Goal: Task Accomplishment & Management: Complete application form

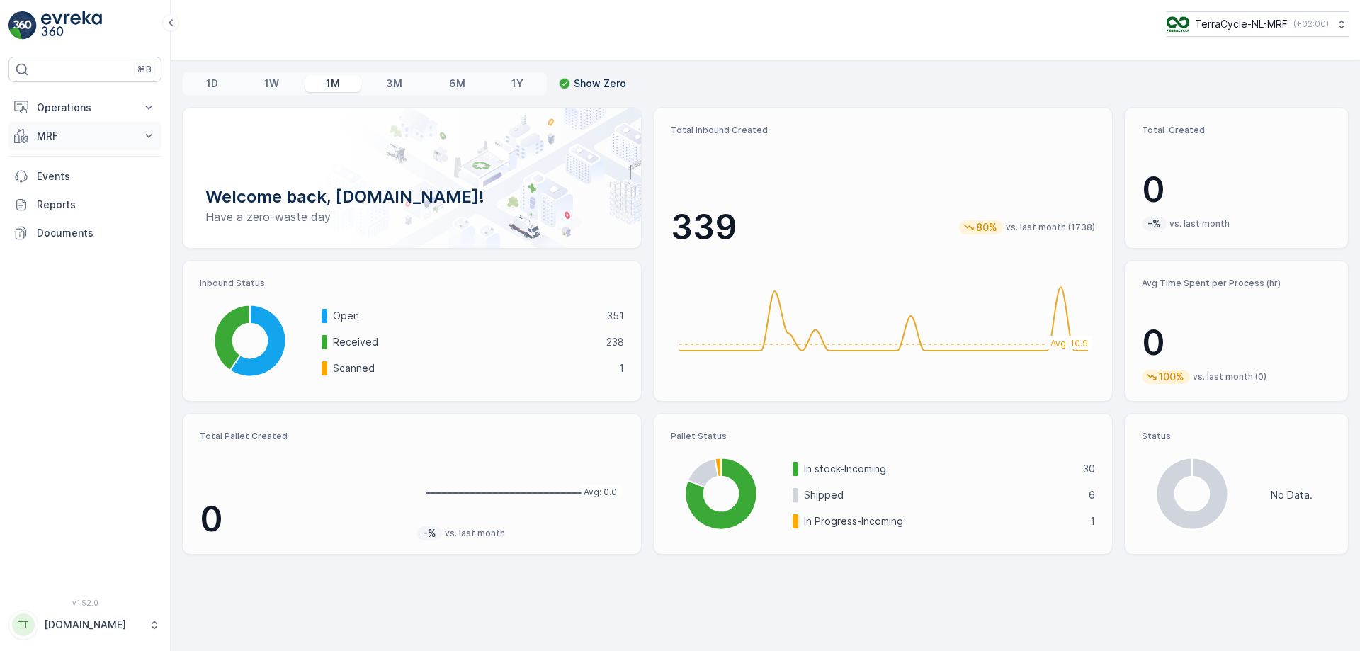
click at [140, 72] on button "MRF" at bounding box center [85, 136] width 153 height 28
click at [88, 72] on link "Pallet" at bounding box center [95, 200] width 131 height 20
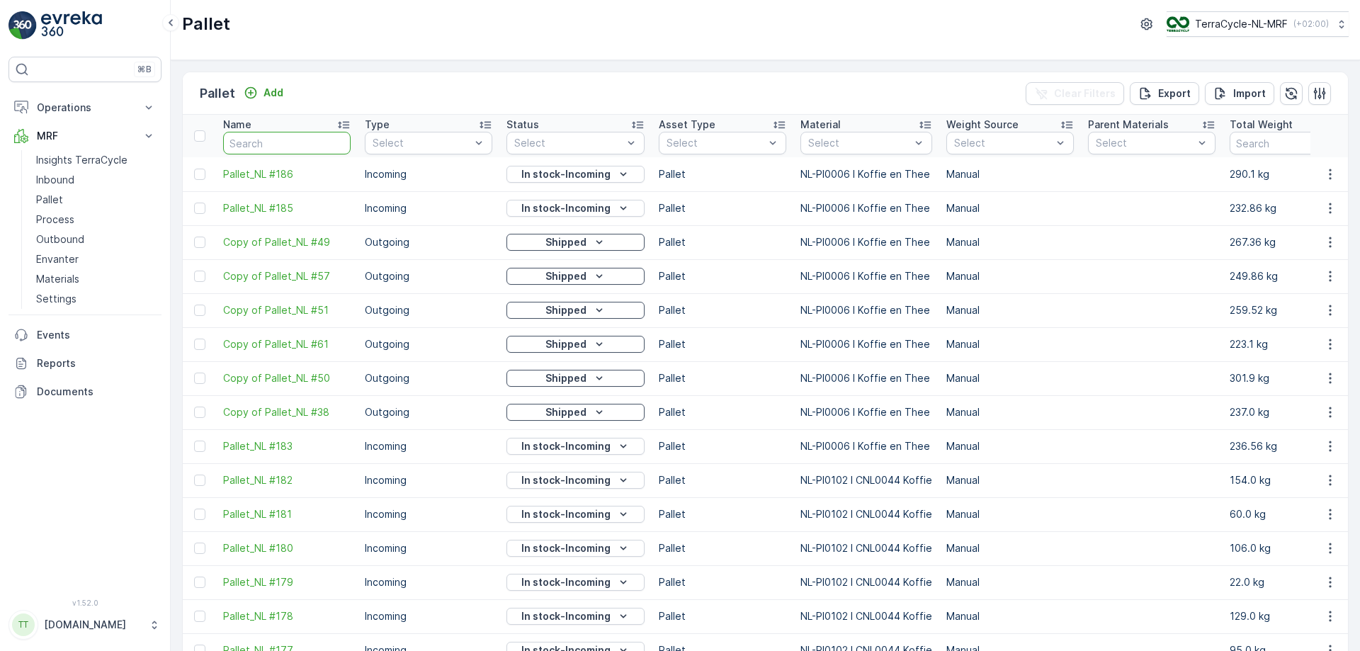
click at [263, 72] on input "text" at bounding box center [287, 143] width 128 height 23
type input "fd740"
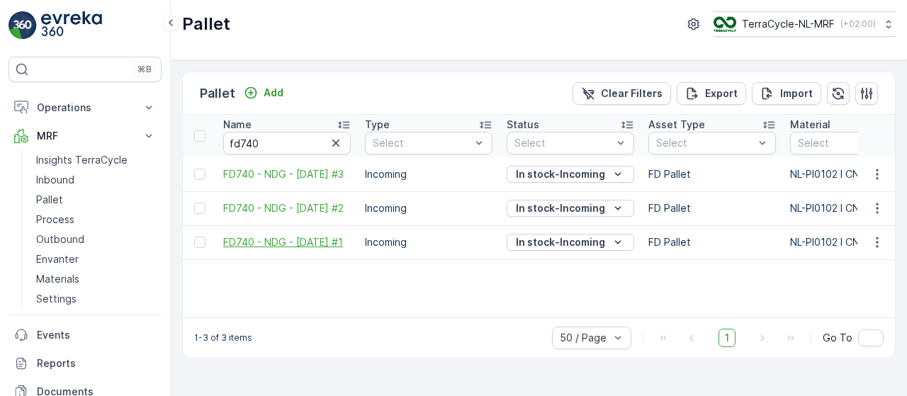
click at [313, 72] on span "FD740 - NDG - [DATE] #1" at bounding box center [287, 242] width 128 height 14
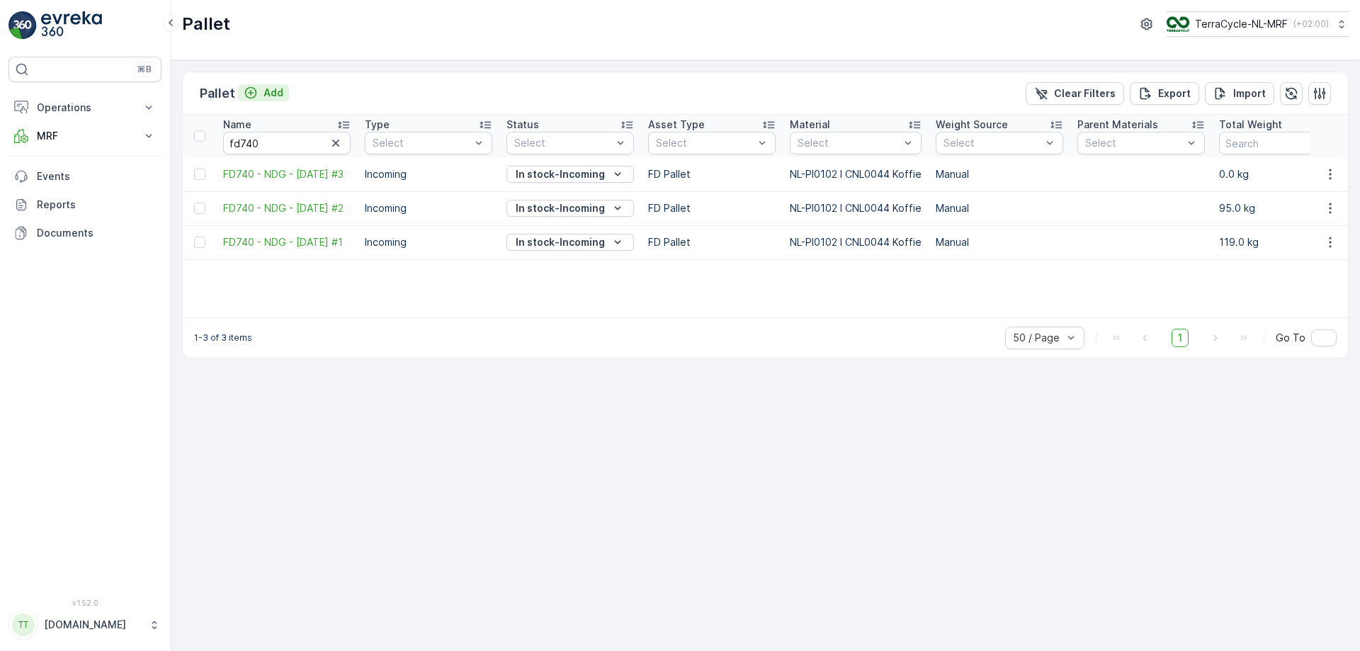
click at [266, 91] on p "Add" at bounding box center [274, 93] width 20 height 14
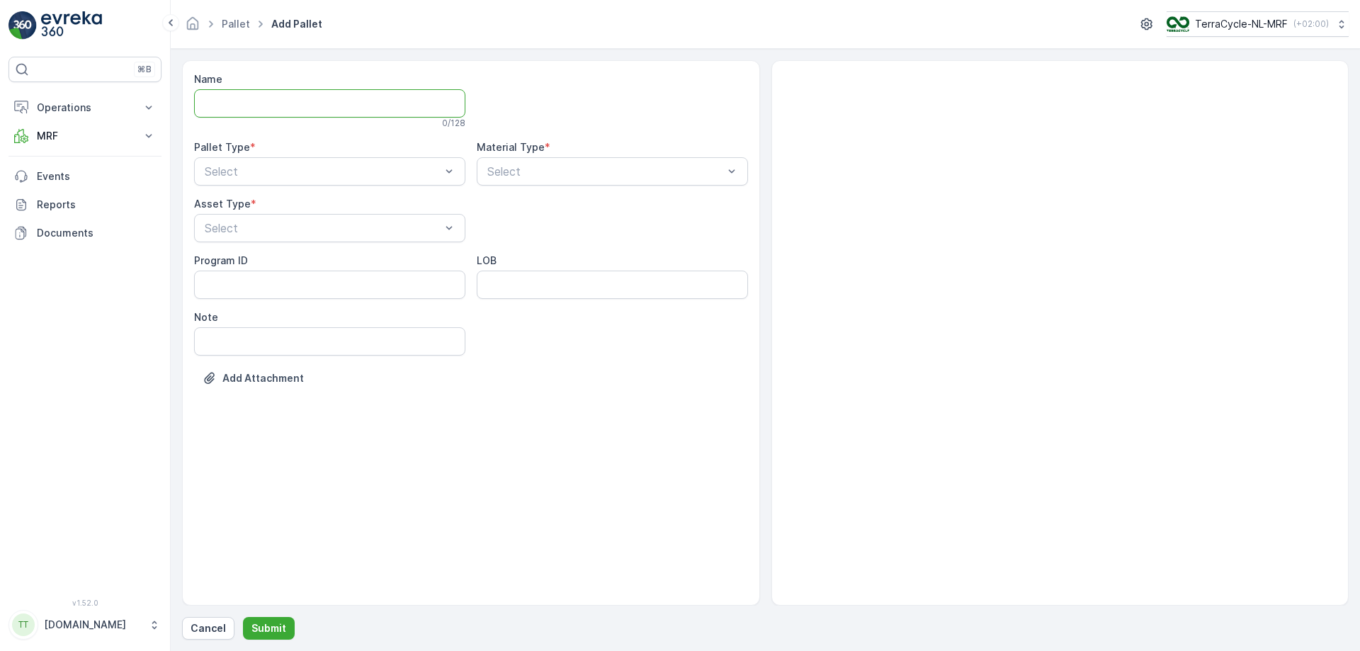
click at [373, 94] on input "Name" at bounding box center [329, 103] width 271 height 28
click at [341, 96] on input "FD775 - NDG -" at bounding box center [329, 103] width 271 height 28
click at [345, 105] on input "FD775 - NDG -" at bounding box center [329, 103] width 271 height 28
type input "FD775 - NDG - [DATE] #1"
click at [418, 198] on div "Incoming" at bounding box center [329, 209] width 271 height 24
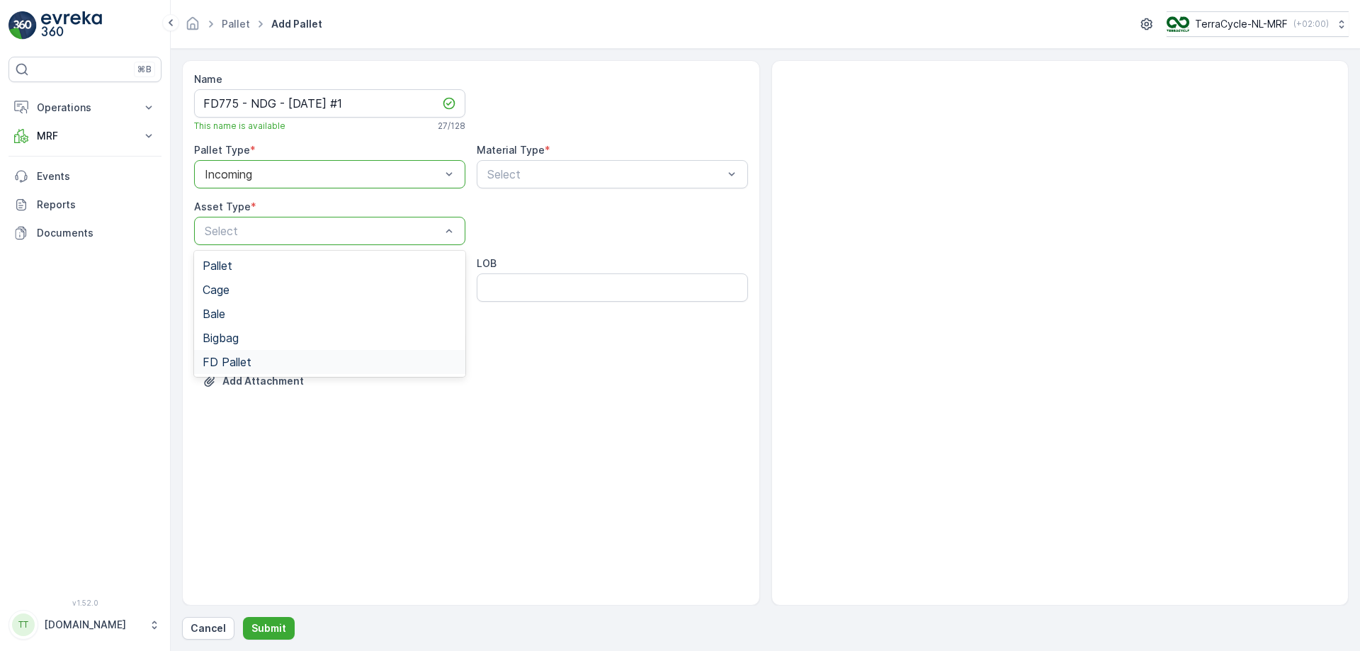
click at [334, 364] on div "FD Pallet" at bounding box center [330, 362] width 254 height 13
click at [585, 185] on div "Select" at bounding box center [612, 174] width 271 height 28
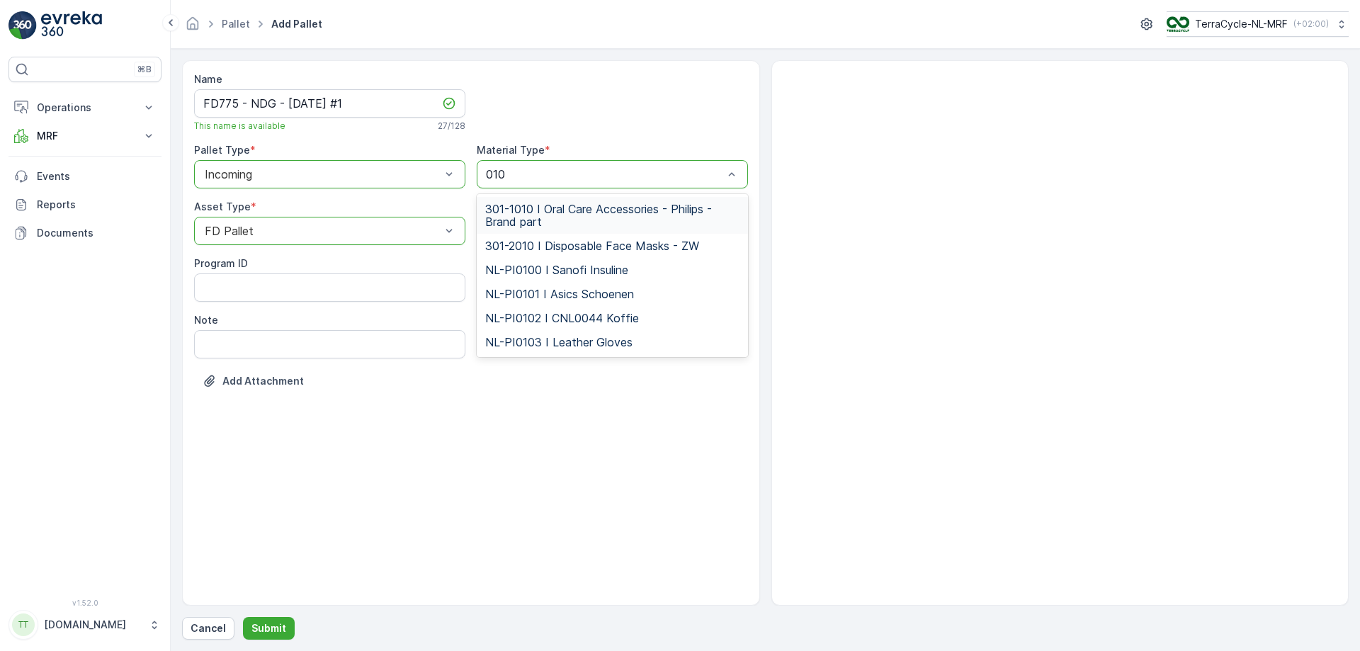
type input "0102"
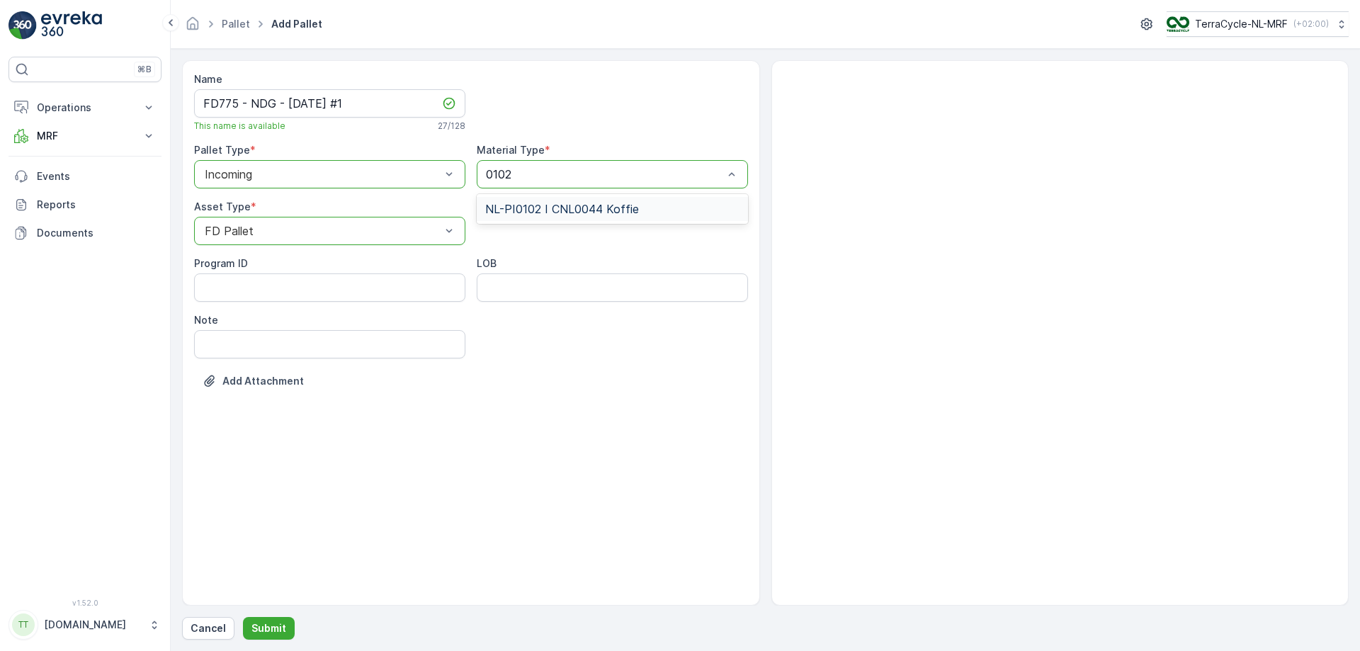
click at [591, 205] on span "NL-PI0102 I CNL0044 Koffie" at bounding box center [562, 209] width 154 height 13
click at [296, 98] on input "FD775 - NDG - [DATE] #1" at bounding box center [329, 103] width 271 height 28
click at [376, 395] on div "Name FD775 - NDG - [DATE] #1 This name is available 27 / 128 Pallet Type * opti…" at bounding box center [471, 333] width 578 height 546
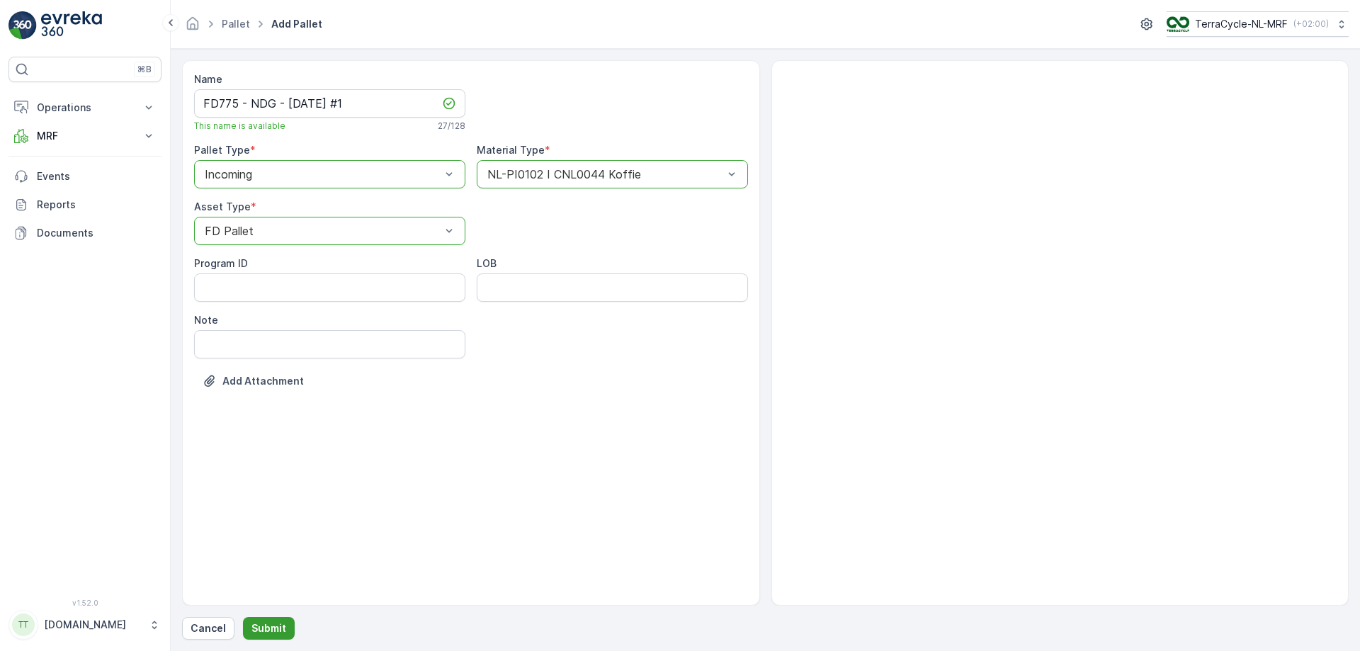
click at [268, 395] on p "Submit" at bounding box center [269, 628] width 35 height 14
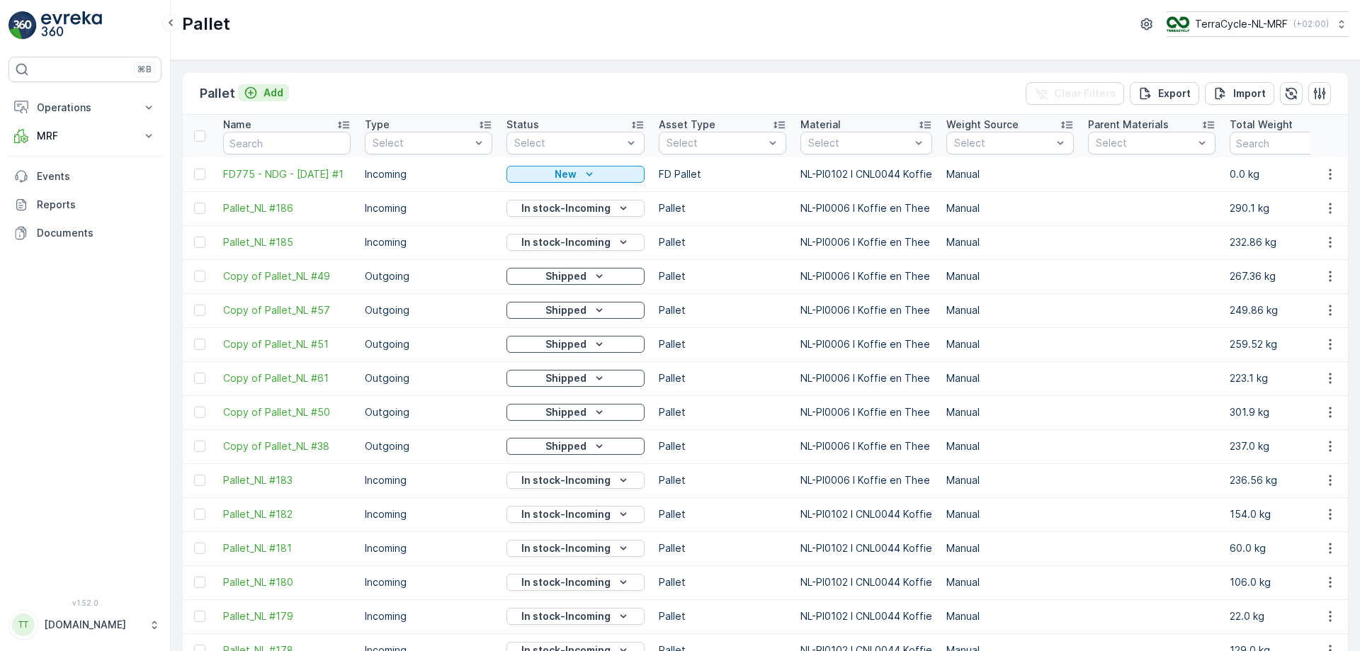
click at [264, 92] on p "Add" at bounding box center [274, 93] width 20 height 14
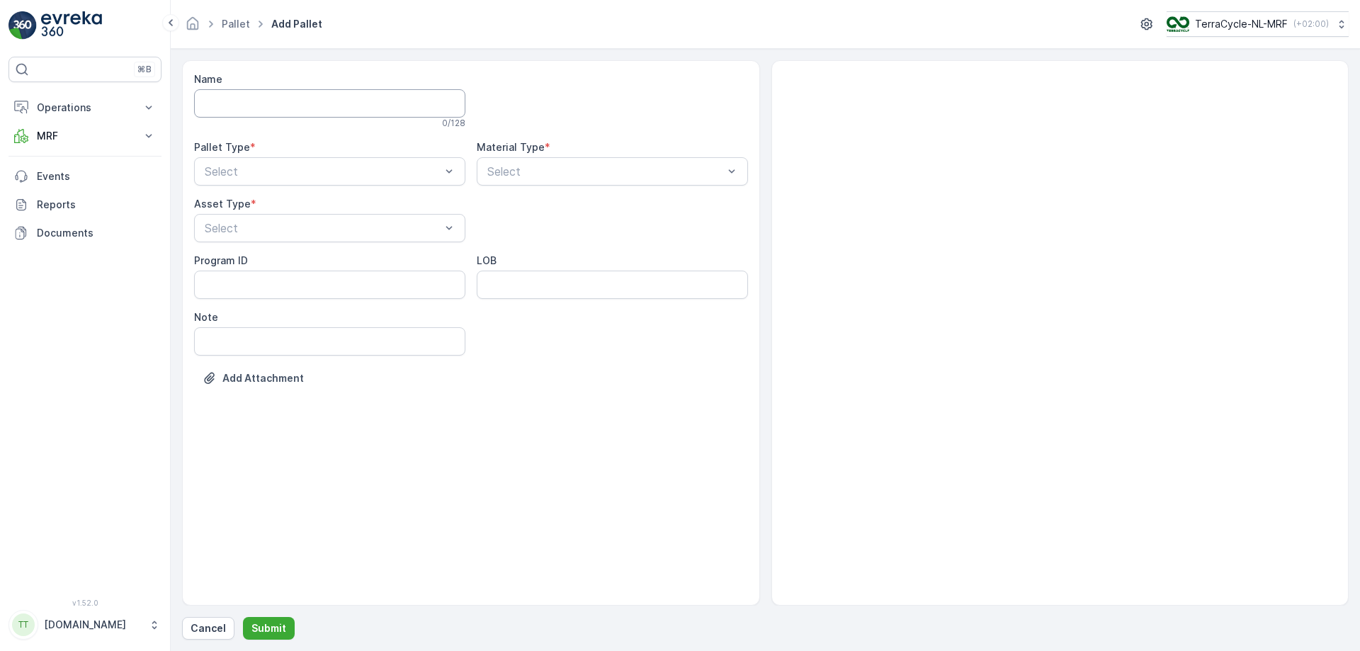
click at [283, 99] on input "Name" at bounding box center [329, 103] width 271 height 28
paste input "FD775 - NDG - [DATE] #1"
type input "FD775 - NDG - [DATE] #2"
click at [392, 208] on div "Incoming" at bounding box center [330, 209] width 254 height 13
click at [538, 162] on div "Select" at bounding box center [612, 174] width 271 height 28
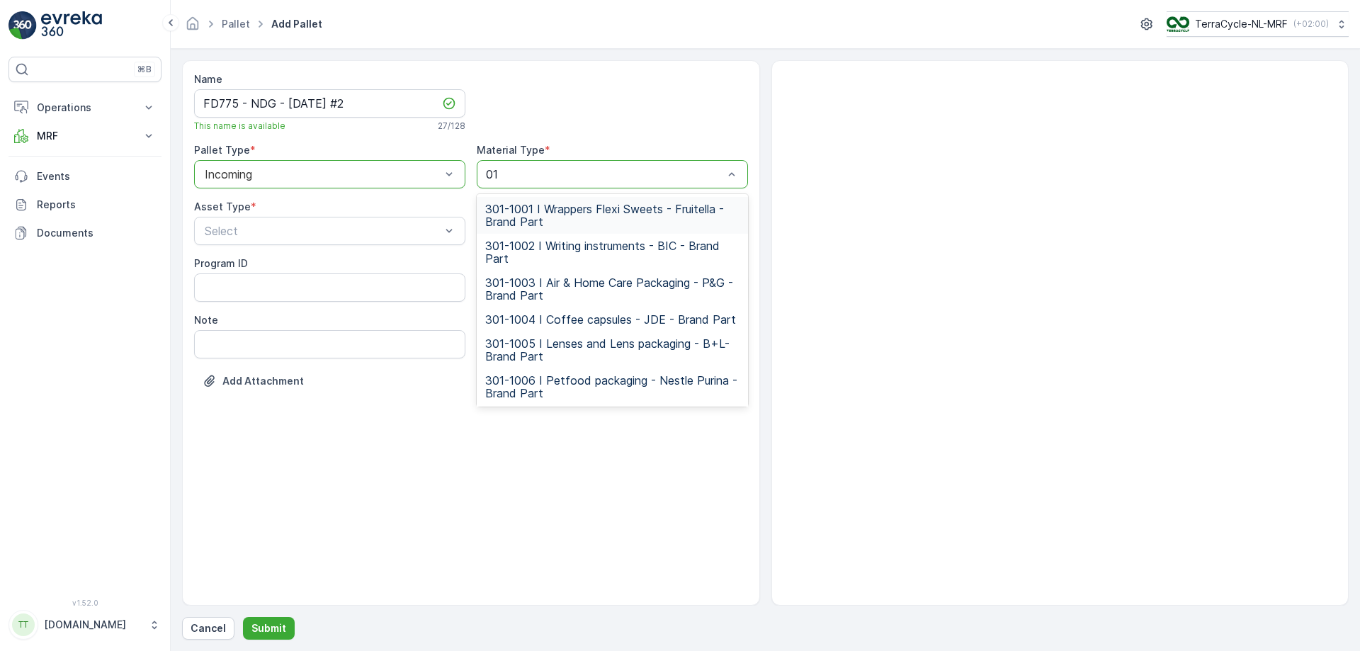
type input "0102"
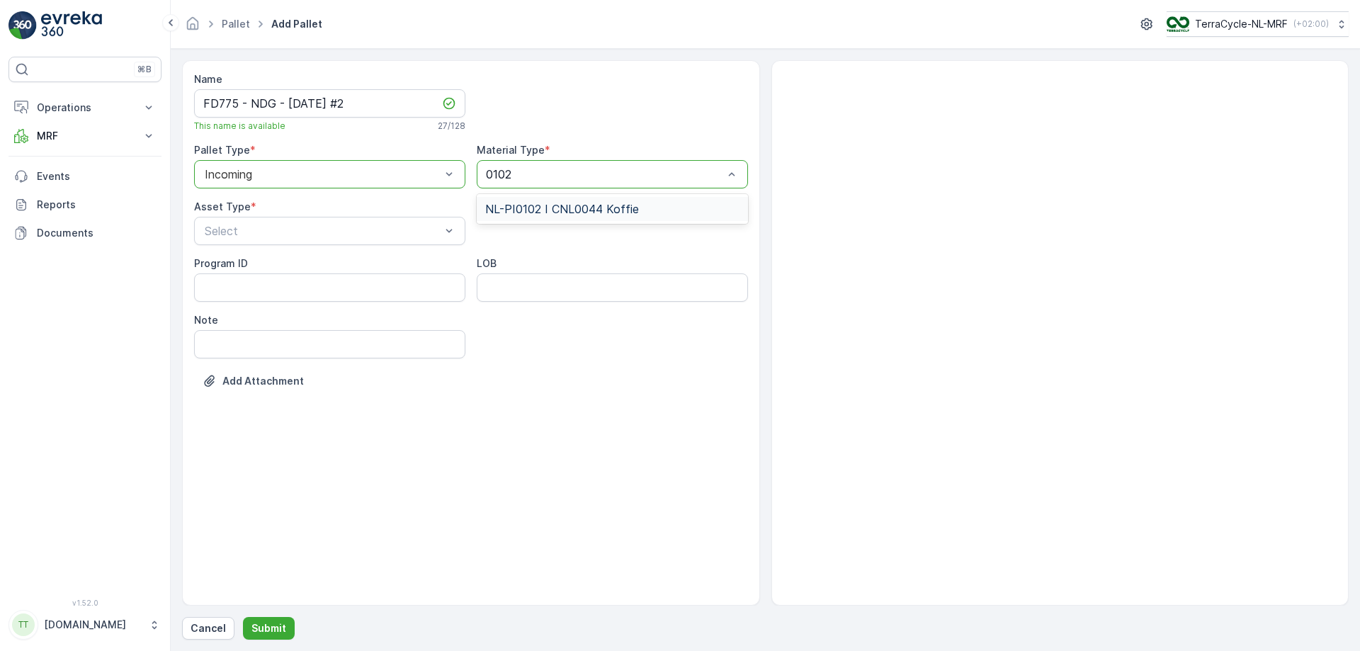
click at [637, 204] on div "NL-PI0102 I CNL0044 Koffie" at bounding box center [612, 209] width 254 height 13
click at [365, 362] on div "FD Pallet" at bounding box center [330, 362] width 254 height 13
click at [262, 395] on p "Submit" at bounding box center [269, 628] width 35 height 14
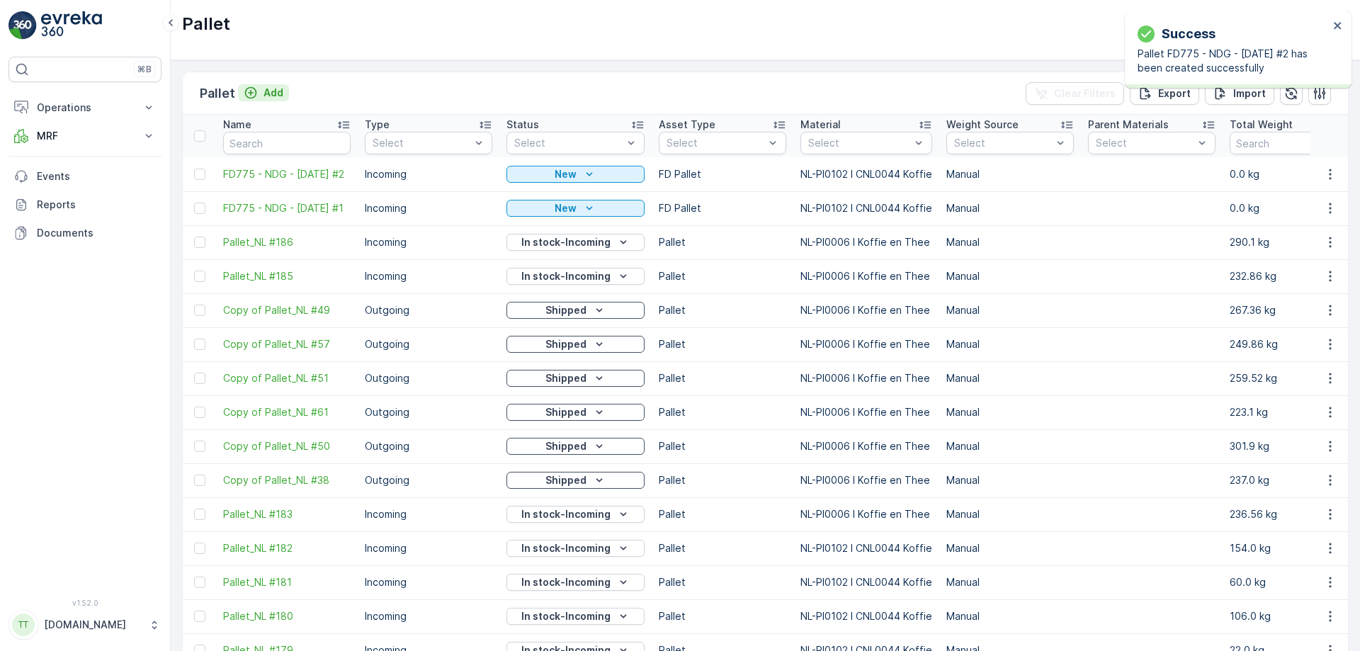
click at [260, 91] on div "Add" at bounding box center [264, 93] width 40 height 14
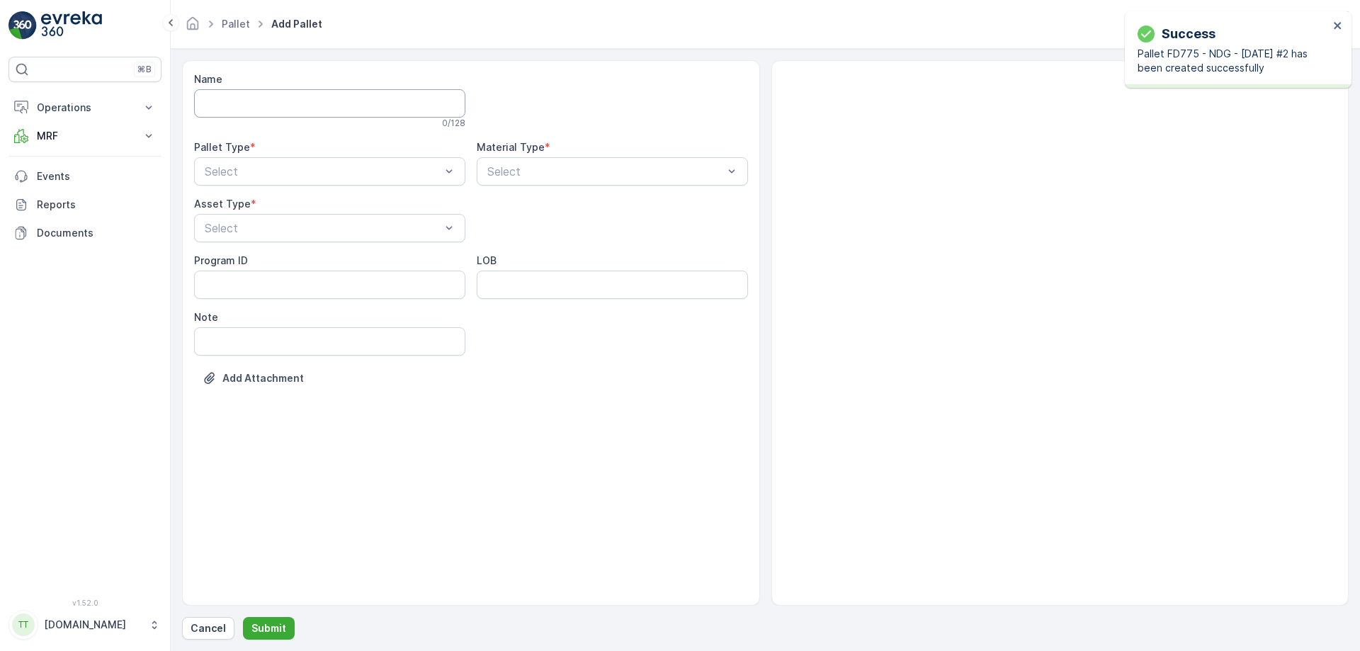
click at [252, 100] on input "Name" at bounding box center [329, 103] width 271 height 28
paste input "FD775 - NDG - [DATE] #1"
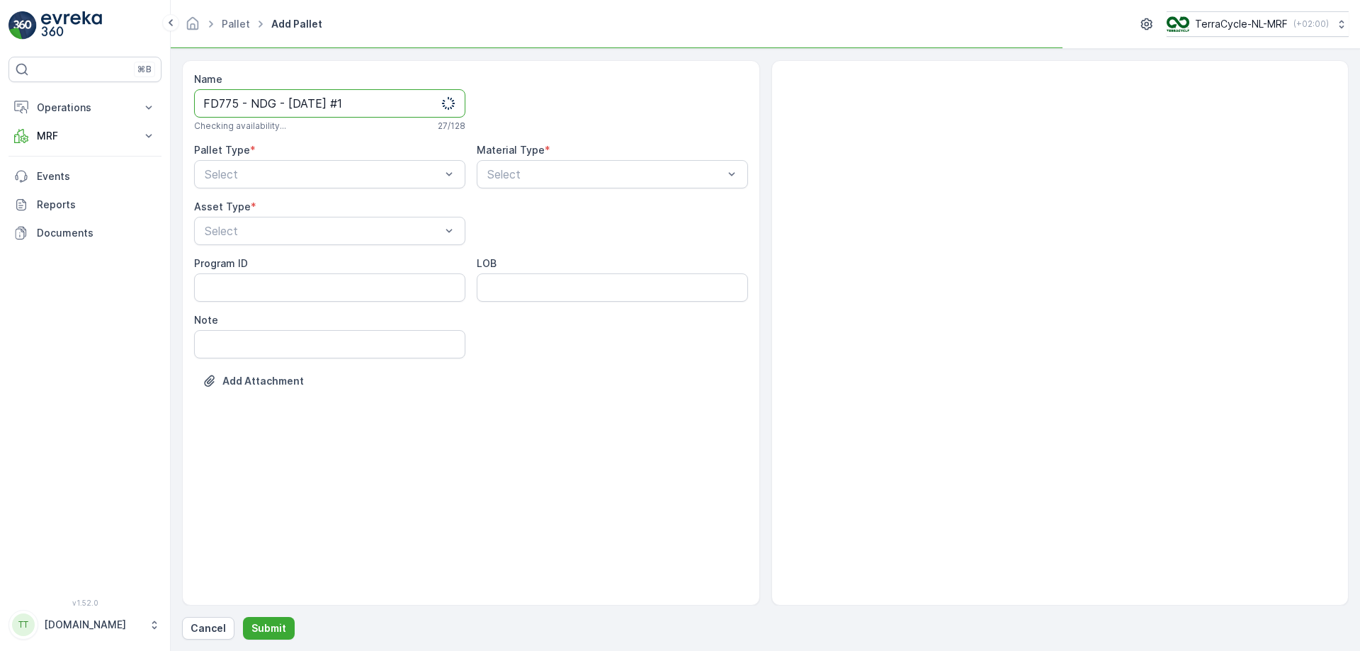
click at [236, 101] on input "FD775 - NDG - [DATE] #1" at bounding box center [329, 103] width 271 height 28
click at [298, 105] on input "FD767 - NDG - [DATE] #1" at bounding box center [329, 103] width 271 height 28
type input "FD767 - NDG - [DATE] #1"
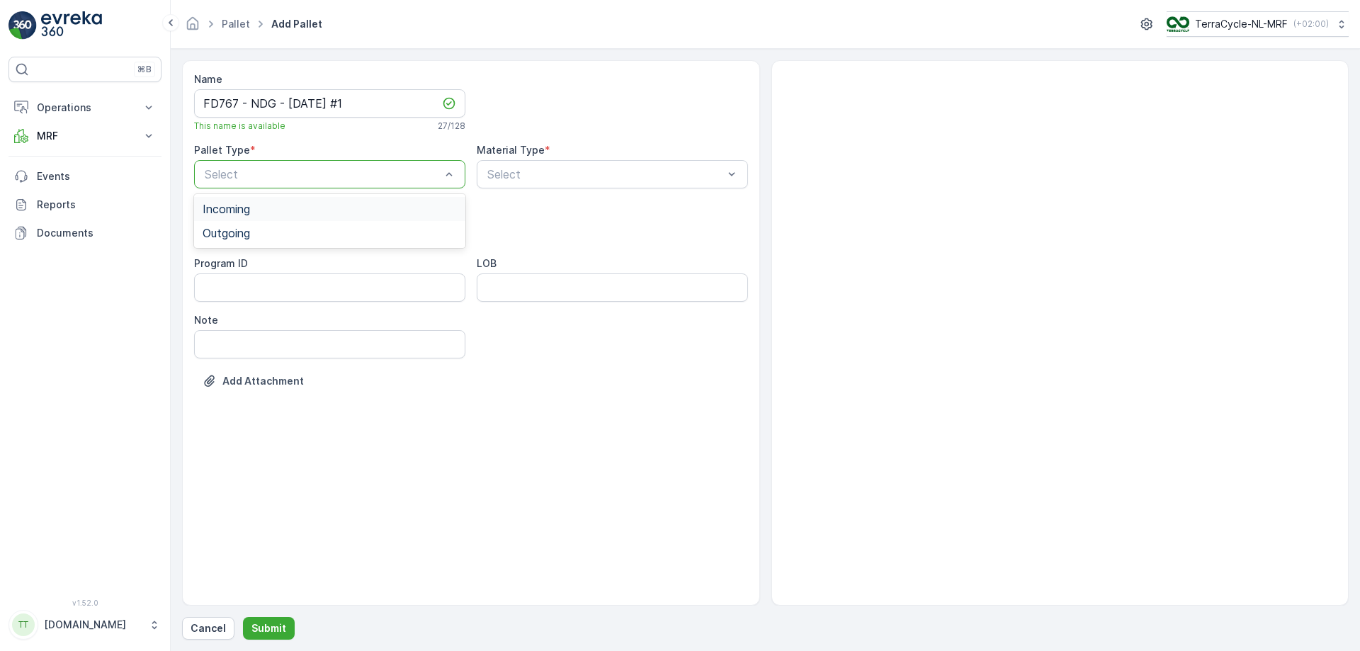
click at [380, 211] on div "Incoming" at bounding box center [330, 209] width 254 height 13
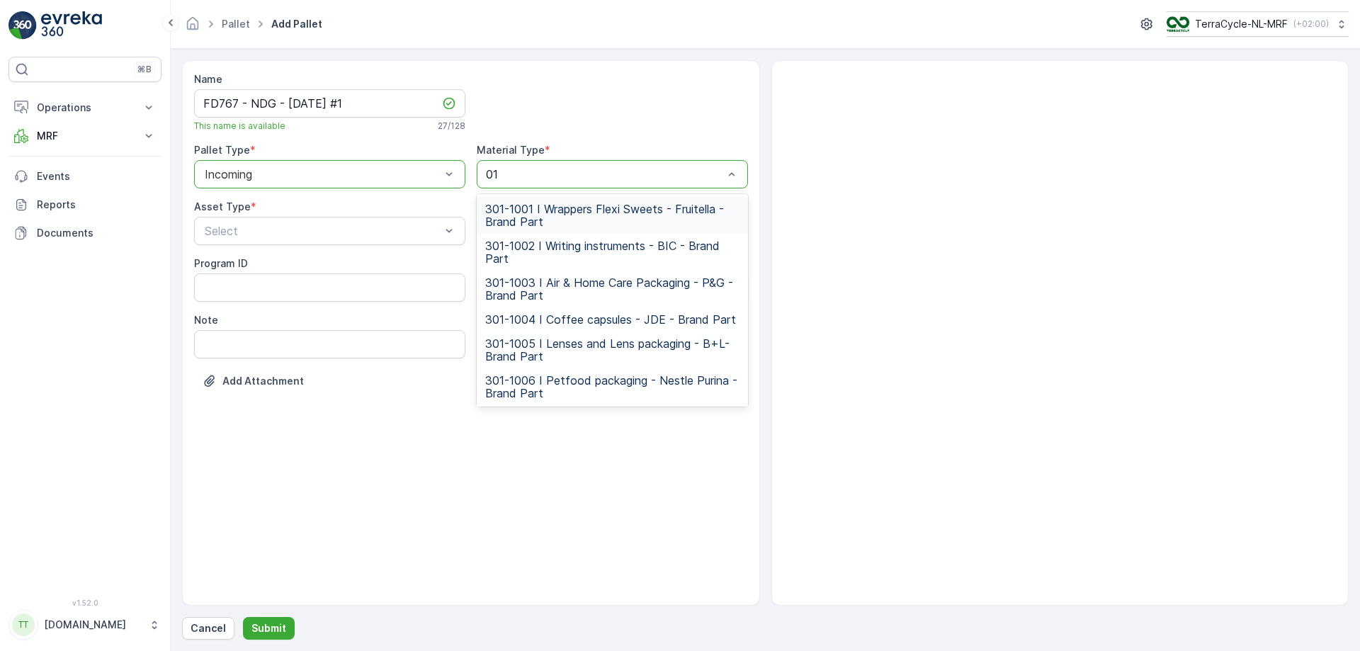
type input "0102"
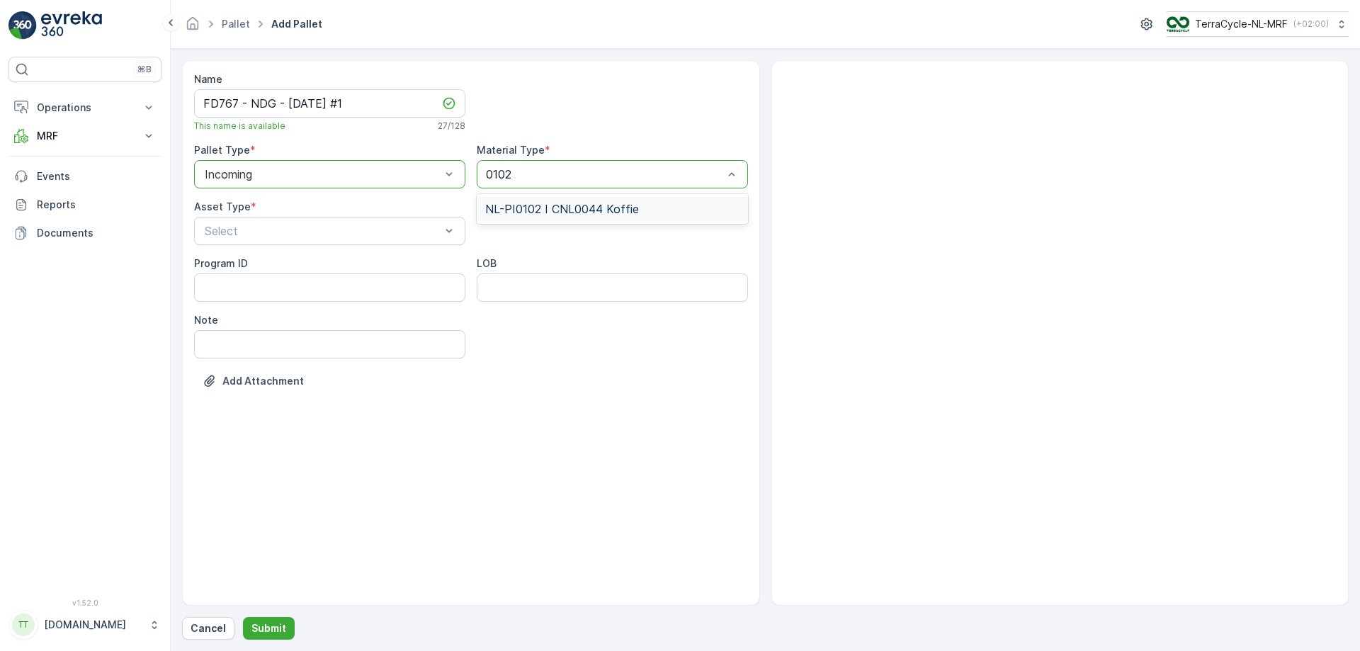
click at [536, 209] on span "NL-PI0102 I CNL0044 Koffie" at bounding box center [562, 209] width 154 height 13
click at [322, 357] on div "FD Pallet" at bounding box center [330, 362] width 254 height 13
click at [302, 104] on input "FD767 - NDG - [DATE] #1" at bounding box center [329, 103] width 271 height 28
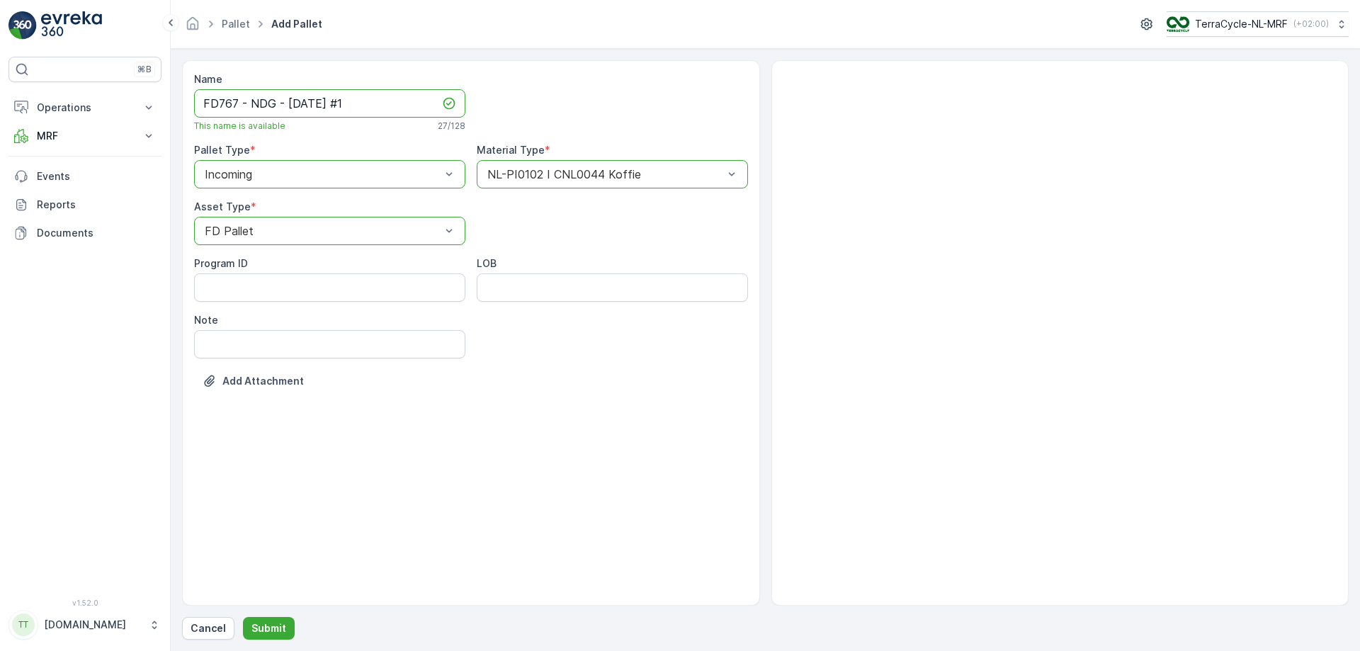
click at [369, 395] on div "Name FD767 - NDG - [DATE] #1 This name is available 27 / 128 Pallet Type * opti…" at bounding box center [471, 333] width 578 height 546
click at [254, 395] on p "Submit" at bounding box center [269, 628] width 35 height 14
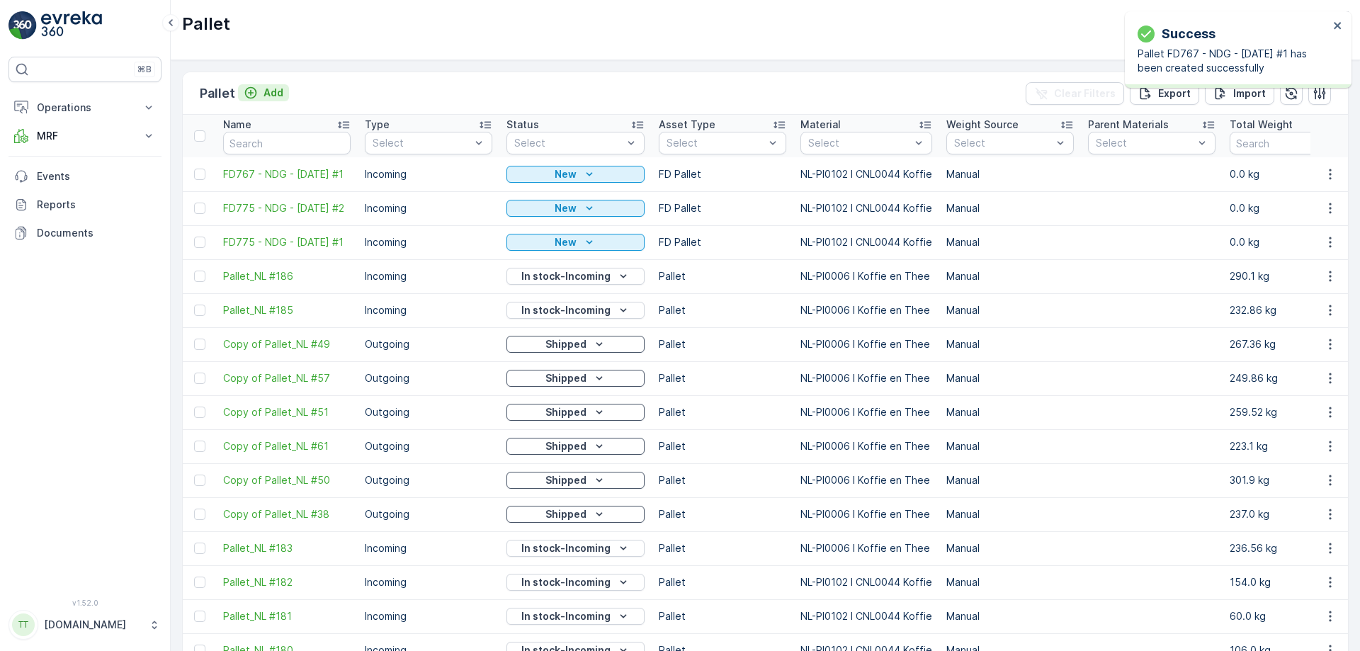
click at [270, 87] on p "Add" at bounding box center [274, 93] width 20 height 14
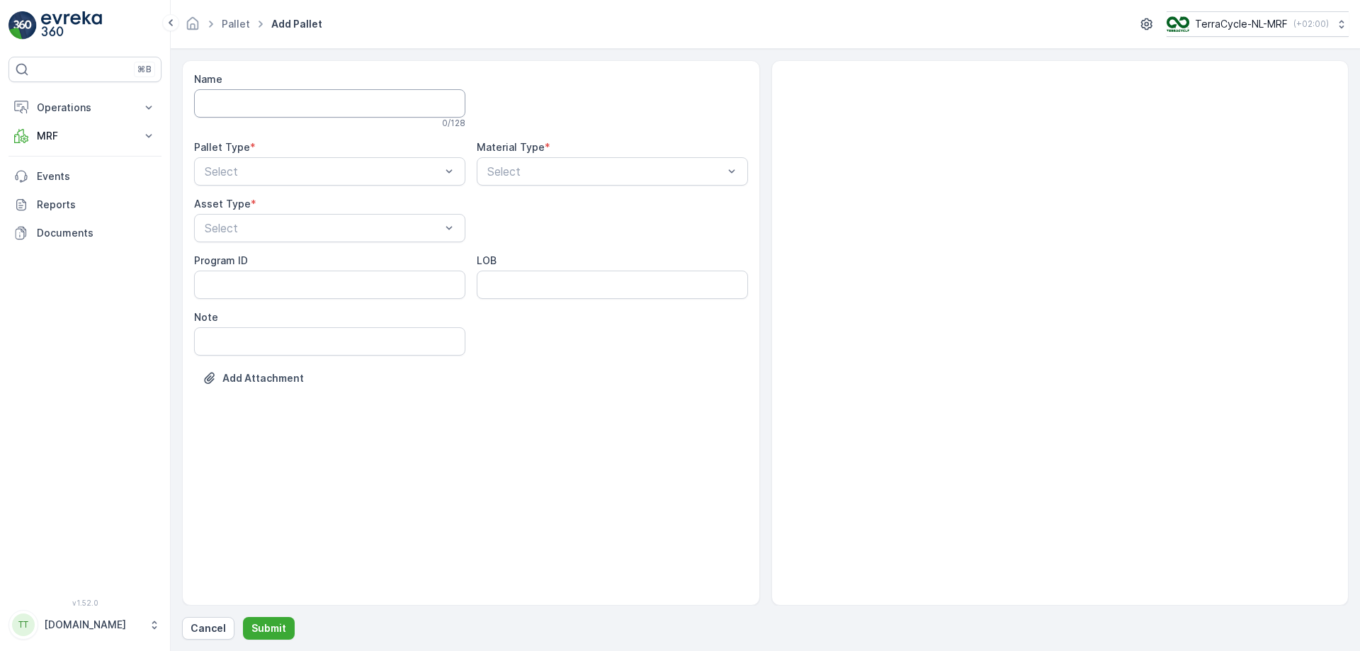
click at [286, 103] on input "Name" at bounding box center [329, 103] width 271 height 28
paste input "FD767 - NDG - [DATE] #1"
type input "FD767 - NDG - [DATE] #2"
click at [390, 210] on div "Incoming" at bounding box center [330, 209] width 254 height 13
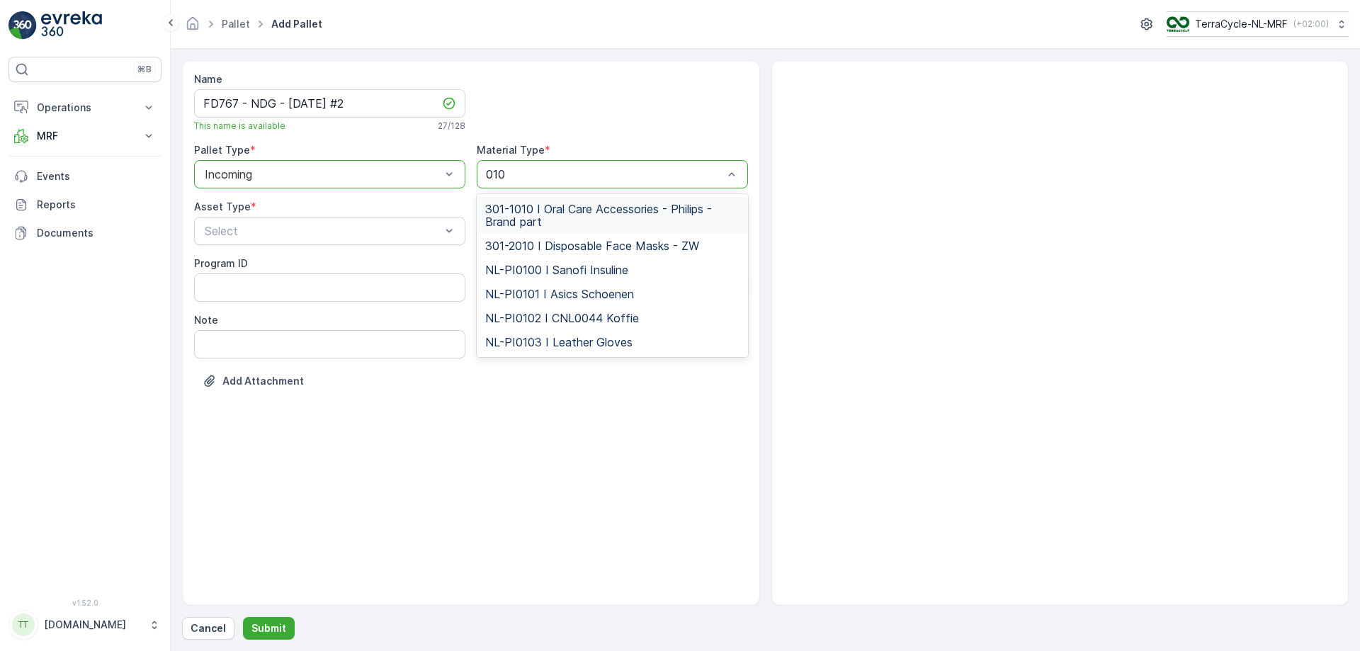
type input "0102"
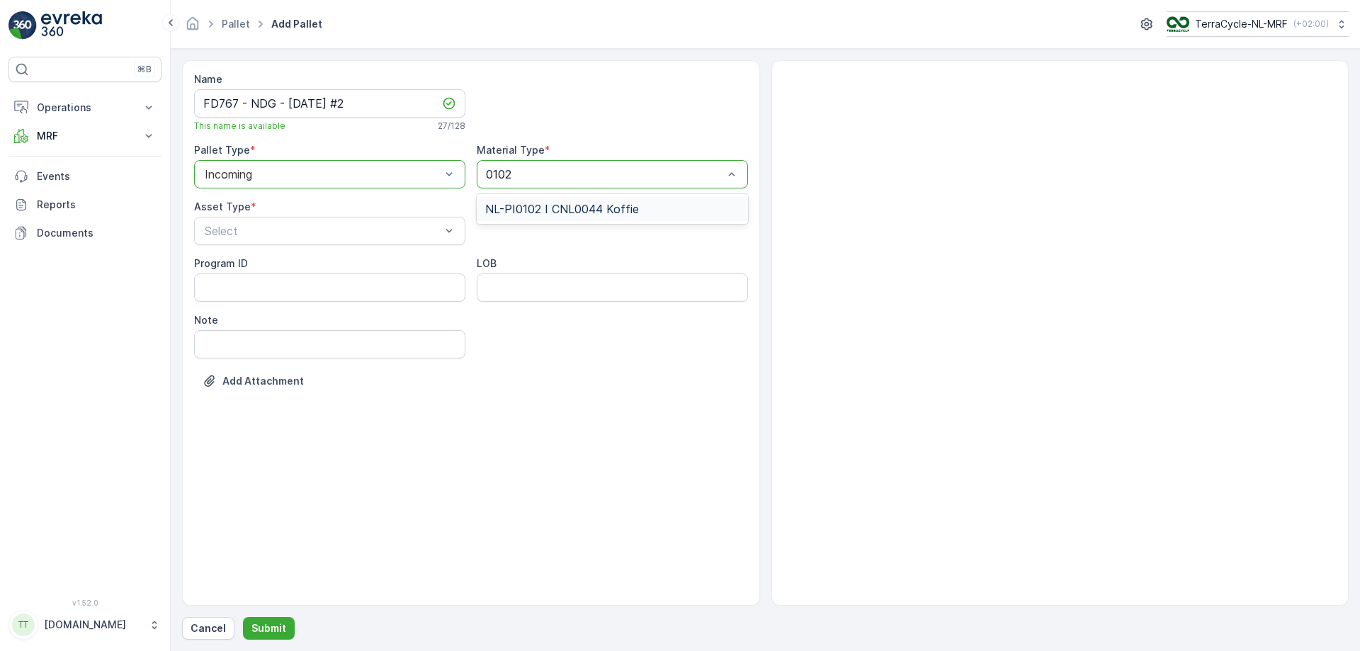
click at [584, 210] on span "NL-PI0102 I CNL0044 Koffie" at bounding box center [562, 209] width 154 height 13
click at [313, 363] on div "FD Pallet" at bounding box center [330, 362] width 254 height 13
click at [276, 395] on p "Submit" at bounding box center [269, 628] width 35 height 14
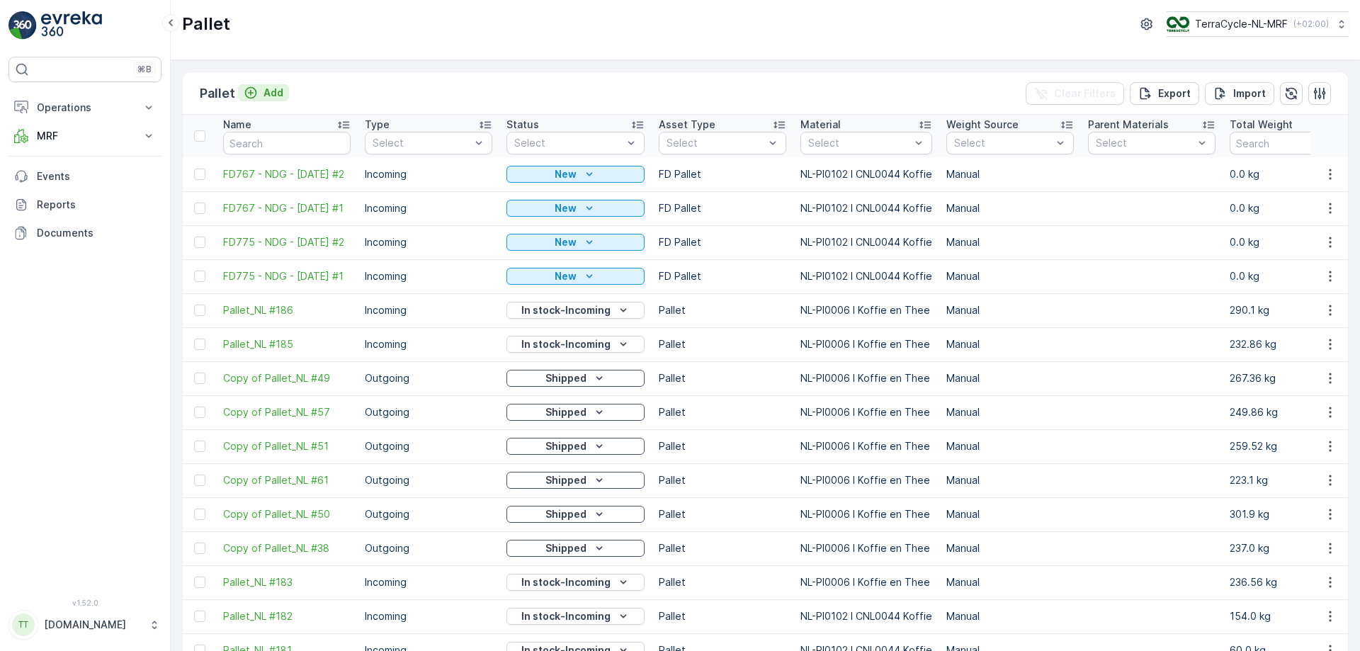
click at [264, 94] on p "Add" at bounding box center [274, 93] width 20 height 14
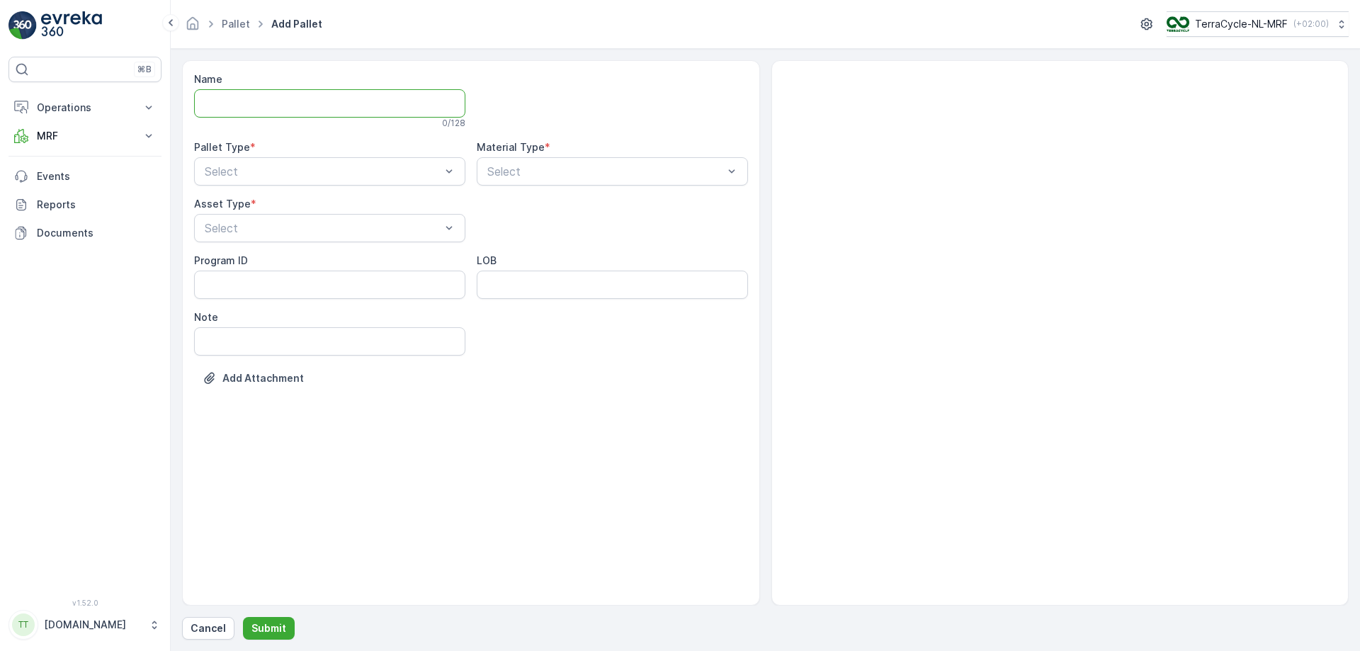
click at [262, 101] on input "Name" at bounding box center [329, 103] width 271 height 28
paste input "FD767 - NDG - [DATE] #1"
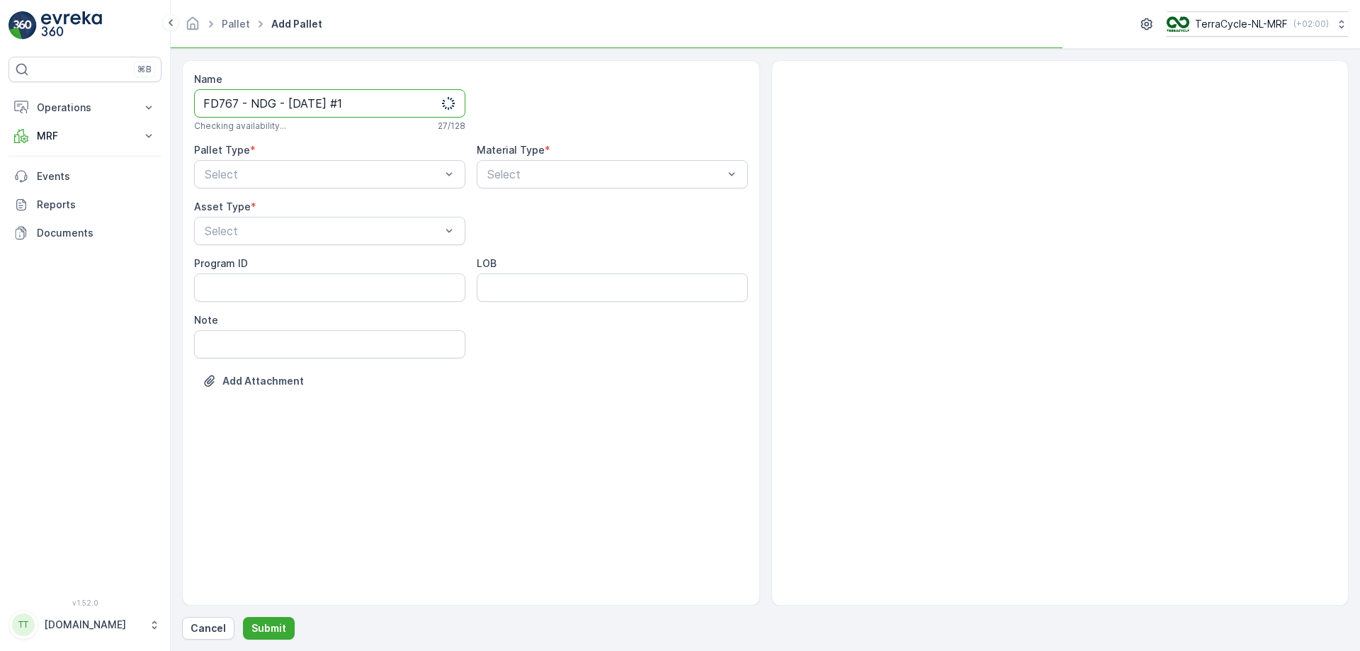
click at [237, 103] on input "FD767 - NDG - [DATE] #1" at bounding box center [329, 103] width 271 height 28
click at [299, 102] on input "FD768 - NDG - [DATE] #1" at bounding box center [329, 103] width 271 height 28
type input "FD768 - NDG - [DATE] #1"
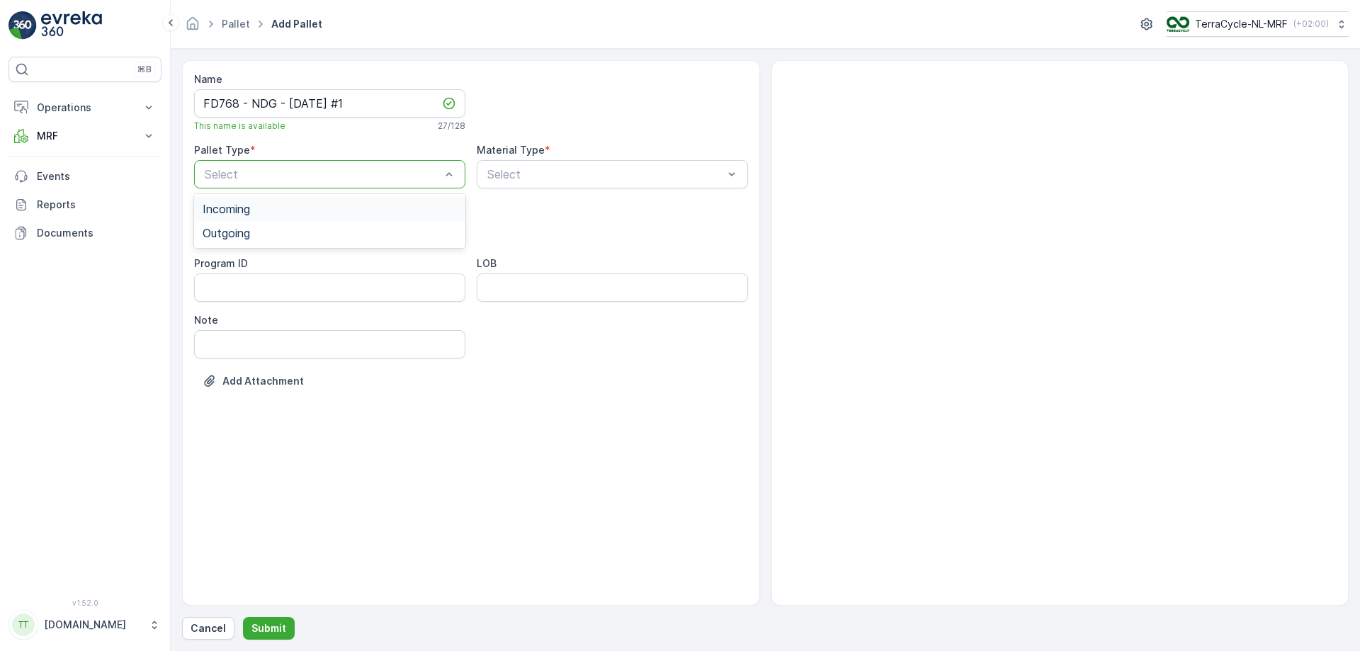
click at [390, 203] on div "Incoming" at bounding box center [330, 209] width 254 height 13
click at [337, 363] on div "FD Pallet" at bounding box center [330, 362] width 254 height 13
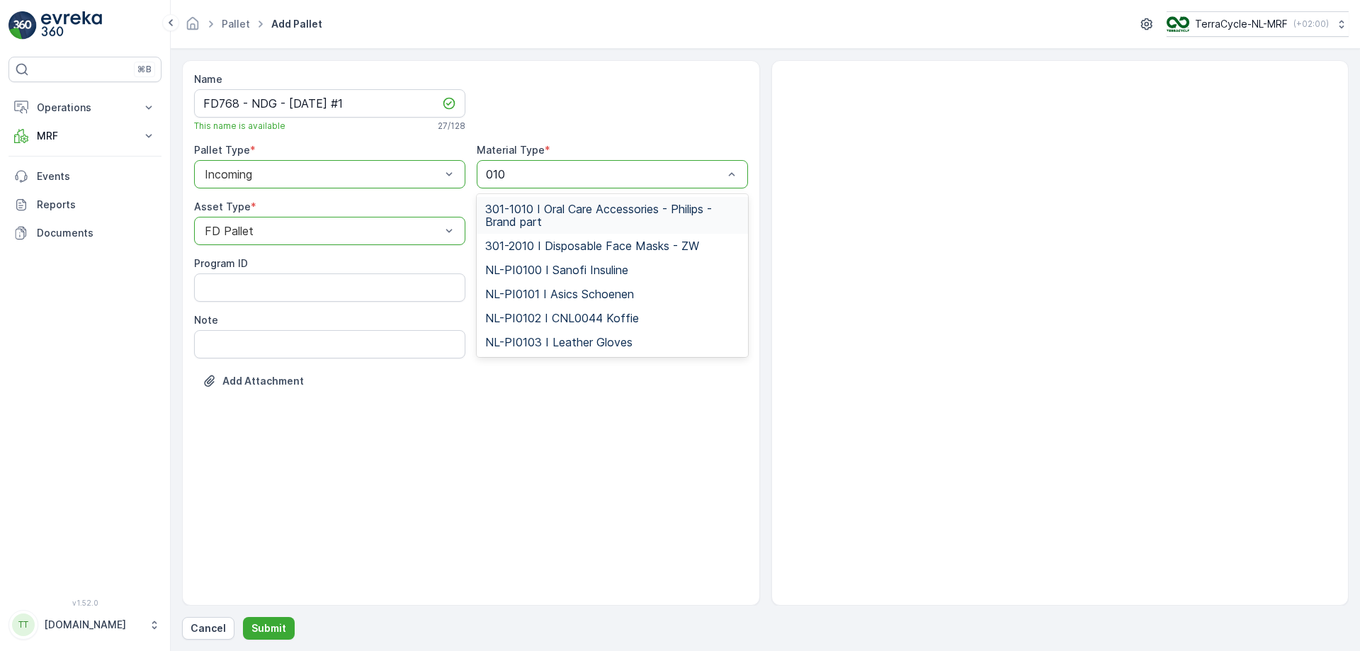
type input "0102"
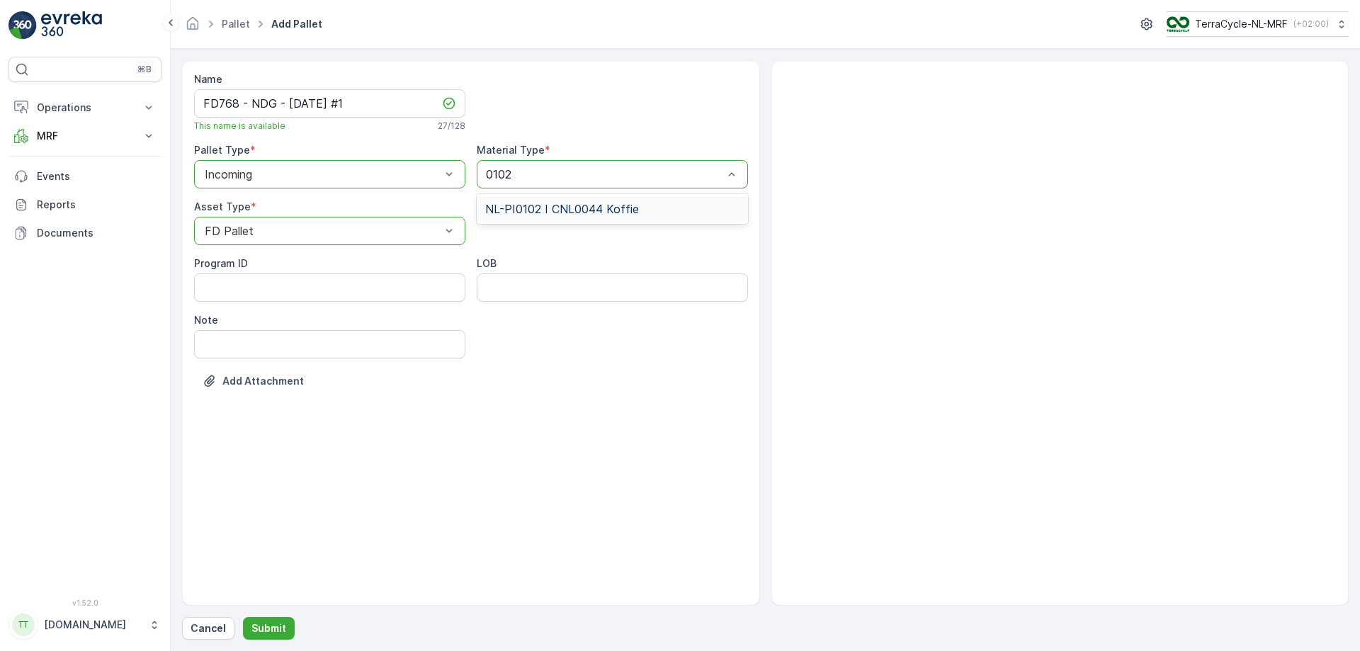
click at [579, 204] on span "NL-PI0102 I CNL0044 Koffie" at bounding box center [562, 209] width 154 height 13
click at [258, 395] on p "Submit" at bounding box center [269, 628] width 35 height 14
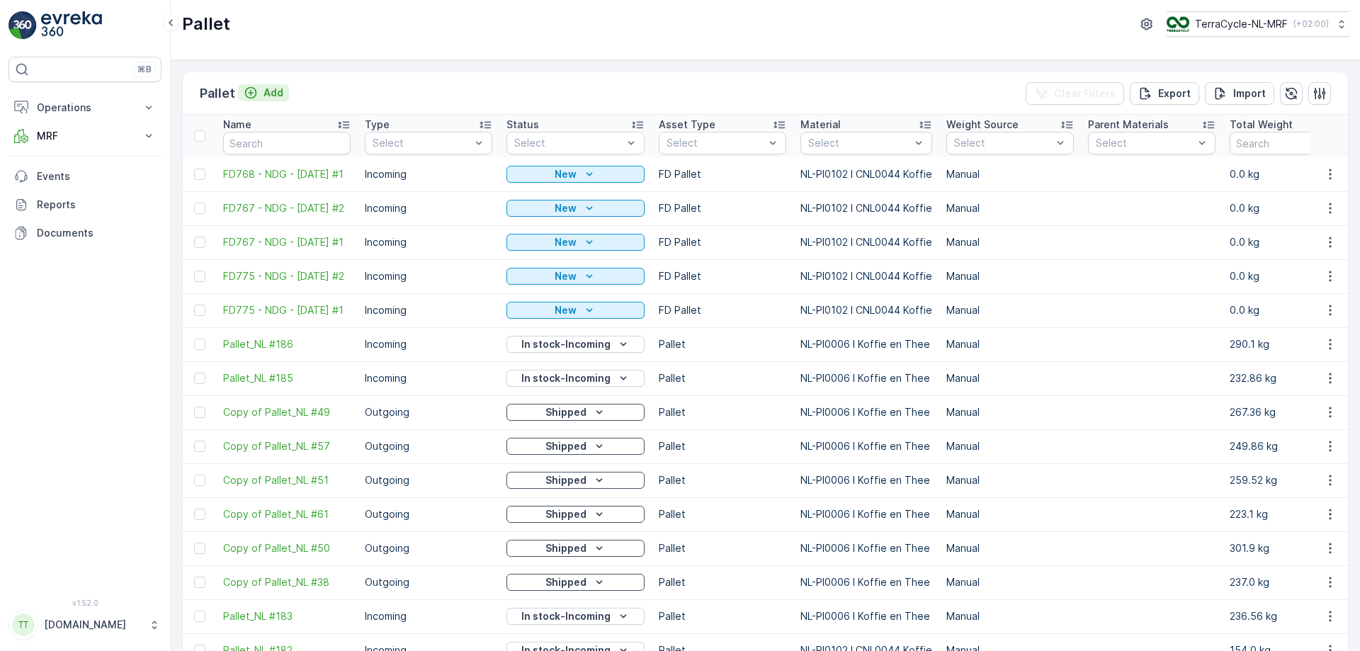
click at [271, 91] on p "Add" at bounding box center [274, 93] width 20 height 14
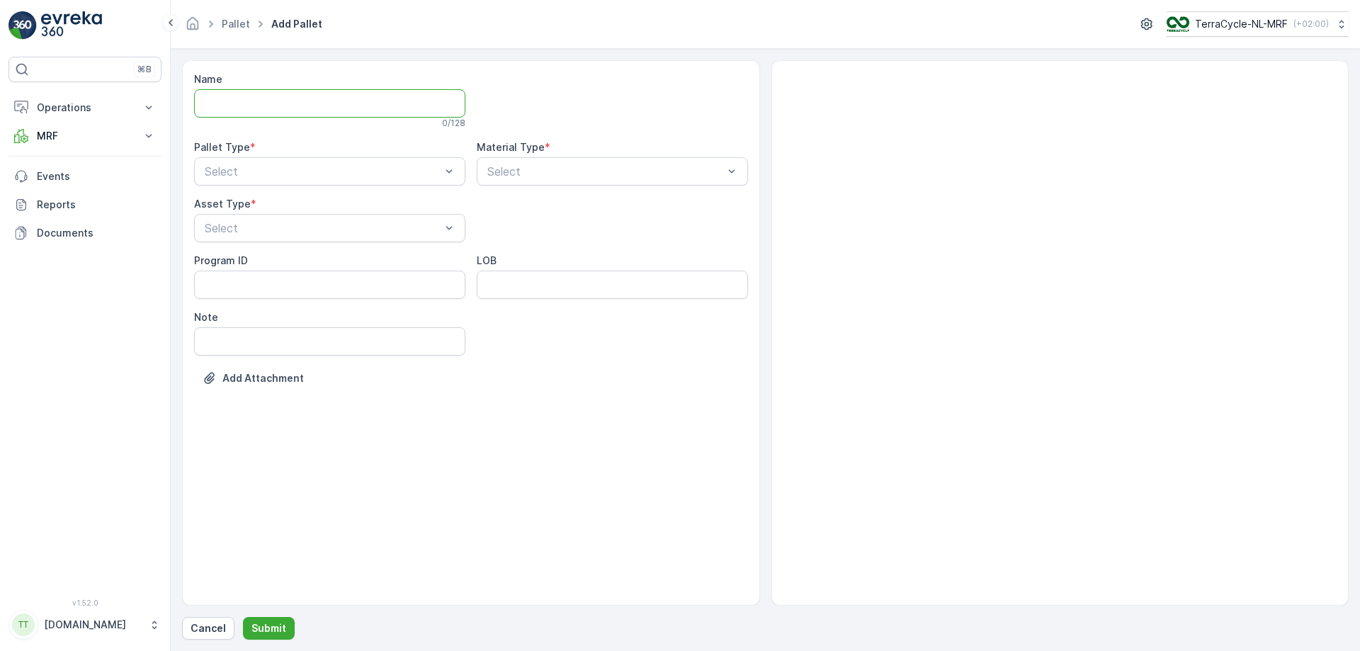
click at [296, 98] on input "Name" at bounding box center [329, 103] width 271 height 28
paste input "FD767 - NDG - [DATE] #1"
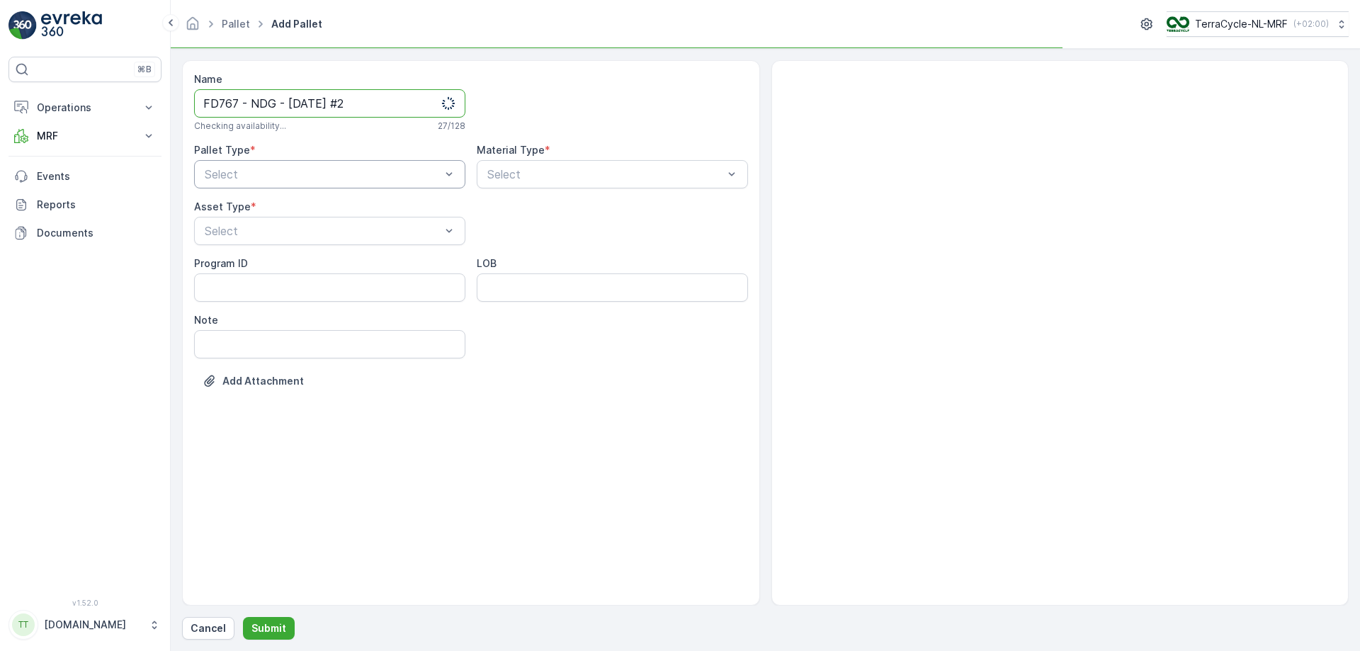
type input "FD767 - NDG - [DATE] #2"
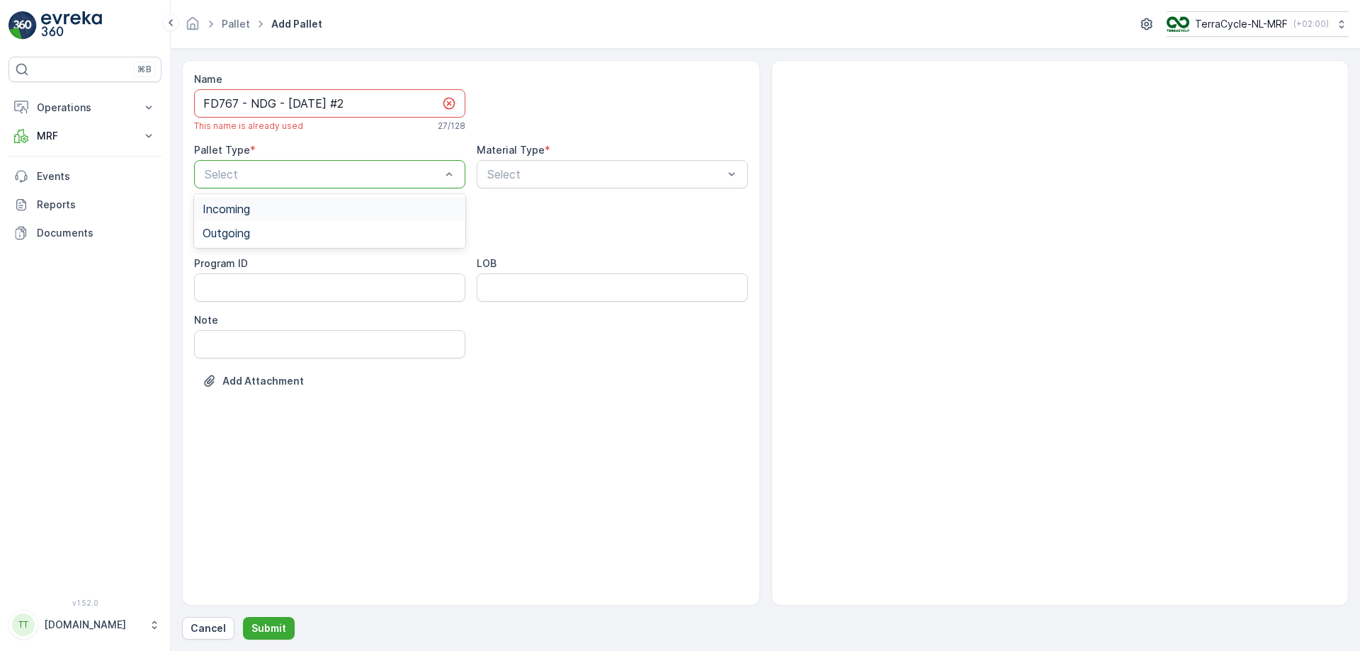
click at [375, 205] on div "Incoming" at bounding box center [330, 209] width 254 height 13
click at [321, 364] on div "FD Pallet" at bounding box center [330, 362] width 254 height 13
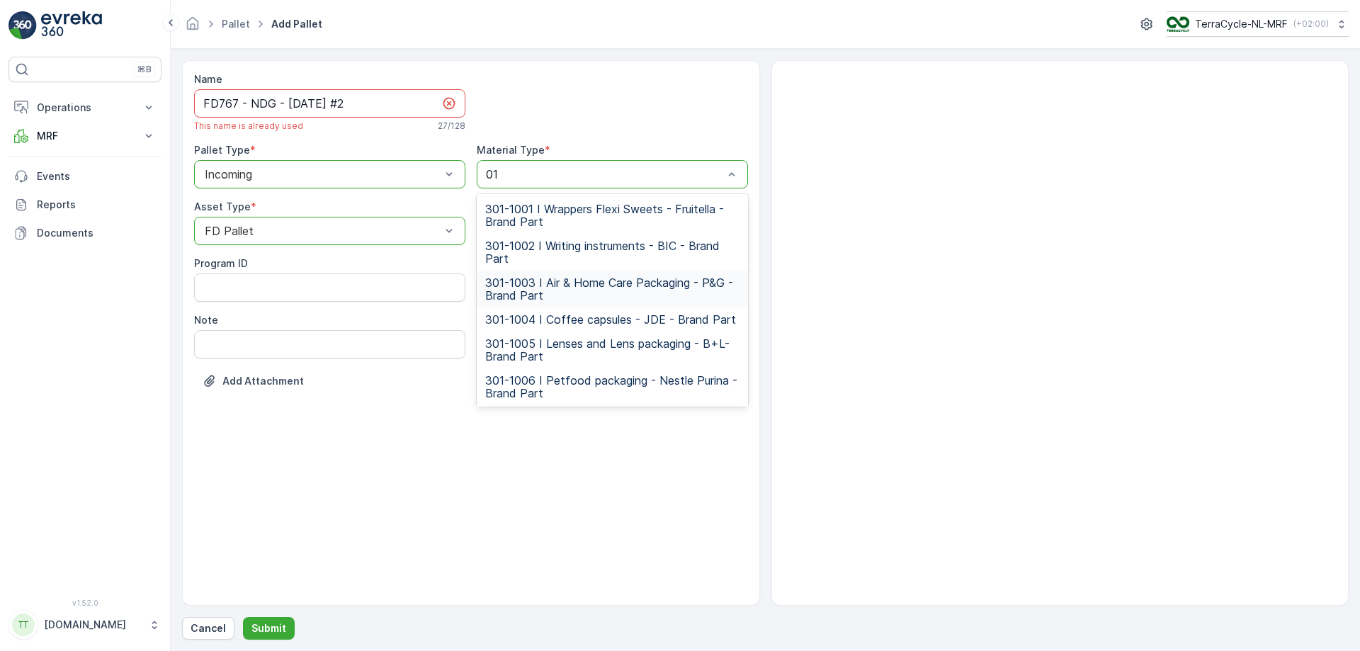
type input "0102"
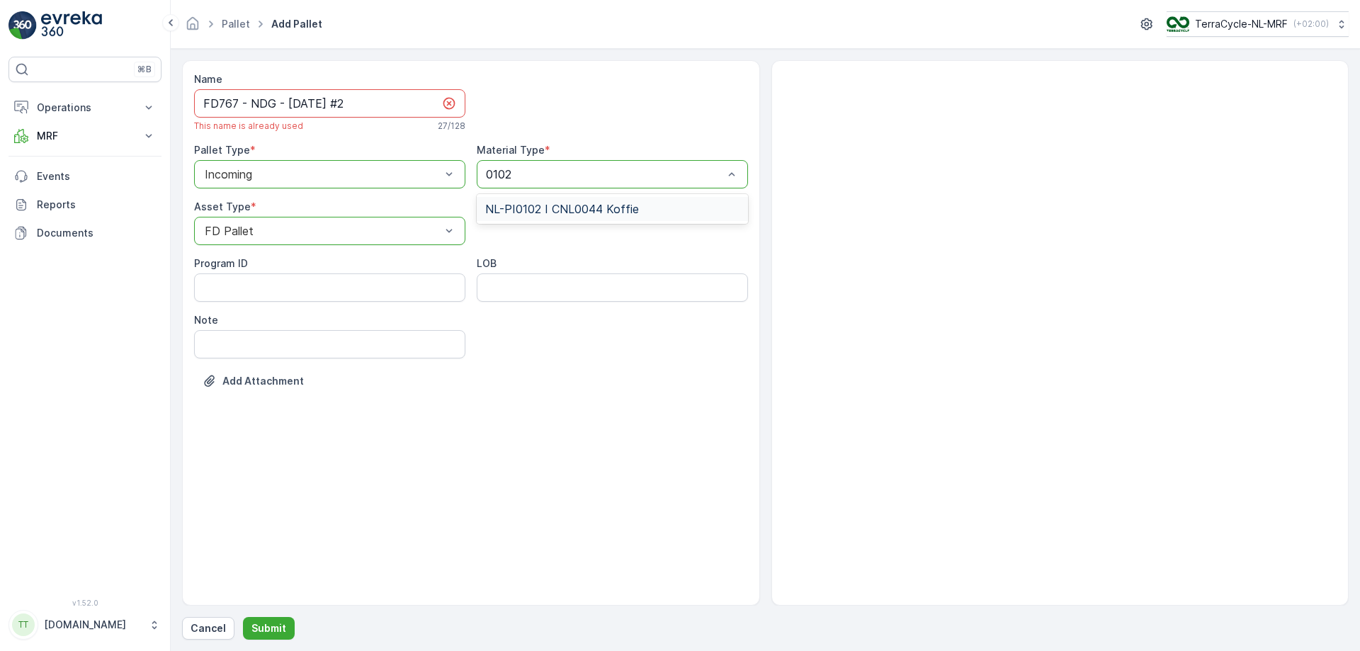
click at [560, 210] on span "NL-PI0102 I CNL0044 Koffie" at bounding box center [562, 209] width 154 height 13
click at [235, 101] on input "FD767 - NDG - [DATE] #2" at bounding box center [329, 103] width 271 height 28
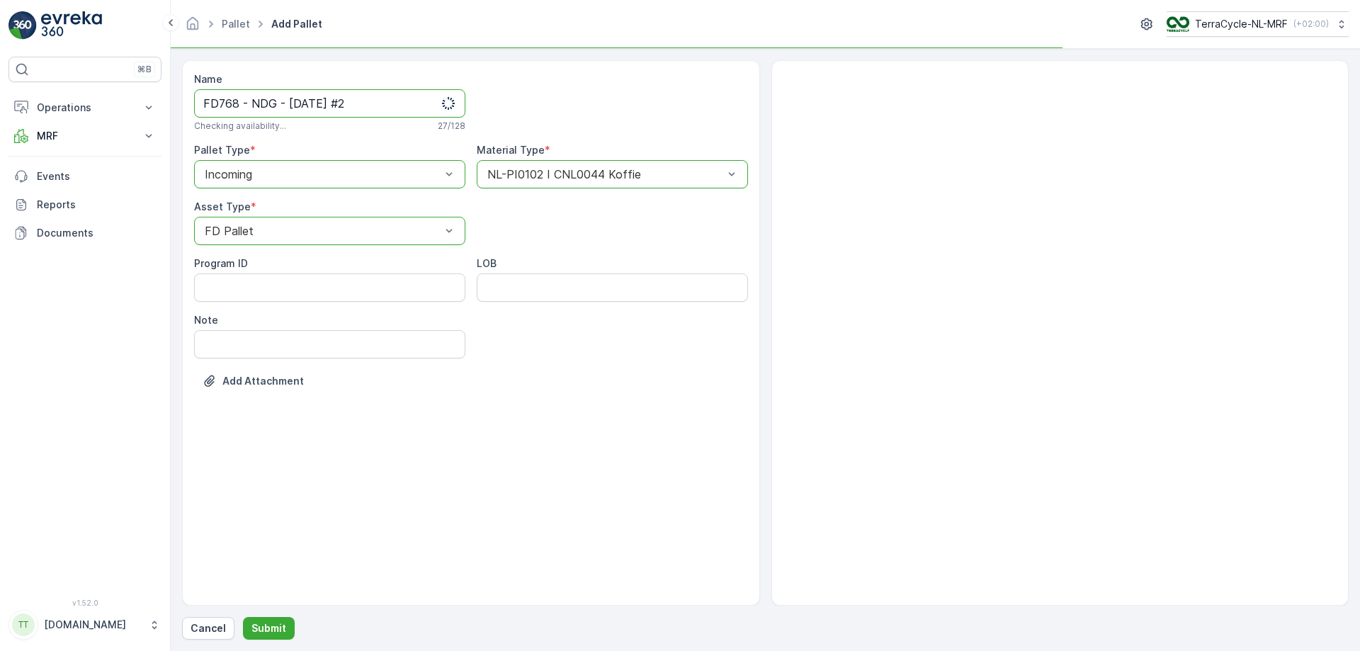
click at [302, 101] on input "FD768 - NDG - [DATE] #2" at bounding box center [329, 103] width 271 height 28
click at [300, 101] on input "FD768 - NDG - [DATE] #2" at bounding box center [329, 103] width 271 height 28
type input "FD768 - NDG - [DATE] #2"
click at [279, 395] on p "Submit" at bounding box center [269, 628] width 35 height 14
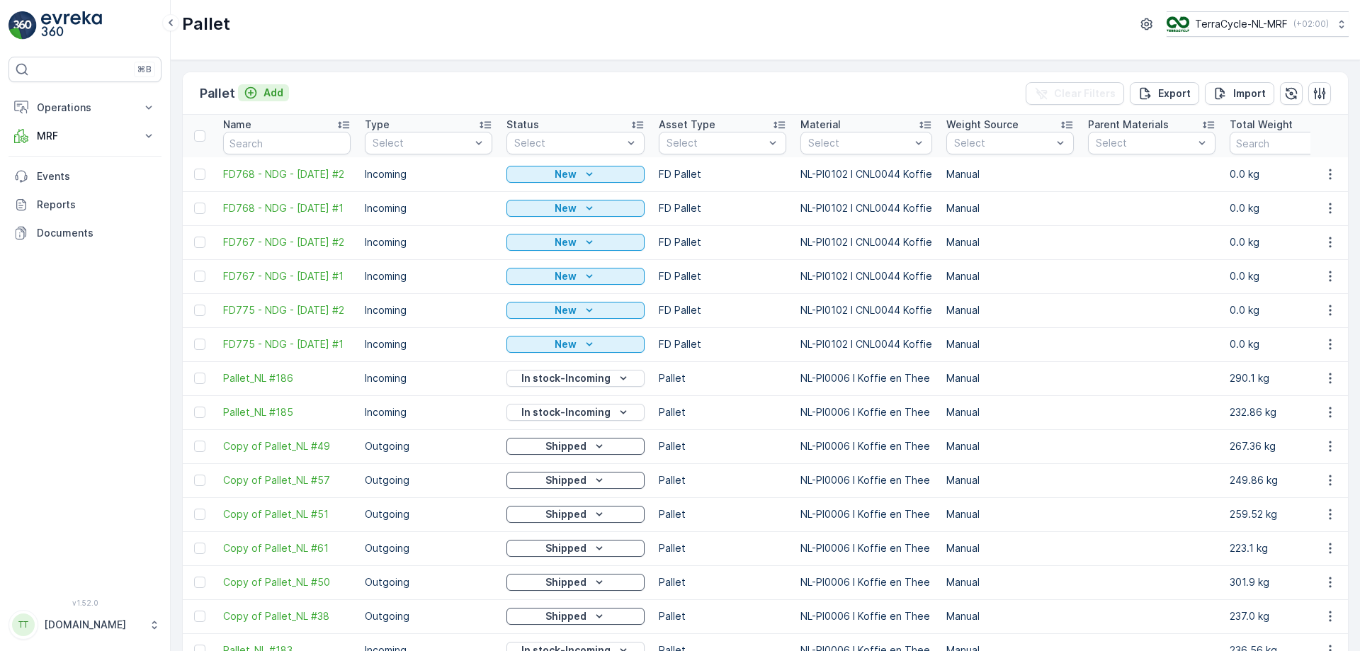
click at [267, 89] on p "Add" at bounding box center [274, 93] width 20 height 14
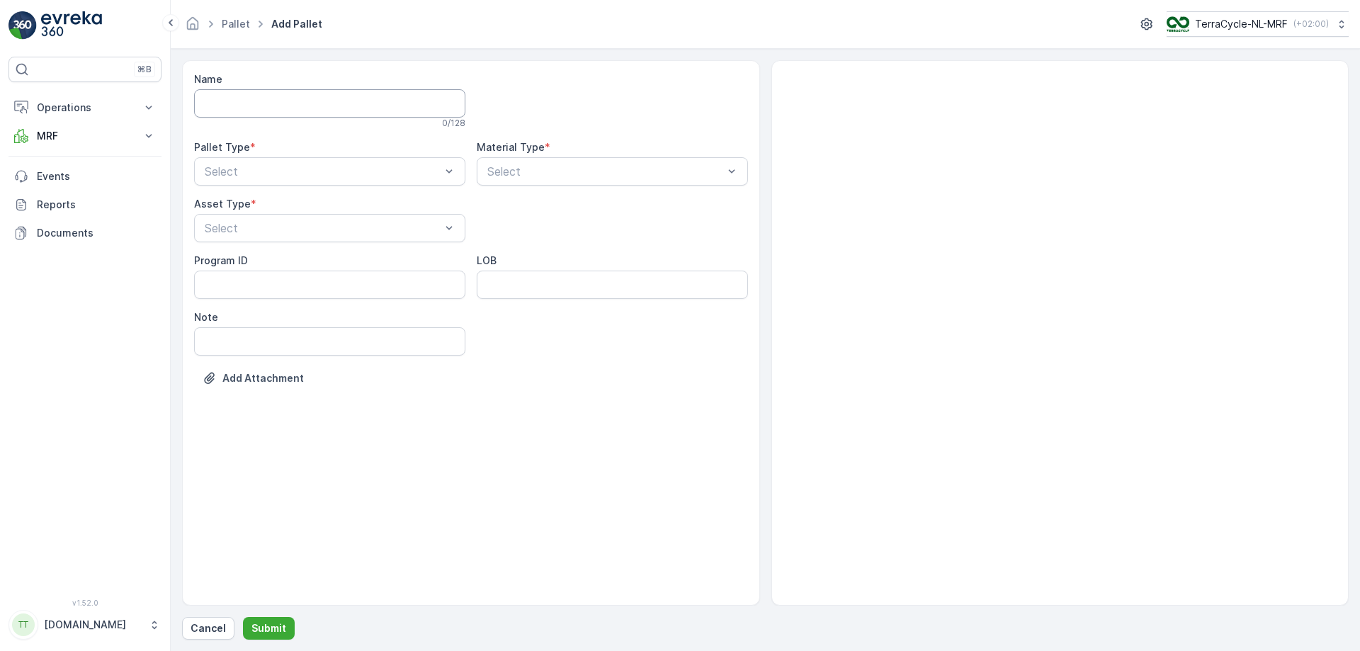
click at [261, 101] on input "Name" at bounding box center [329, 103] width 271 height 28
paste input "FD767 - NDG - [DATE] #1"
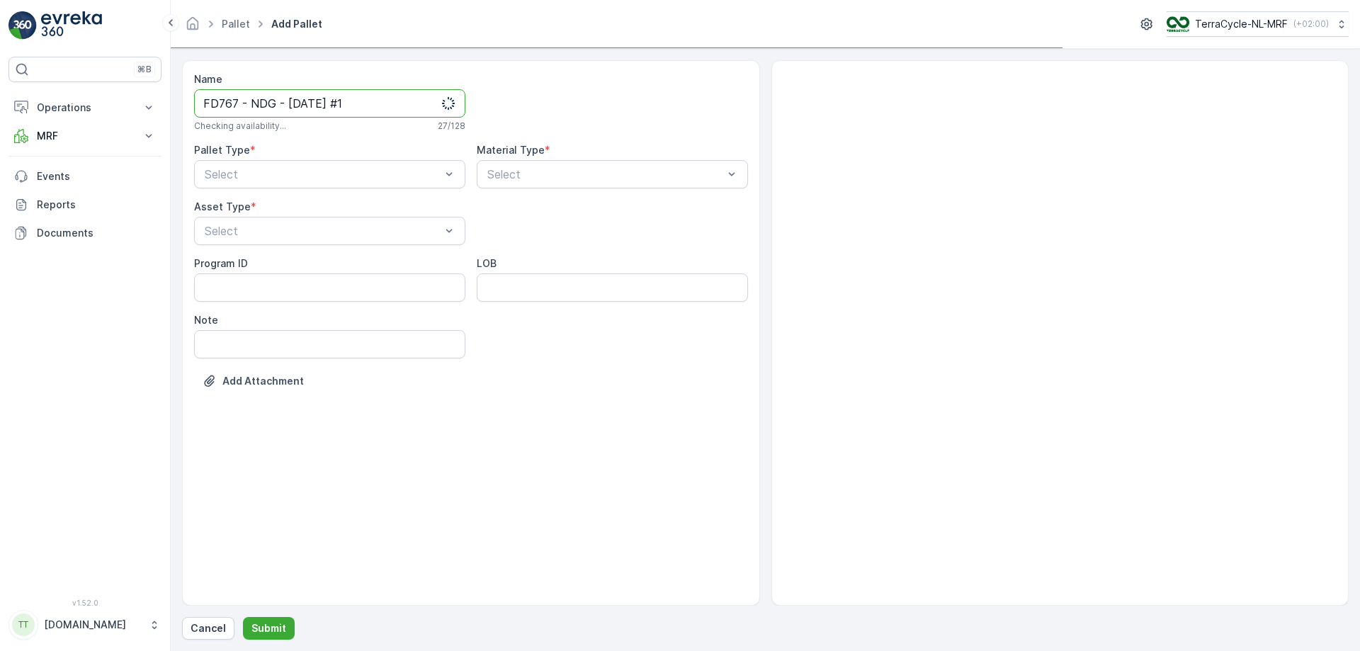
click at [238, 100] on input "FD767 - NDG - [DATE] #1" at bounding box center [329, 103] width 271 height 28
click at [300, 101] on input "FD769 - NDG - [DATE] #1" at bounding box center [329, 103] width 271 height 28
type input "FD769 - NDG - [DATE] #1"
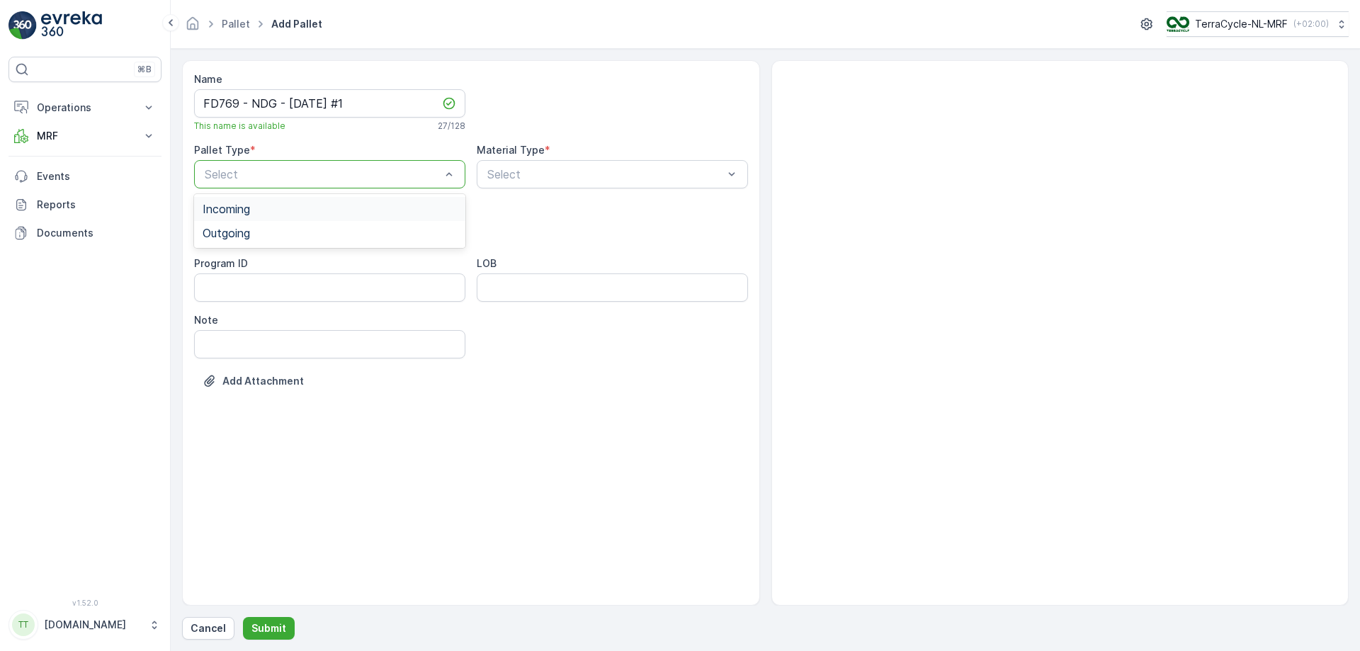
click at [303, 203] on div "Incoming" at bounding box center [330, 209] width 254 height 13
click at [379, 361] on div "FD Pallet" at bounding box center [330, 362] width 254 height 13
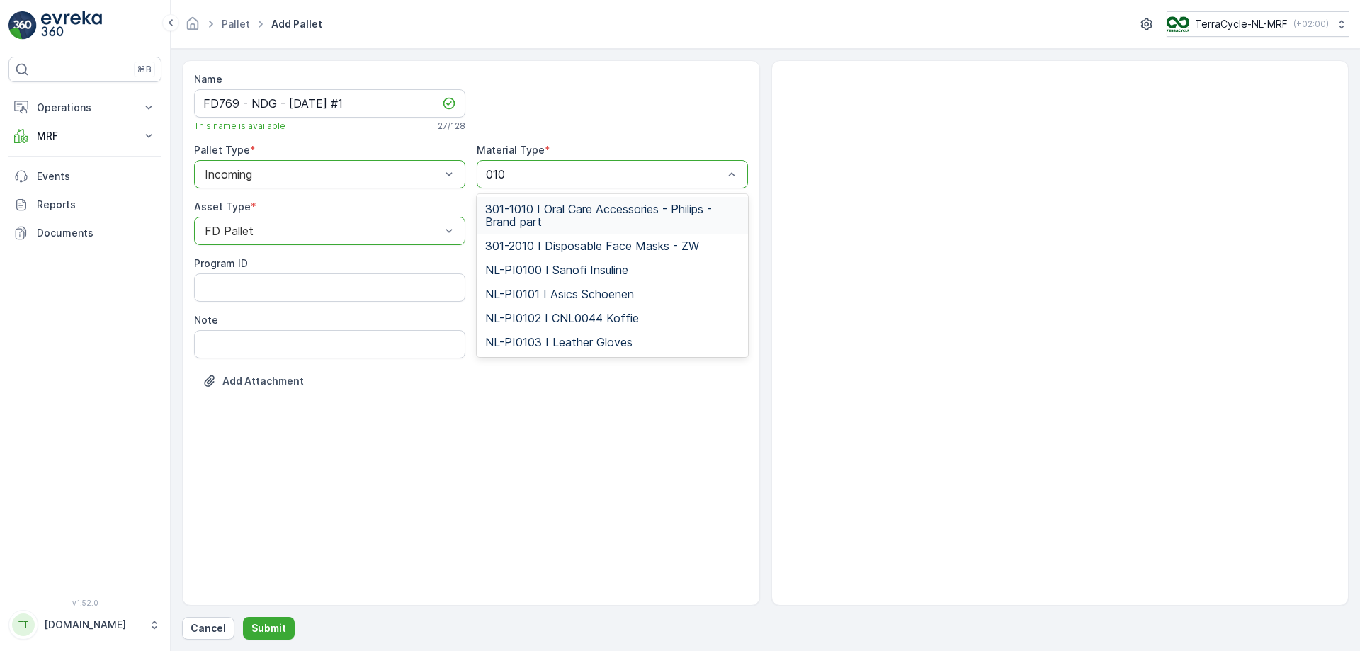
type input "0102"
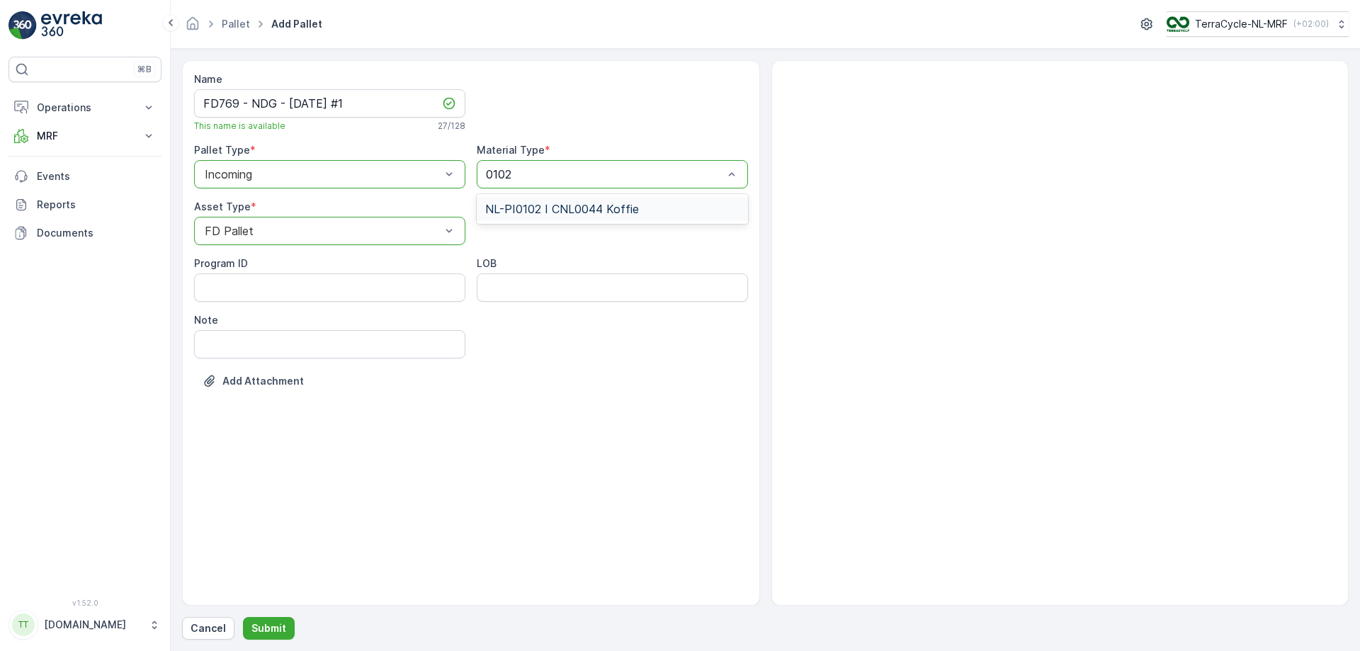
click at [541, 213] on span "NL-PI0102 I CNL0044 Koffie" at bounding box center [562, 209] width 154 height 13
click at [310, 97] on input "FD769 - NDG - [DATE] #1" at bounding box center [329, 103] width 271 height 28
click at [583, 117] on div at bounding box center [612, 102] width 271 height 60
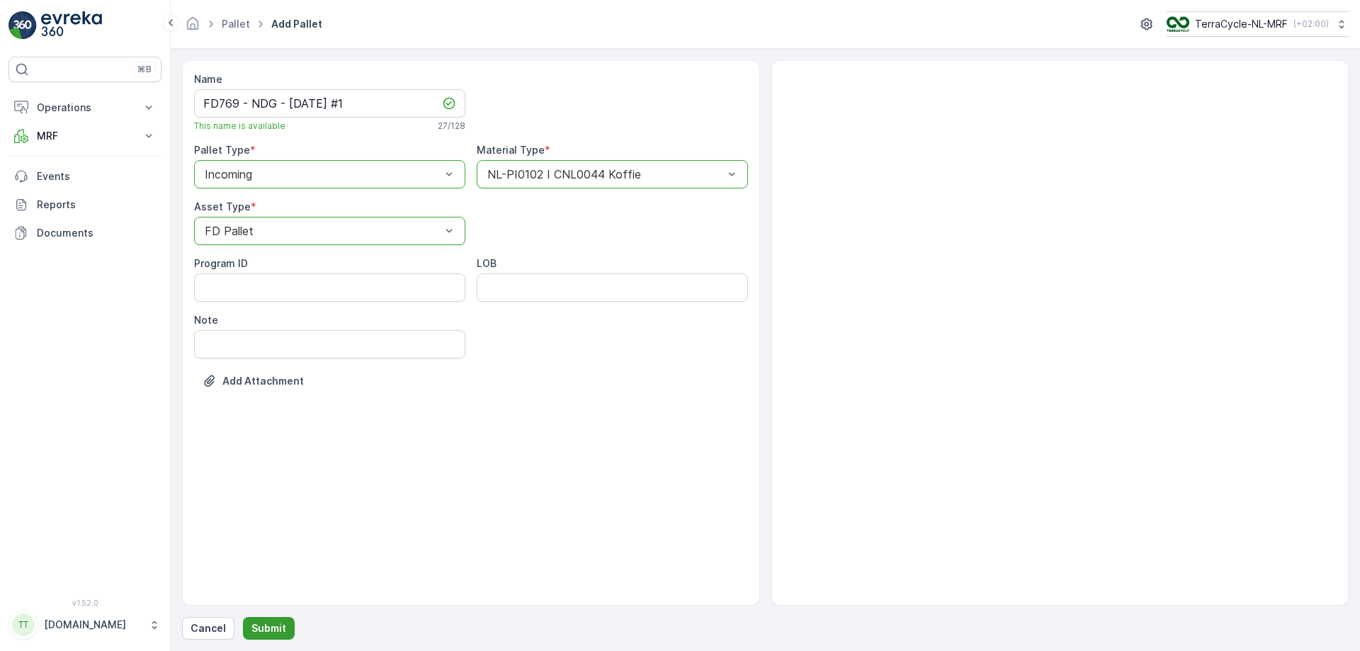
click at [271, 395] on p "Submit" at bounding box center [269, 628] width 35 height 14
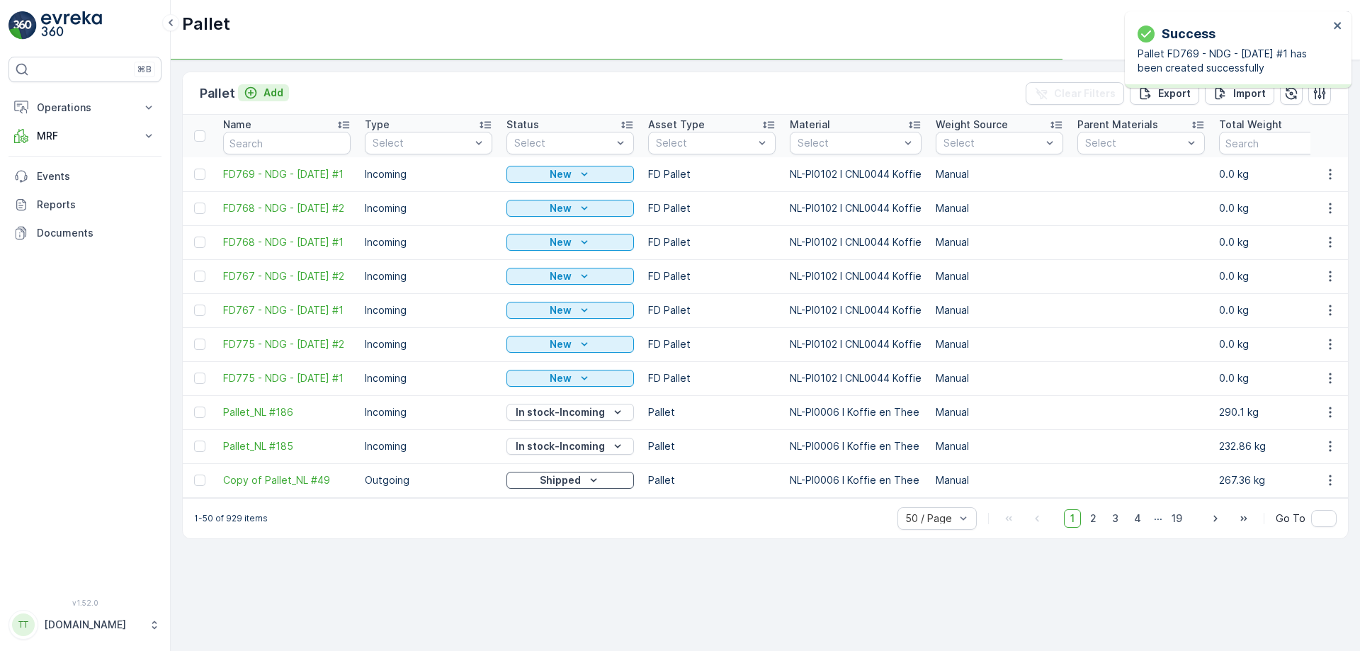
click at [266, 93] on p "Add" at bounding box center [274, 93] width 20 height 14
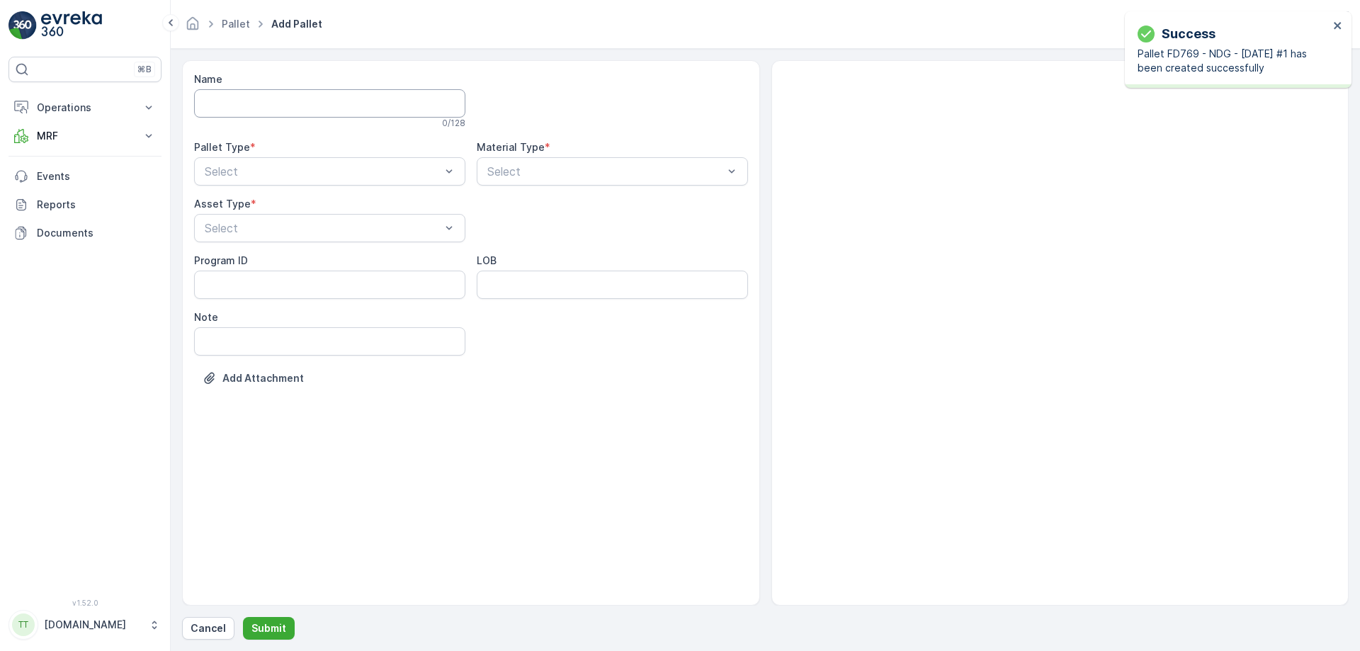
click at [261, 102] on input "Name" at bounding box center [329, 103] width 271 height 28
paste input "FD769 - NDG - [DATE] #1"
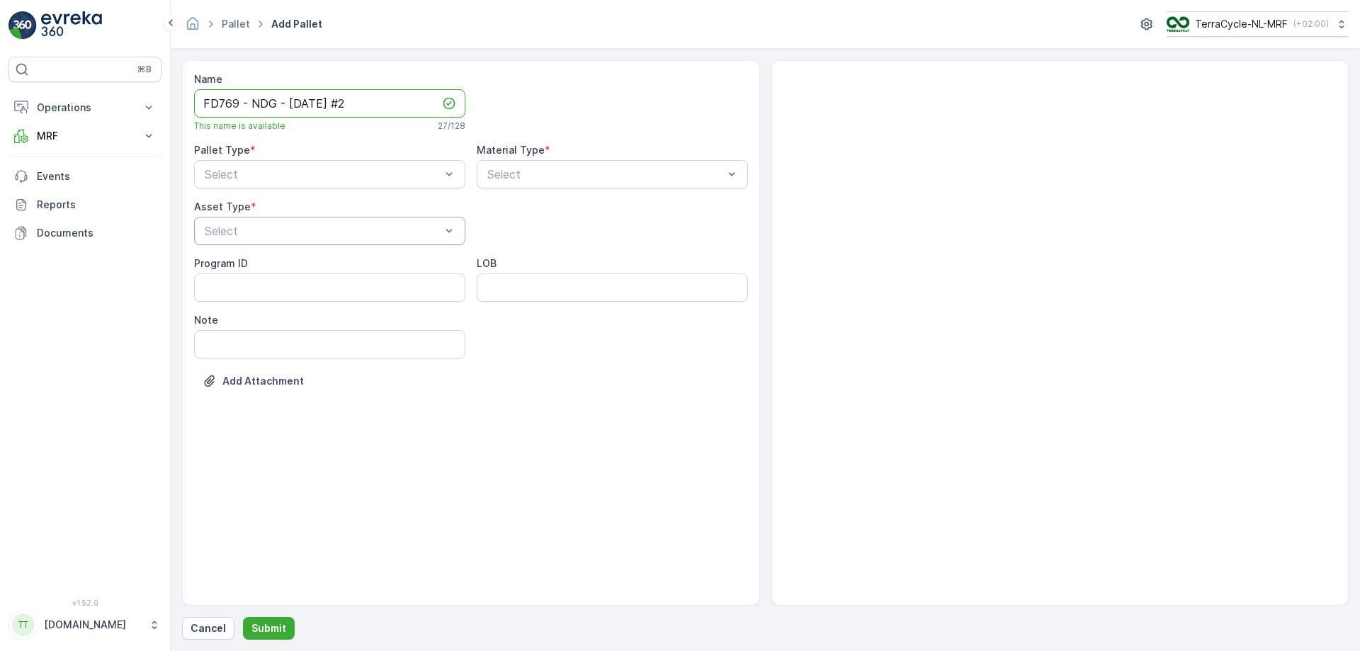
type input "FD769 - NDG - [DATE] #2"
click at [399, 222] on div "Select" at bounding box center [329, 231] width 271 height 28
click at [373, 361] on div "FD Pallet" at bounding box center [330, 362] width 254 height 13
click at [417, 210] on div "Incoming" at bounding box center [330, 209] width 254 height 13
click at [520, 164] on div "Select" at bounding box center [612, 174] width 271 height 28
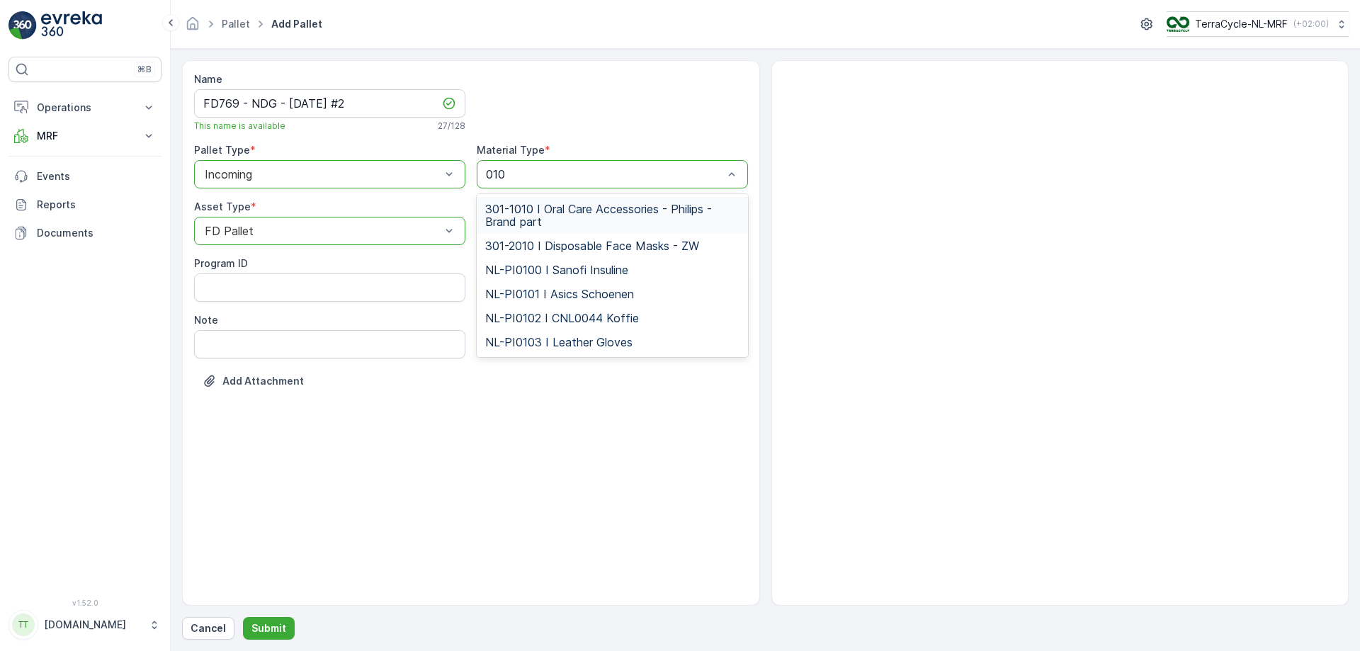
type input "0102"
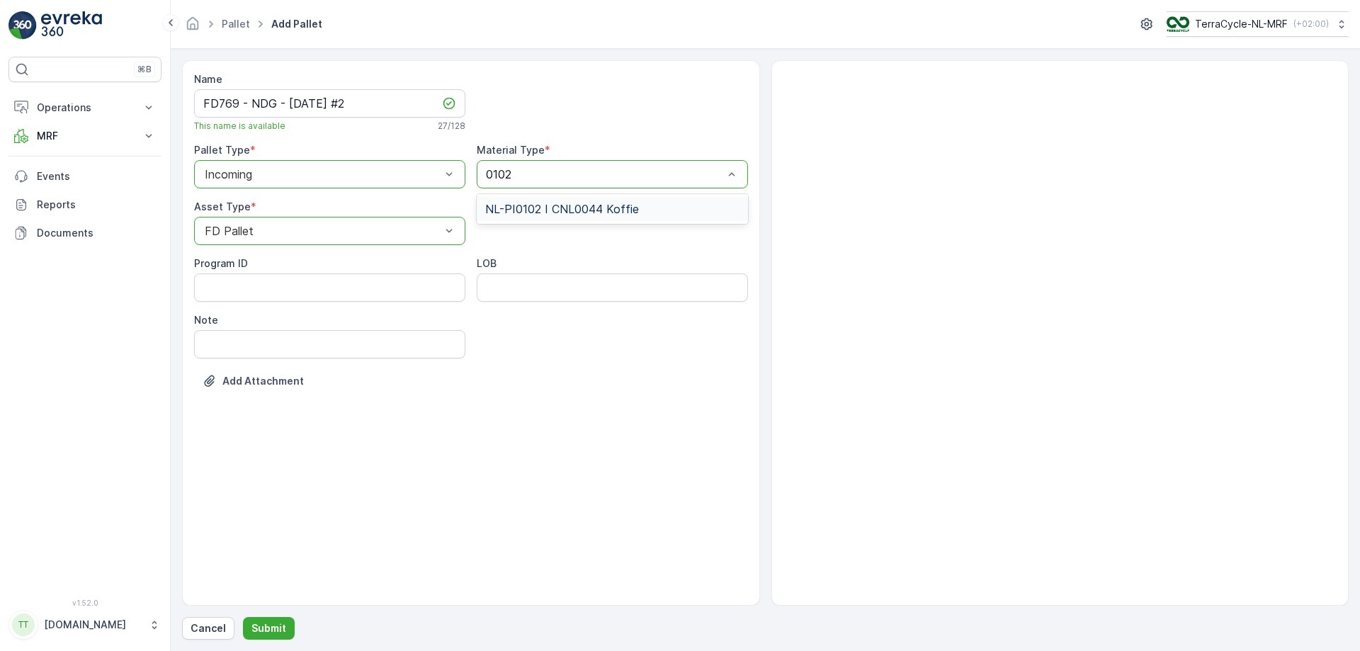
click at [549, 205] on span "NL-PI0102 I CNL0044 Koffie" at bounding box center [562, 209] width 154 height 13
click at [267, 395] on p "Submit" at bounding box center [269, 628] width 35 height 14
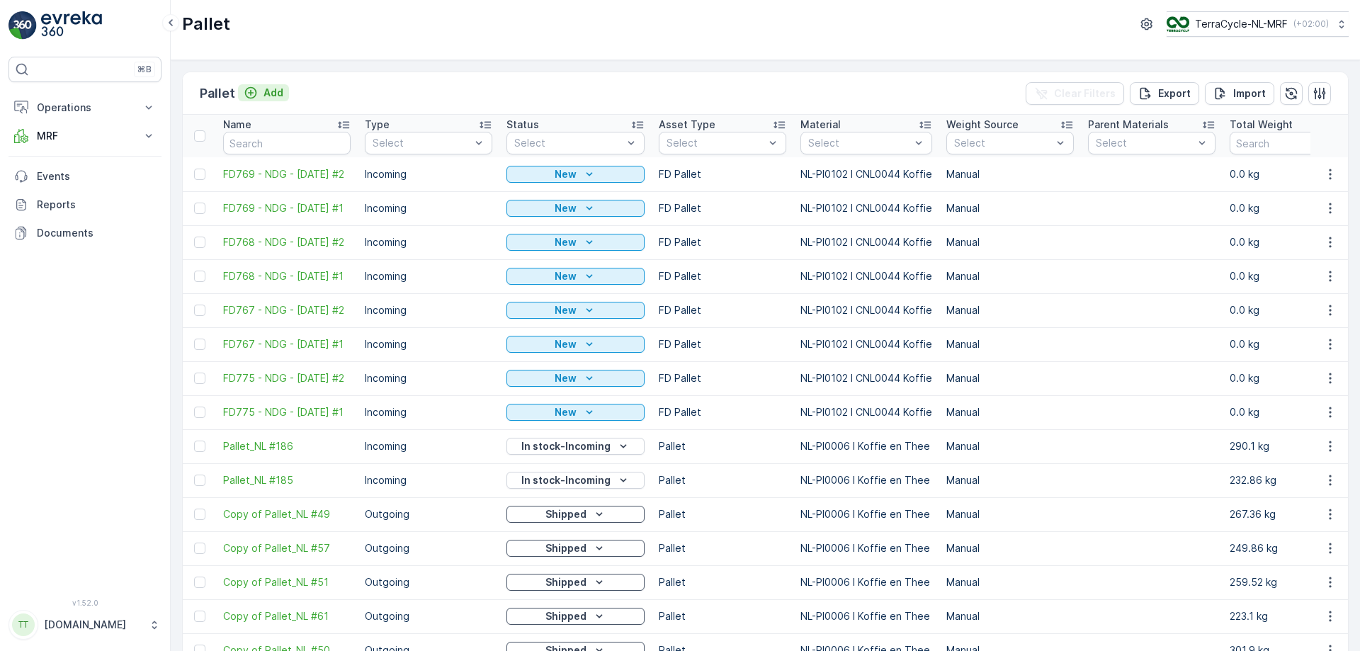
click at [273, 87] on p "Add" at bounding box center [274, 93] width 20 height 14
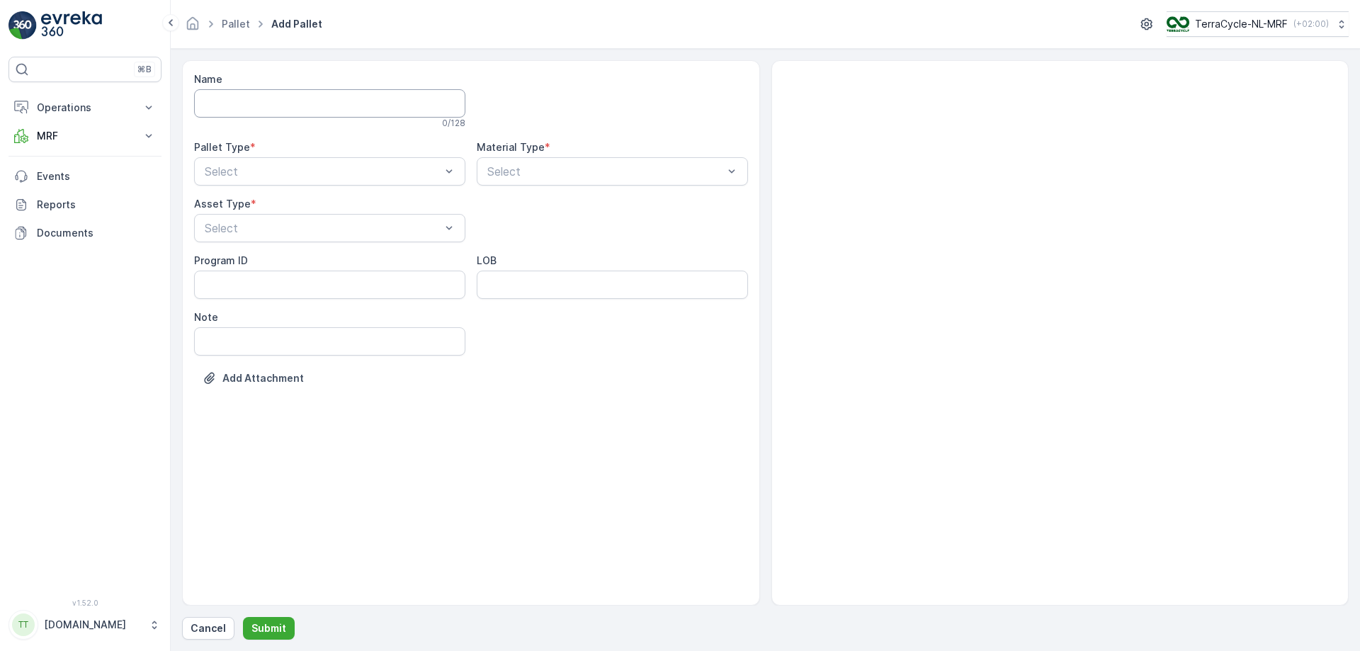
click at [270, 108] on input "Name" at bounding box center [329, 103] width 271 height 28
paste input "FD769 - NDG - [DATE] #1"
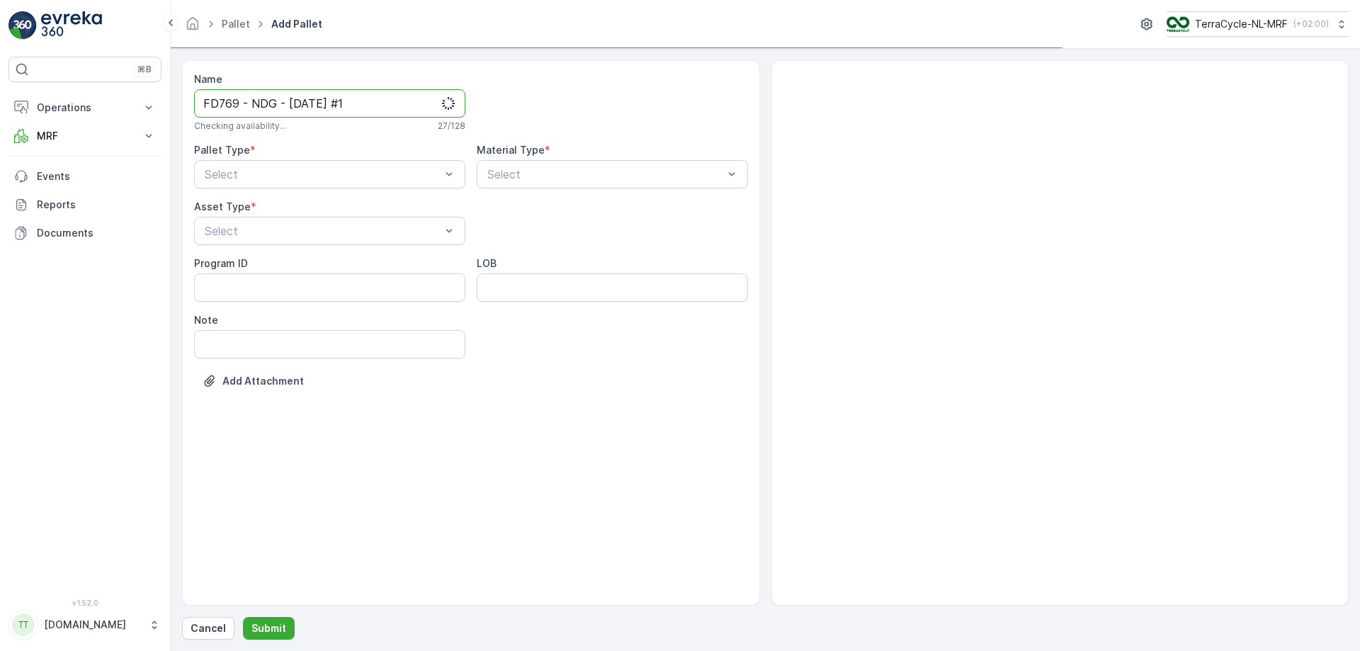
click at [236, 101] on input "FD769 - NDG - [DATE] #1" at bounding box center [329, 103] width 271 height 28
click at [298, 104] on input "FD770 - NDG - [DATE] #1" at bounding box center [329, 103] width 271 height 28
type input "FD770 - NDG - [DATE] #1"
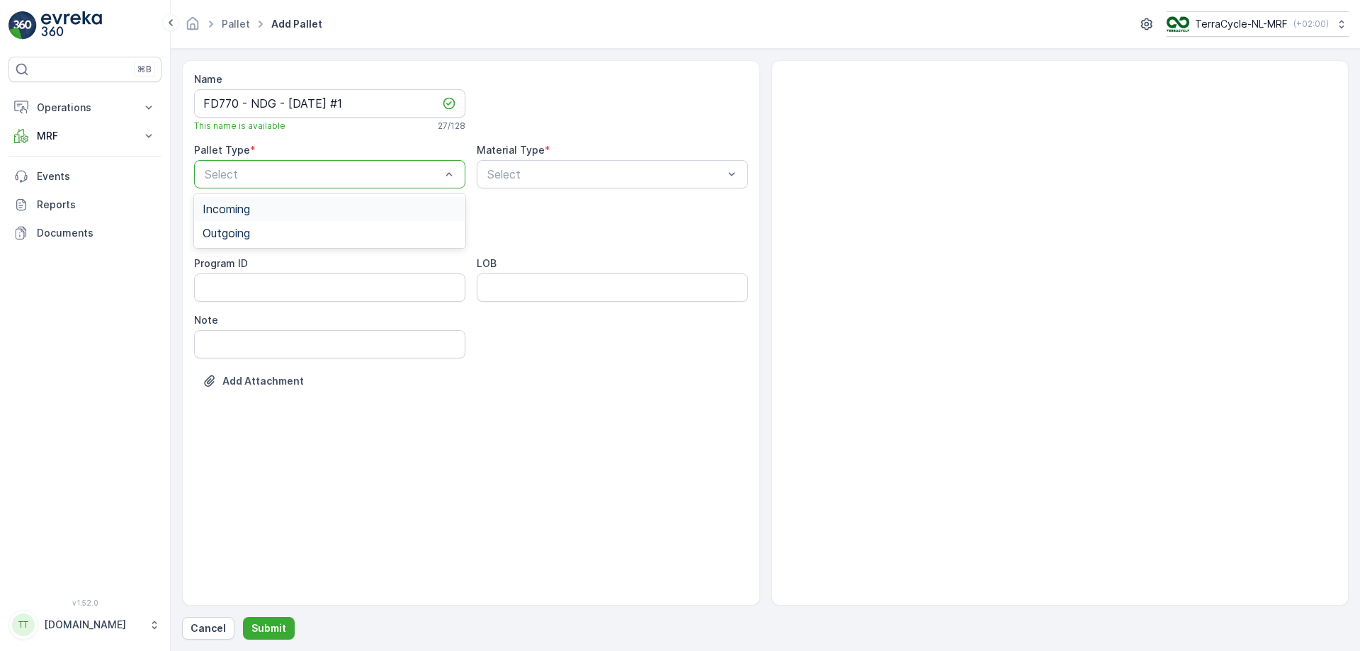
click at [334, 210] on div "Incoming" at bounding box center [330, 209] width 254 height 13
click at [342, 354] on div "FD Pallet" at bounding box center [329, 362] width 271 height 24
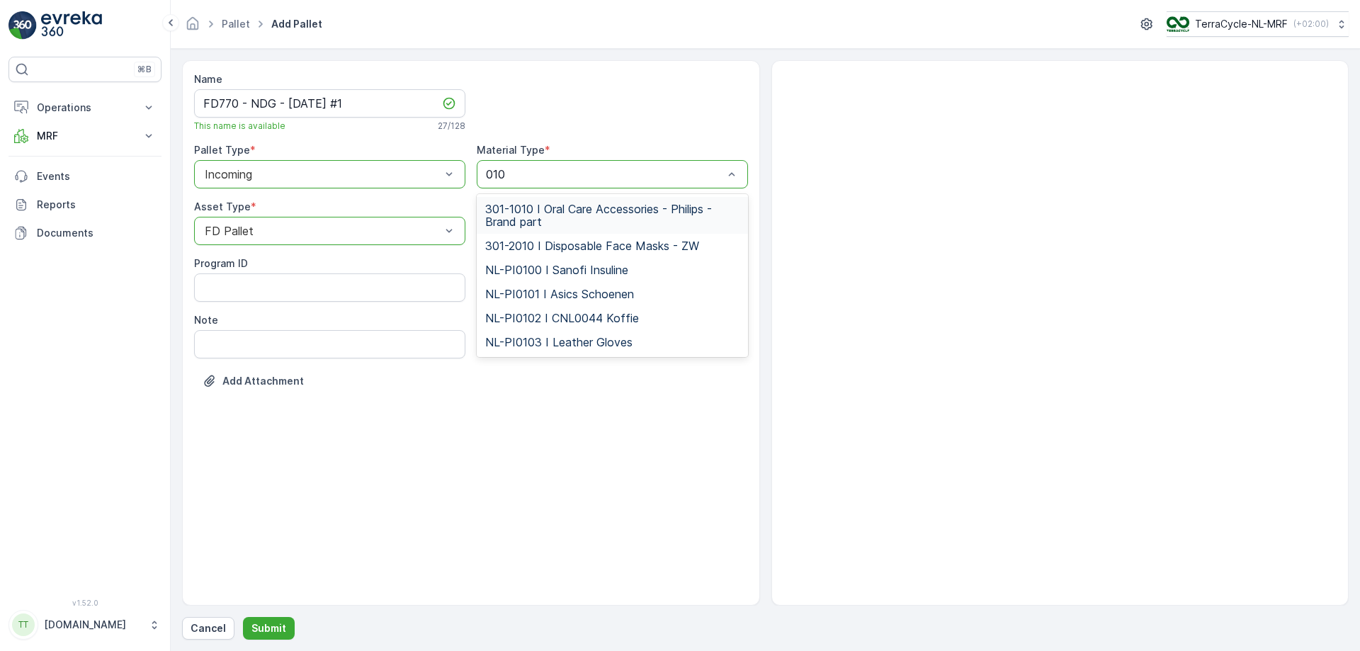
type input "0102"
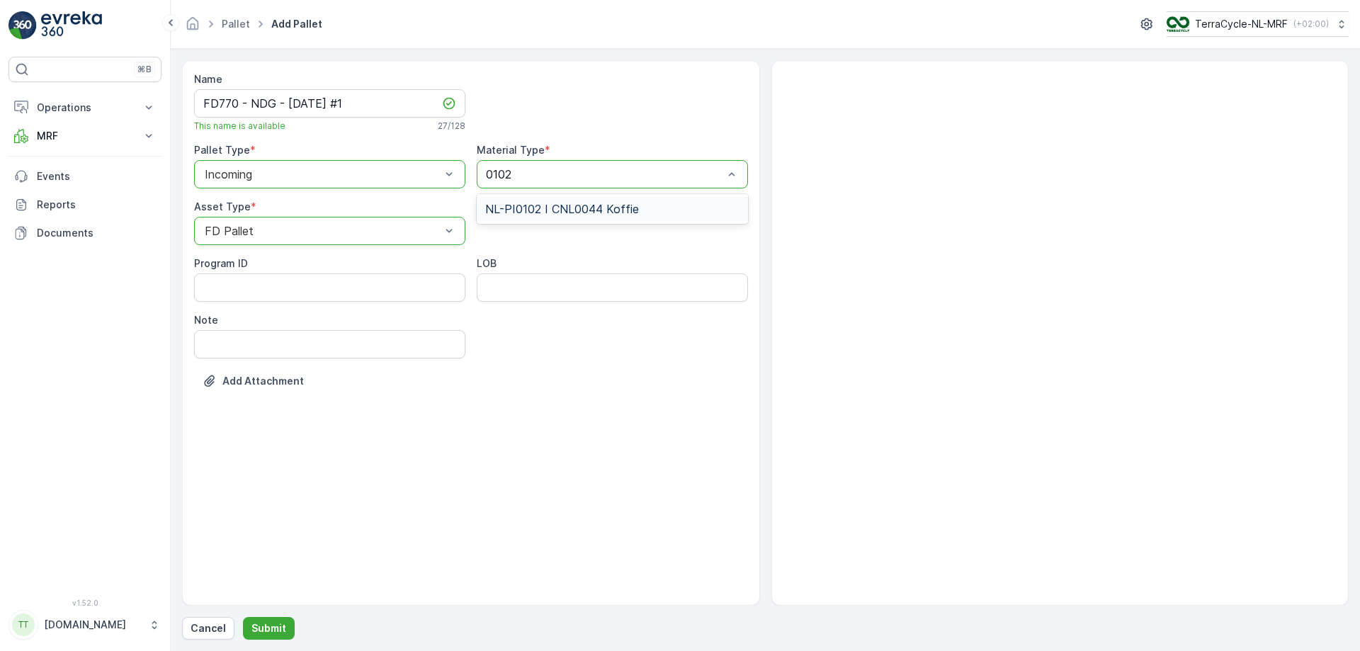
click at [534, 203] on span "NL-PI0102 I CNL0044 Koffie" at bounding box center [562, 209] width 154 height 13
click at [329, 102] on input "FD770 - NDG - [DATE] #1" at bounding box center [329, 103] width 271 height 28
click at [639, 71] on div "Name FD770 - NDG - [DATE] #1 This name is available 27 / 128 Pallet Type * opti…" at bounding box center [471, 333] width 578 height 546
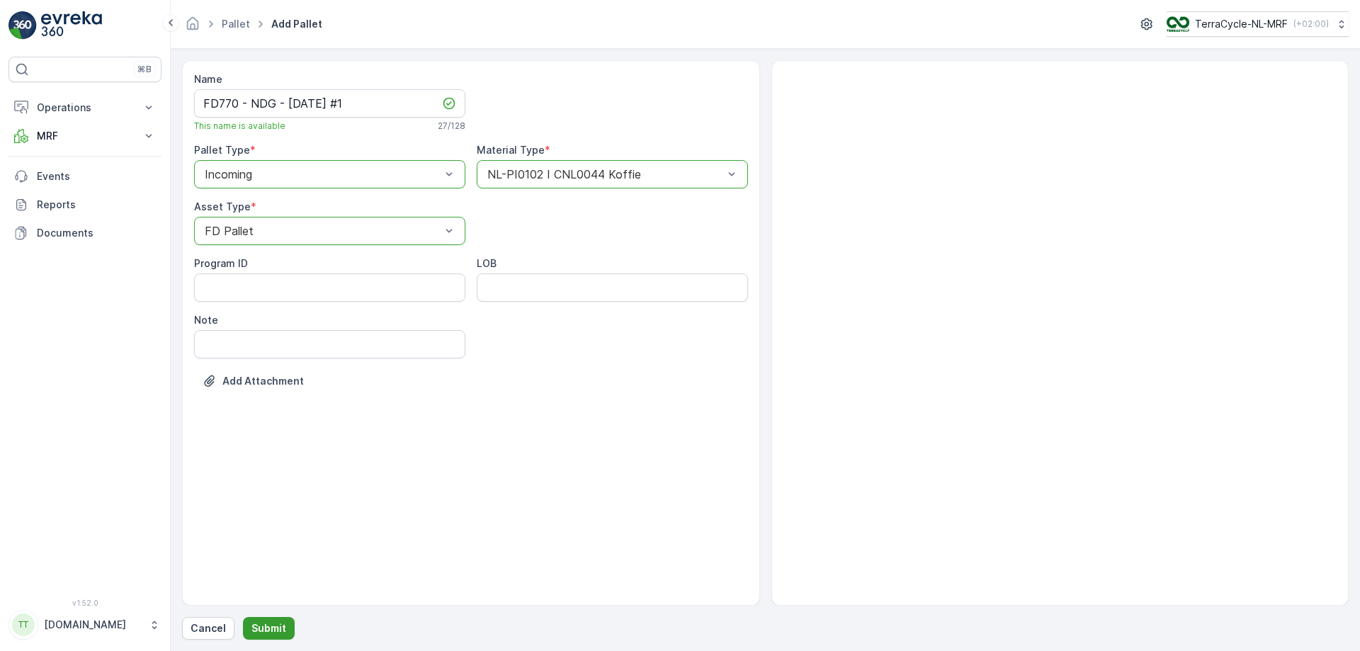
click at [273, 395] on p "Submit" at bounding box center [269, 628] width 35 height 14
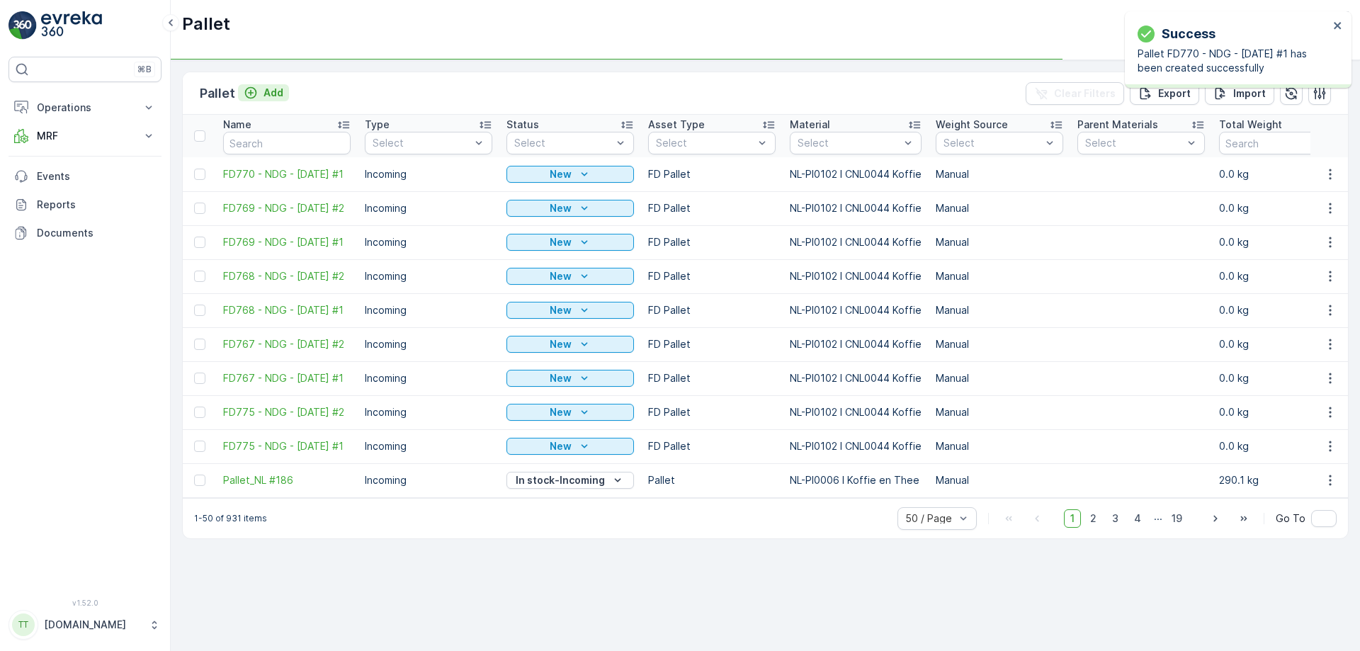
click at [269, 91] on p "Add" at bounding box center [274, 93] width 20 height 14
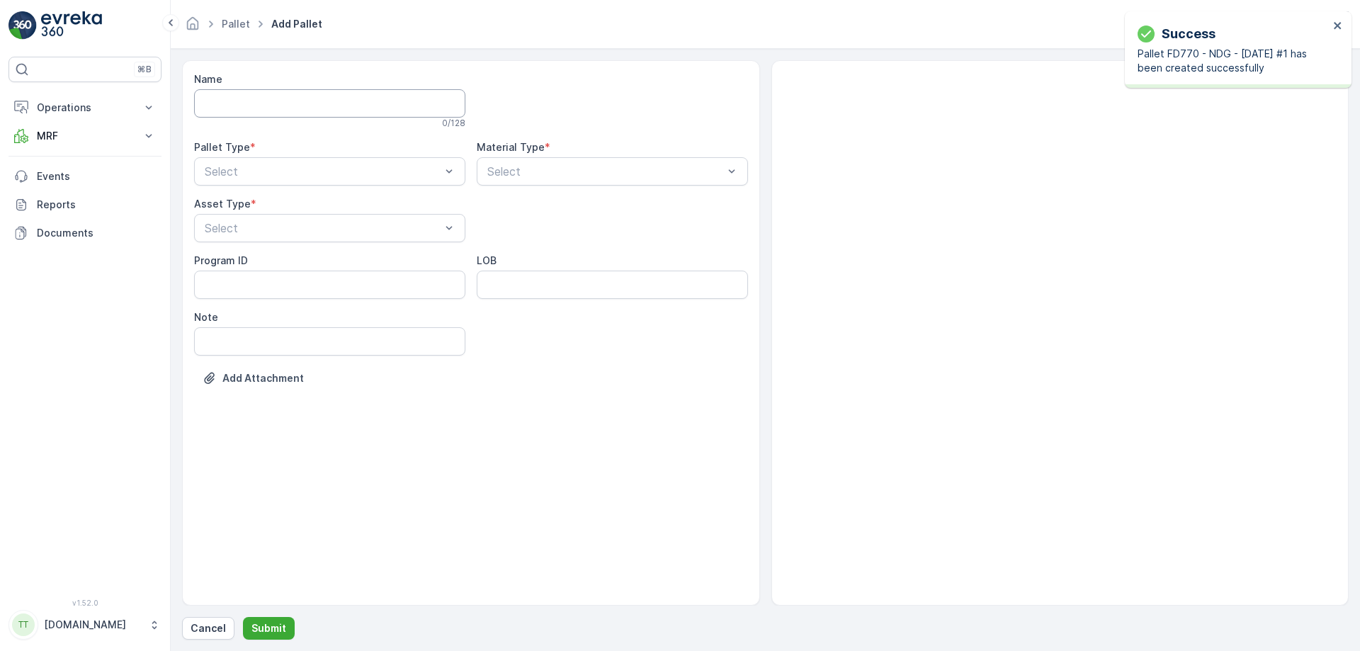
click at [267, 102] on input "Name" at bounding box center [329, 103] width 271 height 28
paste input "FD770 - NDG - [DATE] #1"
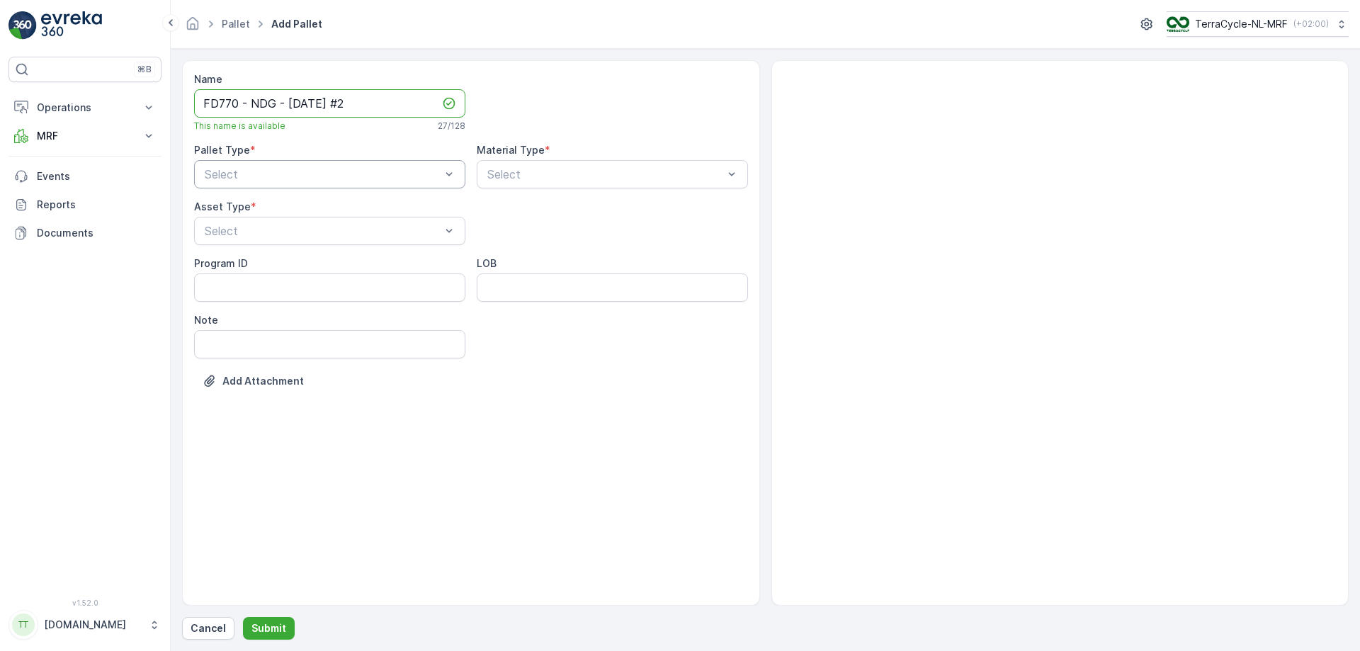
type input "FD770 - NDG - [DATE] #2"
click at [308, 213] on div "Incoming" at bounding box center [330, 209] width 254 height 13
click at [326, 363] on div "FD Pallet" at bounding box center [330, 362] width 254 height 13
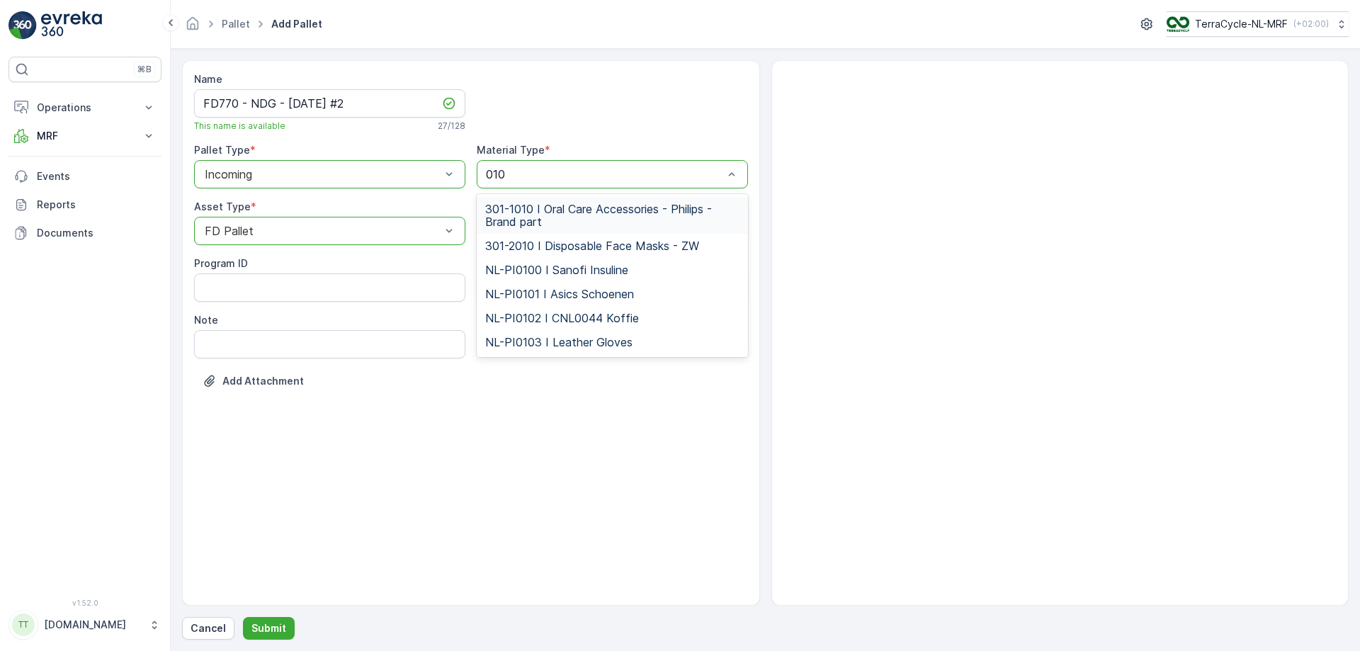
type input "0102"
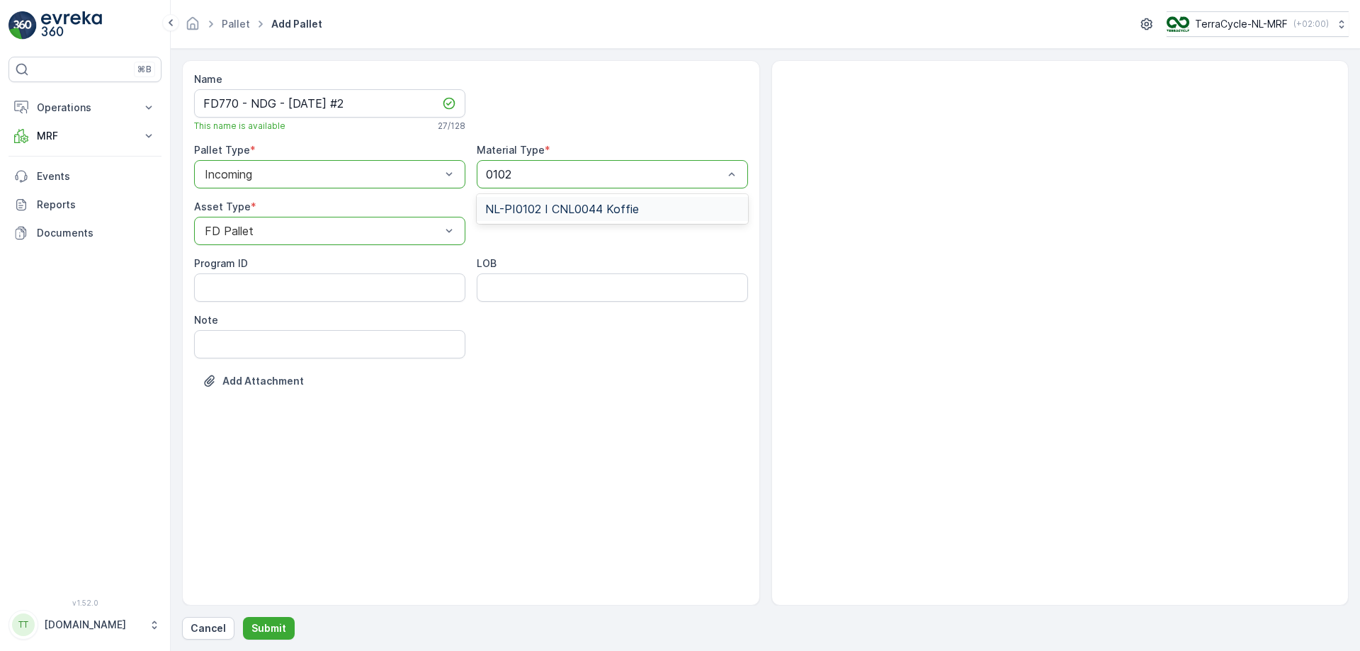
click at [620, 211] on span "NL-PI0102 I CNL0044 Koffie" at bounding box center [562, 209] width 154 height 13
click at [270, 395] on p "Submit" at bounding box center [269, 628] width 35 height 14
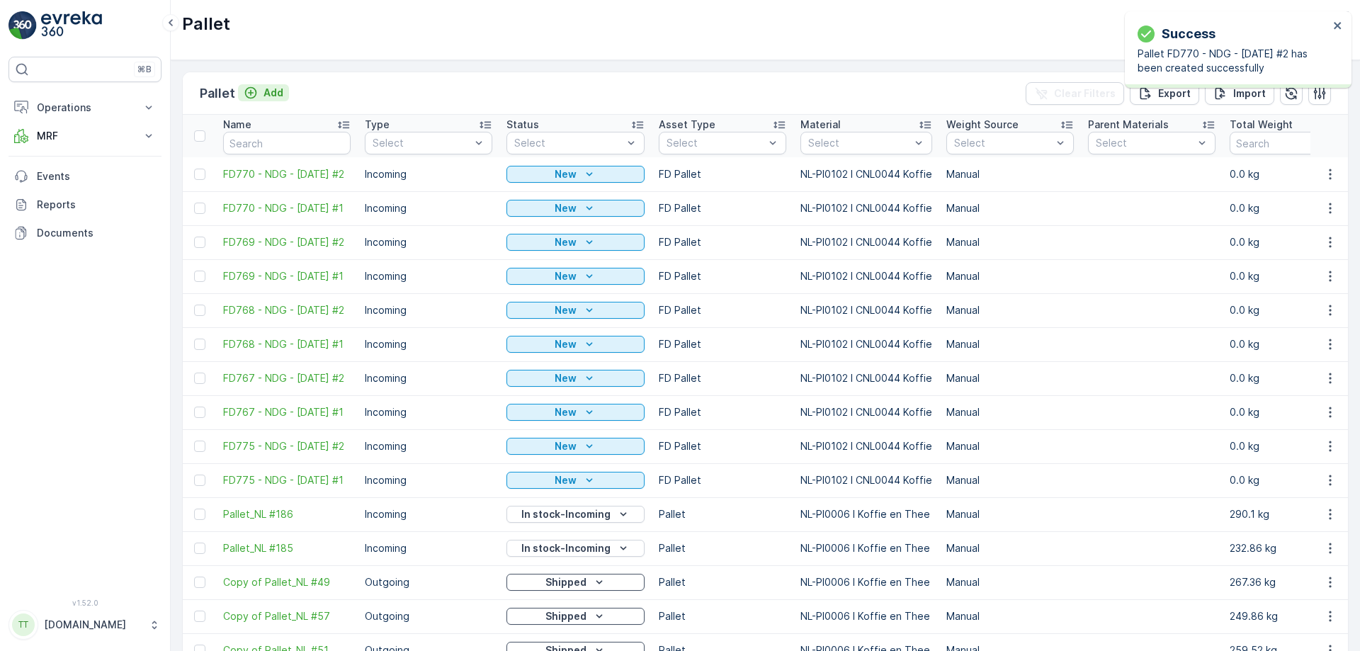
click at [278, 91] on p "Add" at bounding box center [274, 93] width 20 height 14
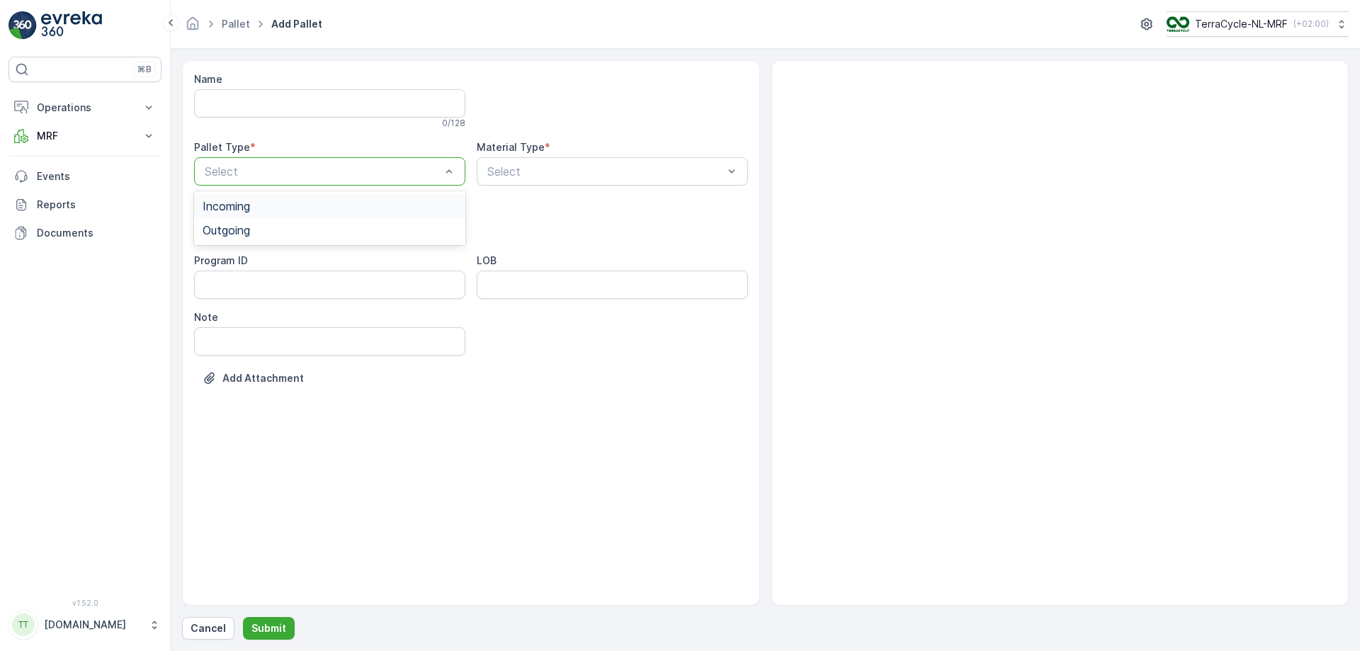
click at [416, 205] on div "Incoming" at bounding box center [330, 206] width 254 height 13
click at [369, 357] on div "FD Pallet" at bounding box center [330, 359] width 254 height 13
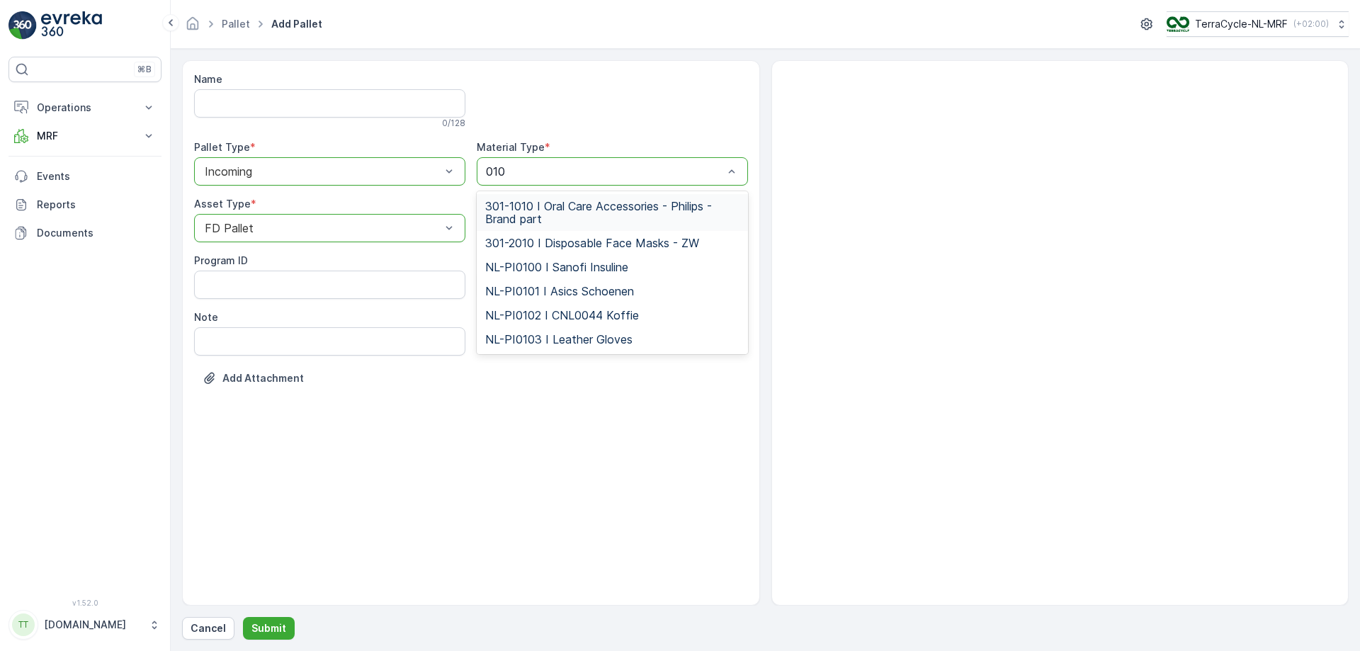
type input "0102"
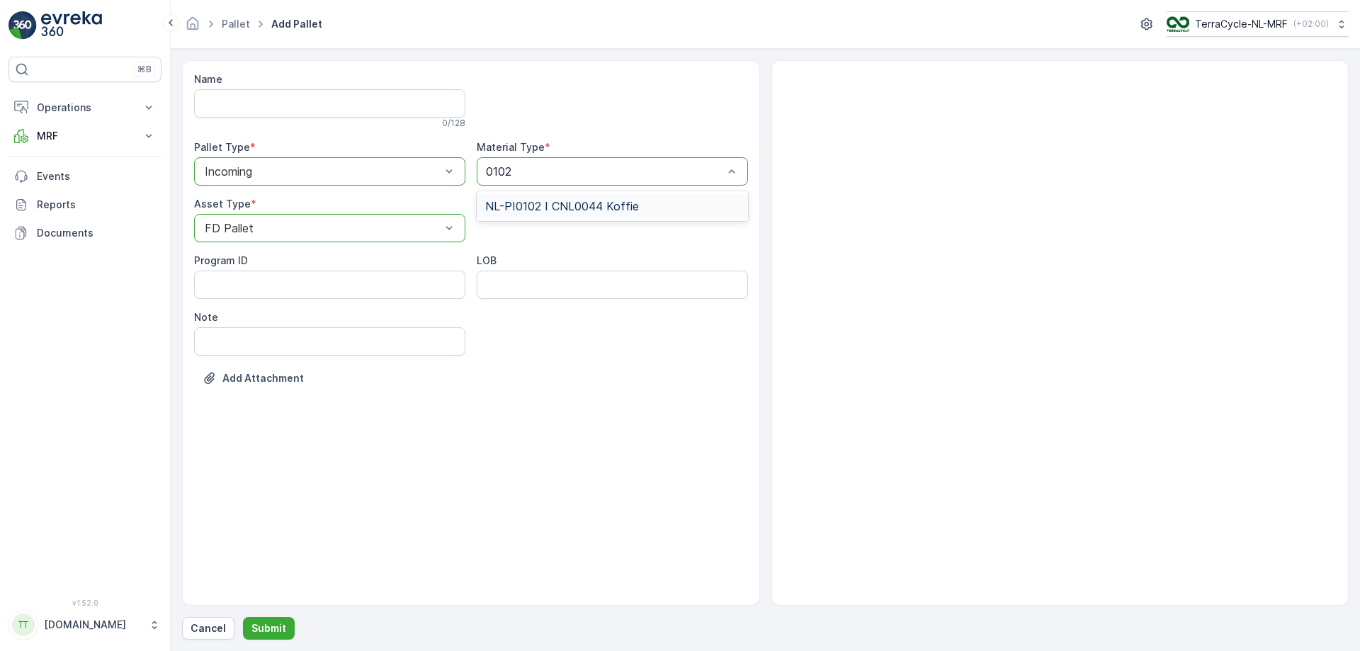
click at [553, 209] on span "NL-PI0102 I CNL0044 Koffie" at bounding box center [562, 206] width 154 height 13
click at [310, 102] on input "Name" at bounding box center [329, 103] width 271 height 28
click at [205, 395] on p "Cancel" at bounding box center [208, 628] width 35 height 14
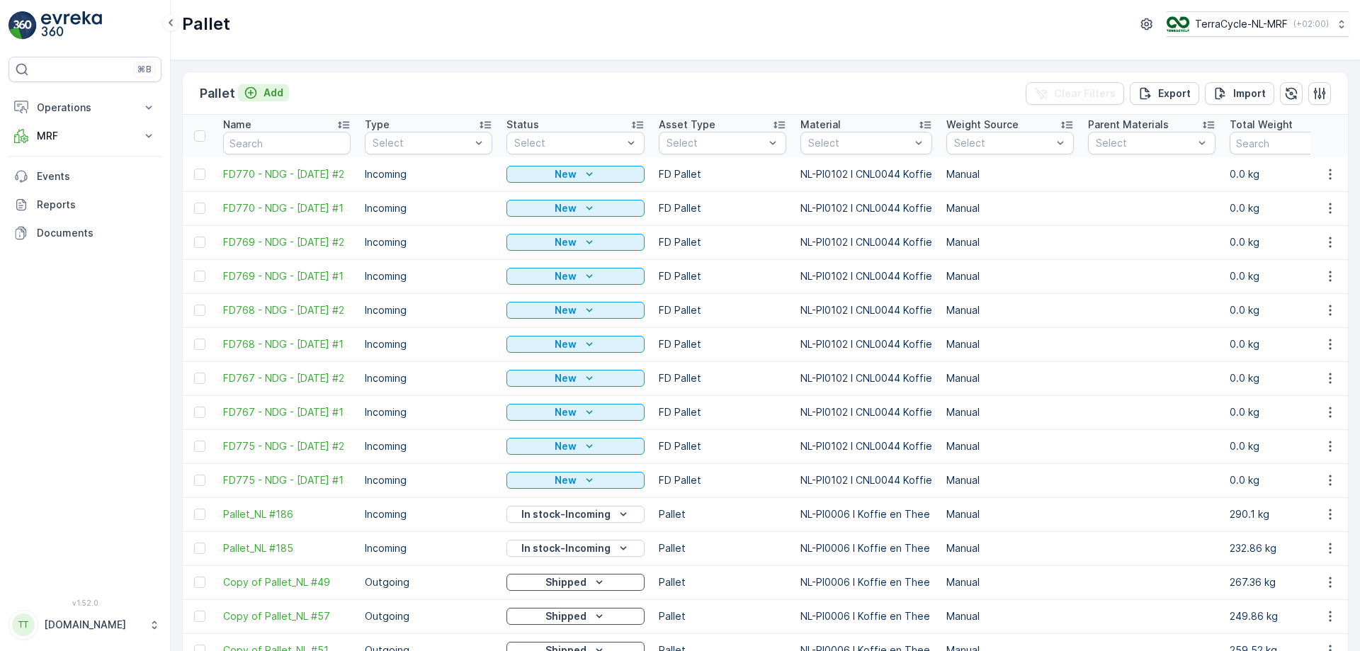
click at [267, 89] on p "Add" at bounding box center [274, 93] width 20 height 14
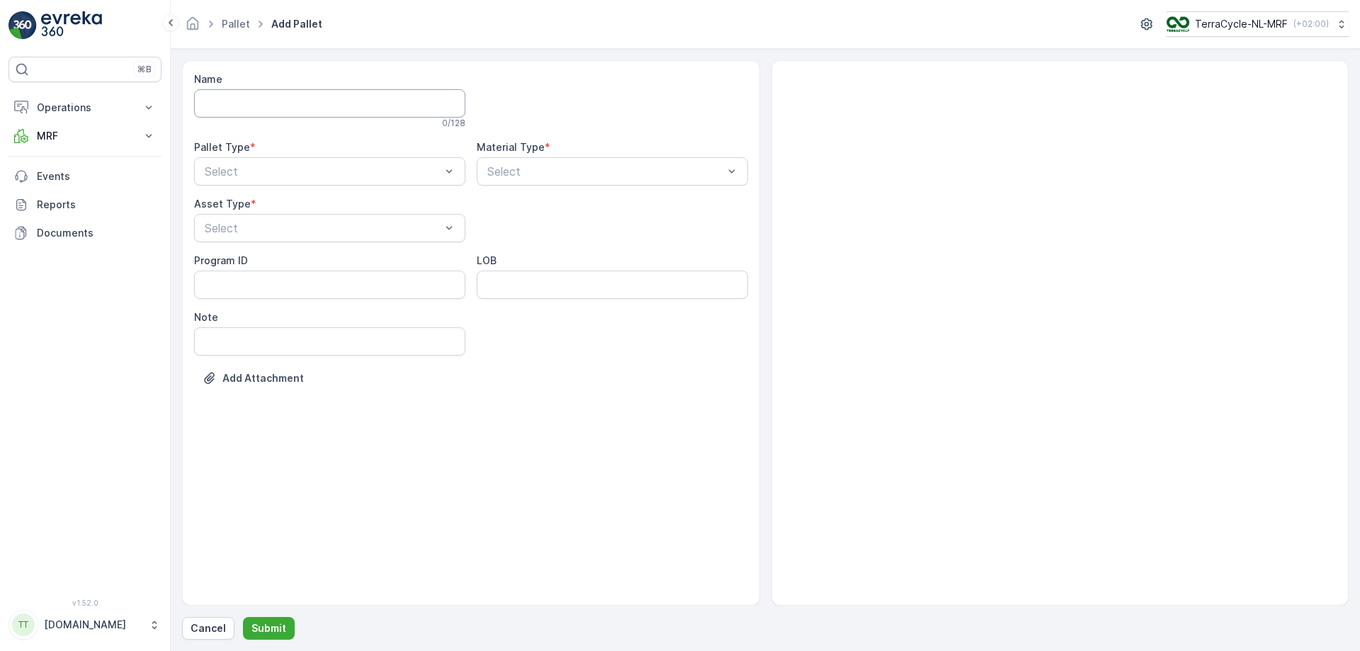
click at [268, 104] on input "Name" at bounding box center [329, 103] width 271 height 28
paste input "FD770 - NDG - [DATE] #1"
click at [313, 100] on input "FD770 - NDG - [DATE] #1" at bounding box center [329, 103] width 271 height 28
click at [235, 103] on input "FD770 - NDG - [DATE] #1" at bounding box center [329, 103] width 271 height 28
type input "FD771 - NDG - [DATE] #1"
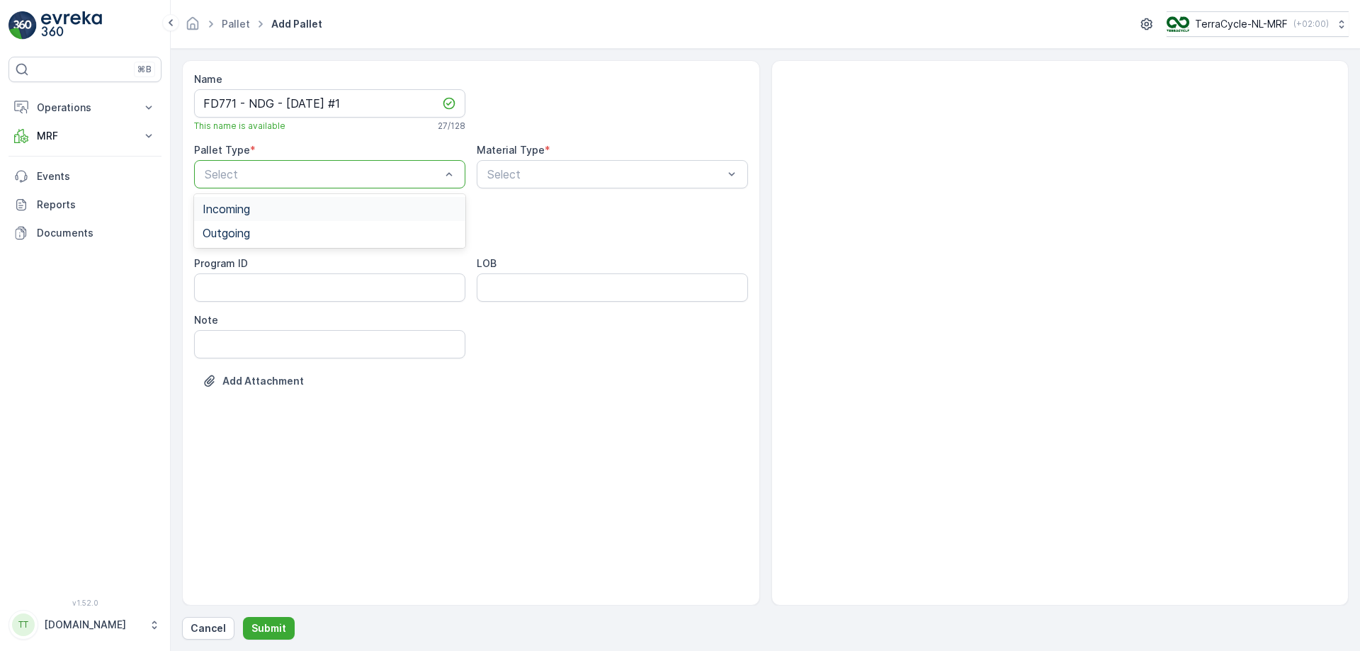
click at [337, 211] on div "Incoming" at bounding box center [330, 209] width 254 height 13
click at [301, 105] on input "FD771 - NDG - [DATE] #1" at bounding box center [329, 103] width 271 height 28
click at [259, 360] on div "FD Pallet" at bounding box center [330, 362] width 254 height 13
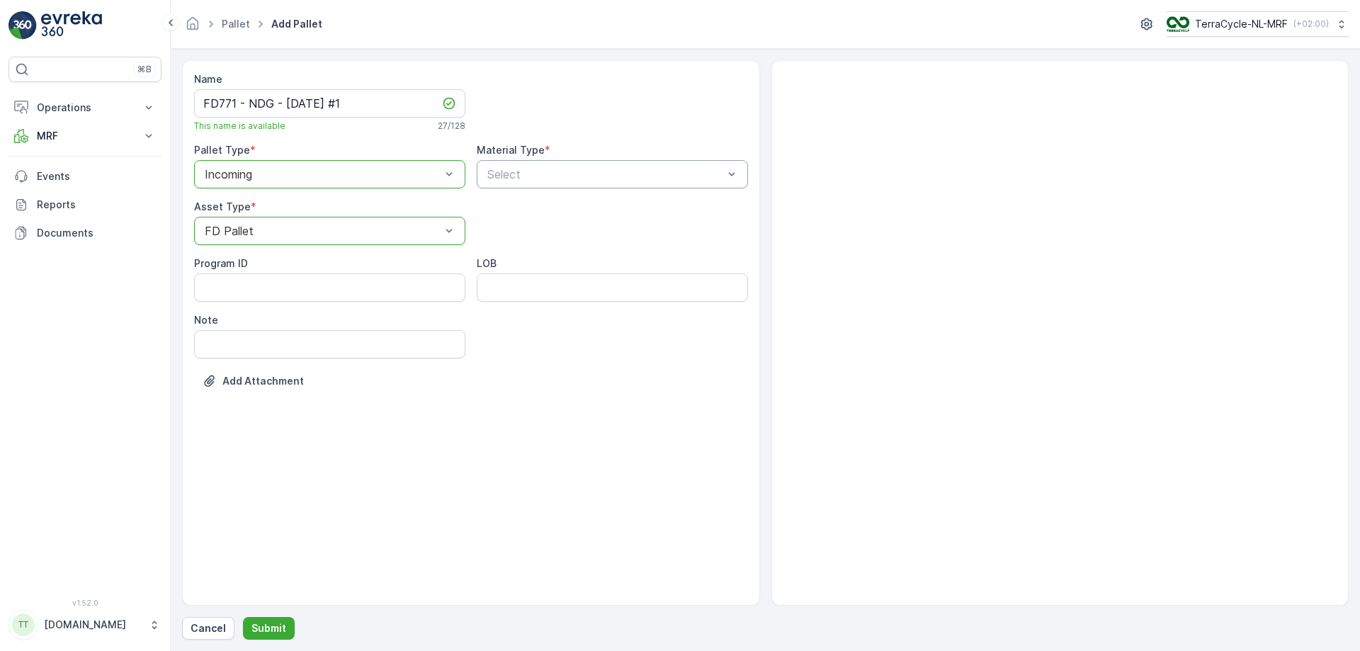
click at [519, 184] on div "Select" at bounding box center [612, 174] width 271 height 28
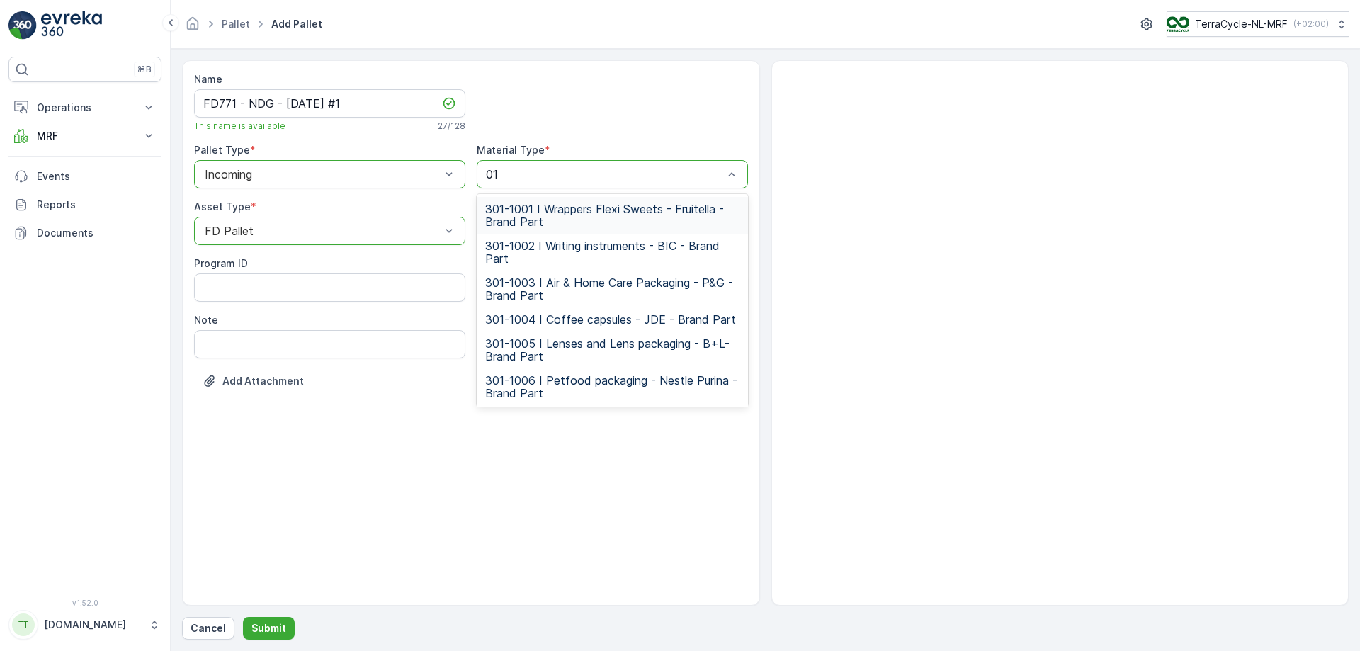
type input "0102"
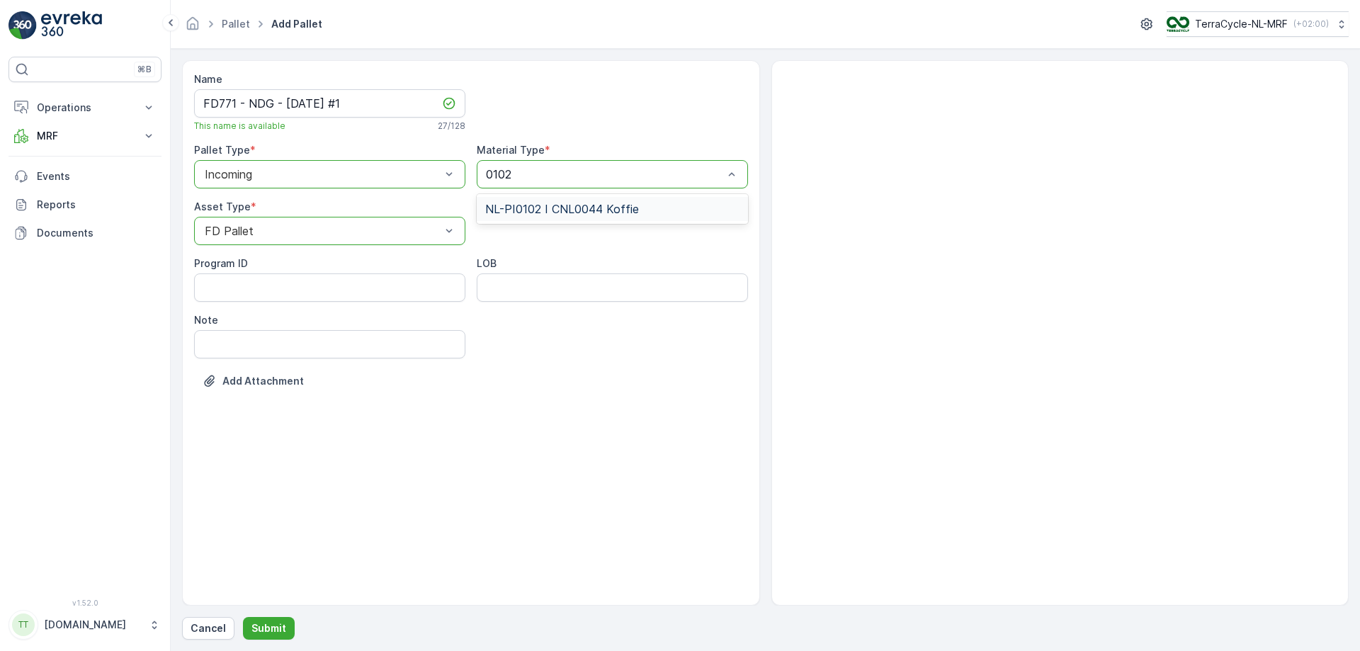
click at [534, 208] on span "NL-PI0102 I CNL0044 Koffie" at bounding box center [562, 209] width 154 height 13
click at [277, 395] on p "Submit" at bounding box center [269, 628] width 35 height 14
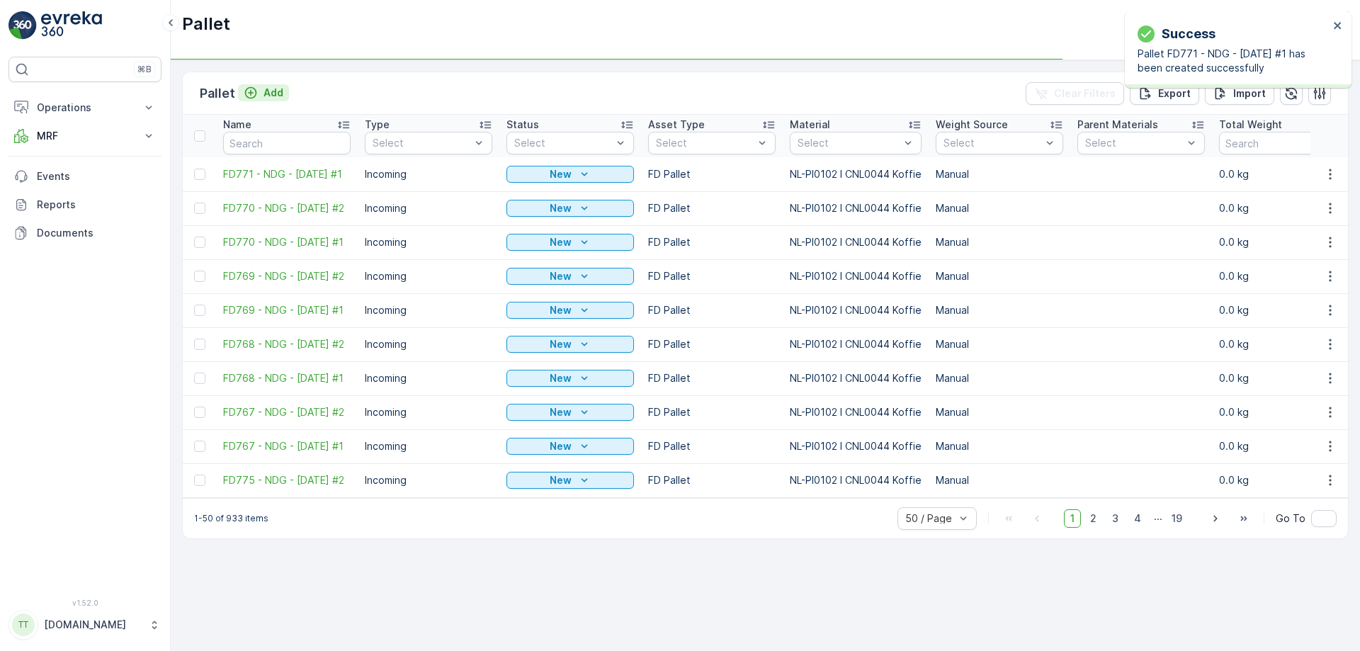
click at [269, 87] on p "Add" at bounding box center [274, 93] width 20 height 14
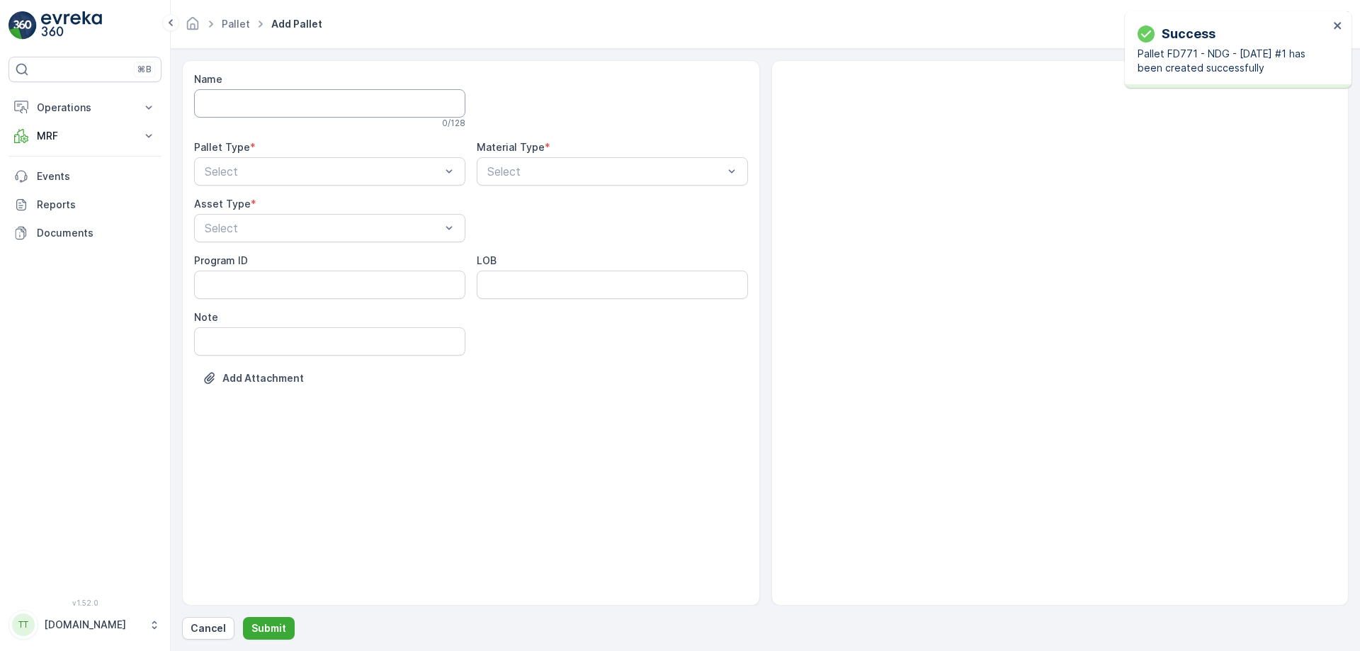
click at [269, 101] on input "Name" at bounding box center [329, 103] width 271 height 28
paste input "FD771 - NDG - [DATE] #1"
type input "FD771 - NDG - [DATE] #2"
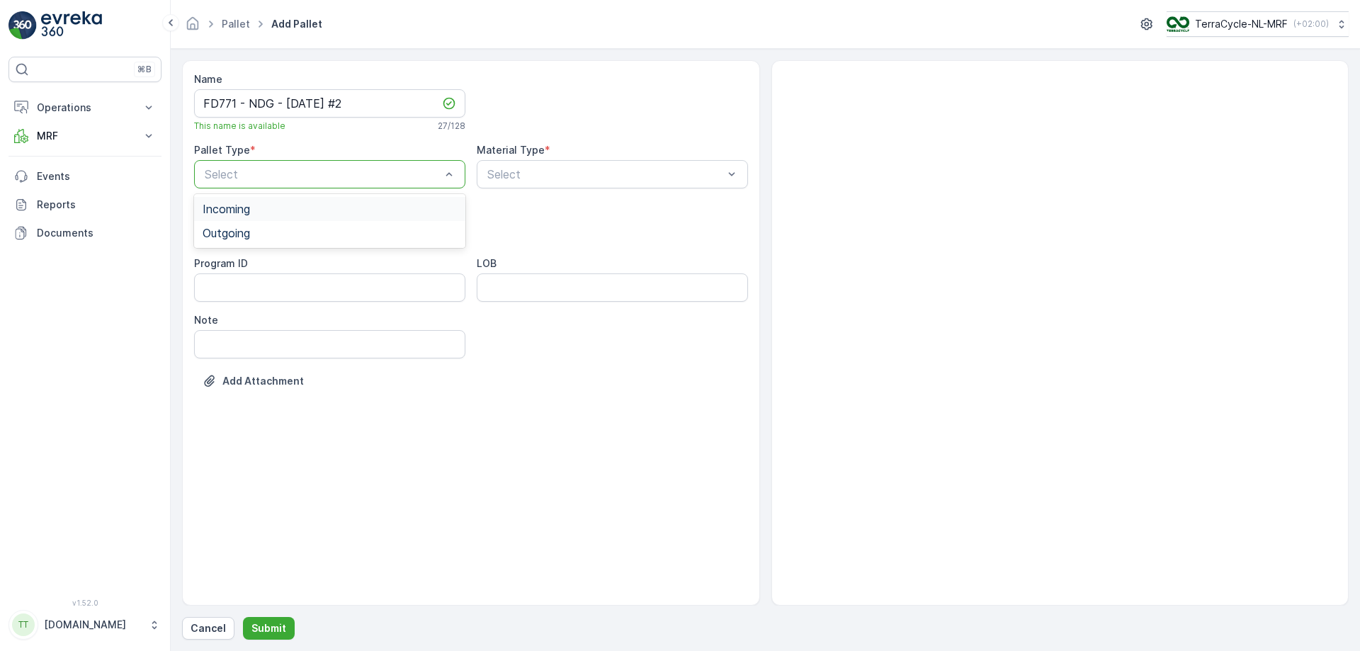
click at [283, 209] on div "Incoming" at bounding box center [330, 209] width 254 height 13
click at [298, 358] on div "FD Pallet" at bounding box center [330, 362] width 254 height 13
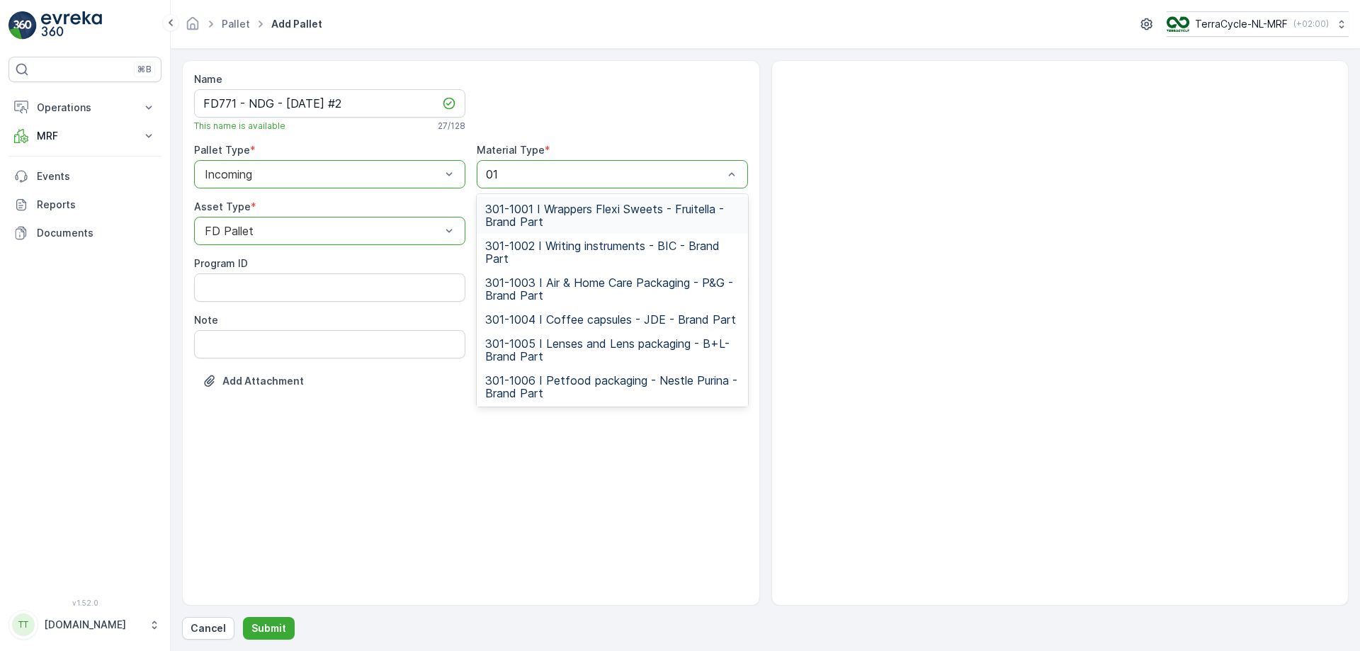
type input "0102"
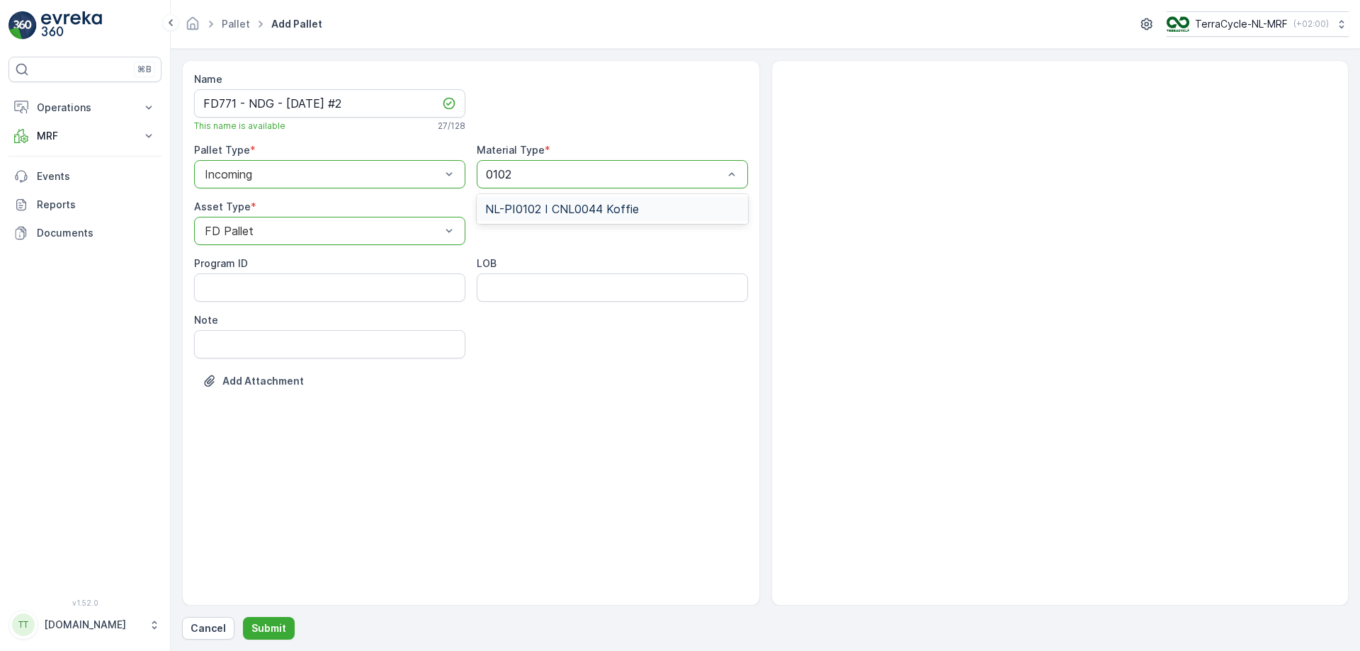
click at [531, 204] on span "NL-PI0102 I CNL0044 Koffie" at bounding box center [562, 209] width 154 height 13
click at [268, 395] on p "Submit" at bounding box center [269, 628] width 35 height 14
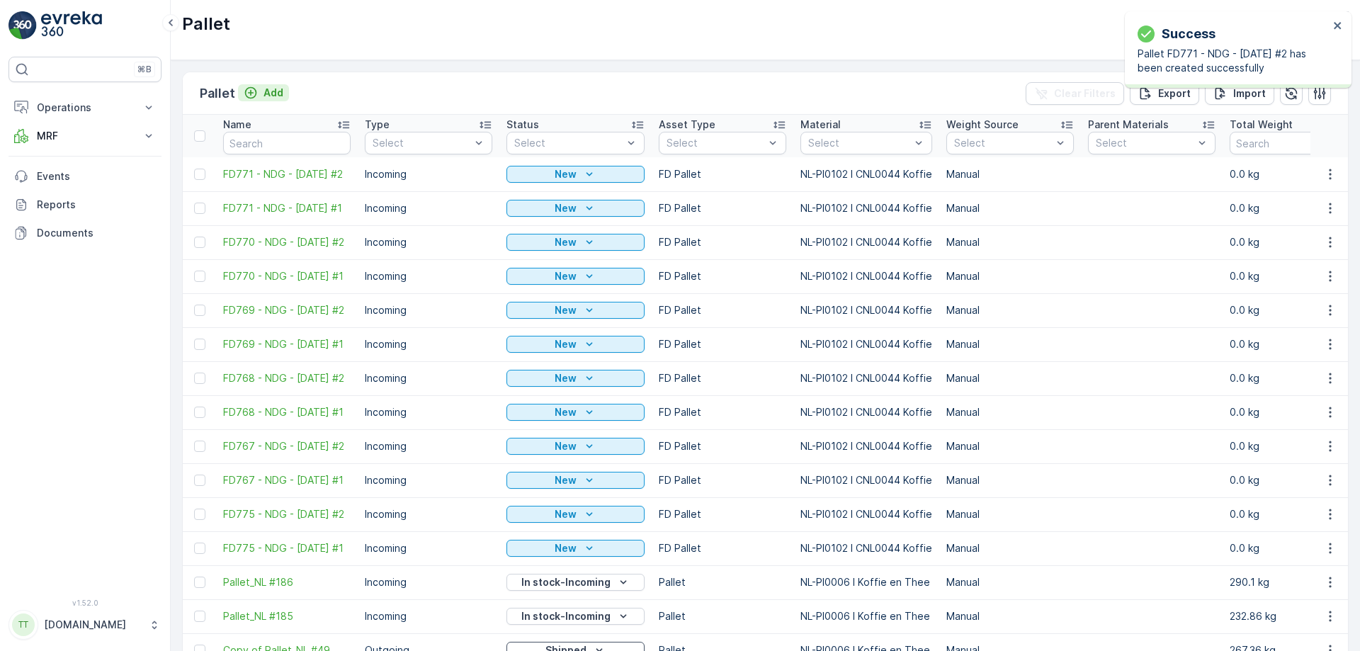
click at [267, 91] on p "Add" at bounding box center [274, 93] width 20 height 14
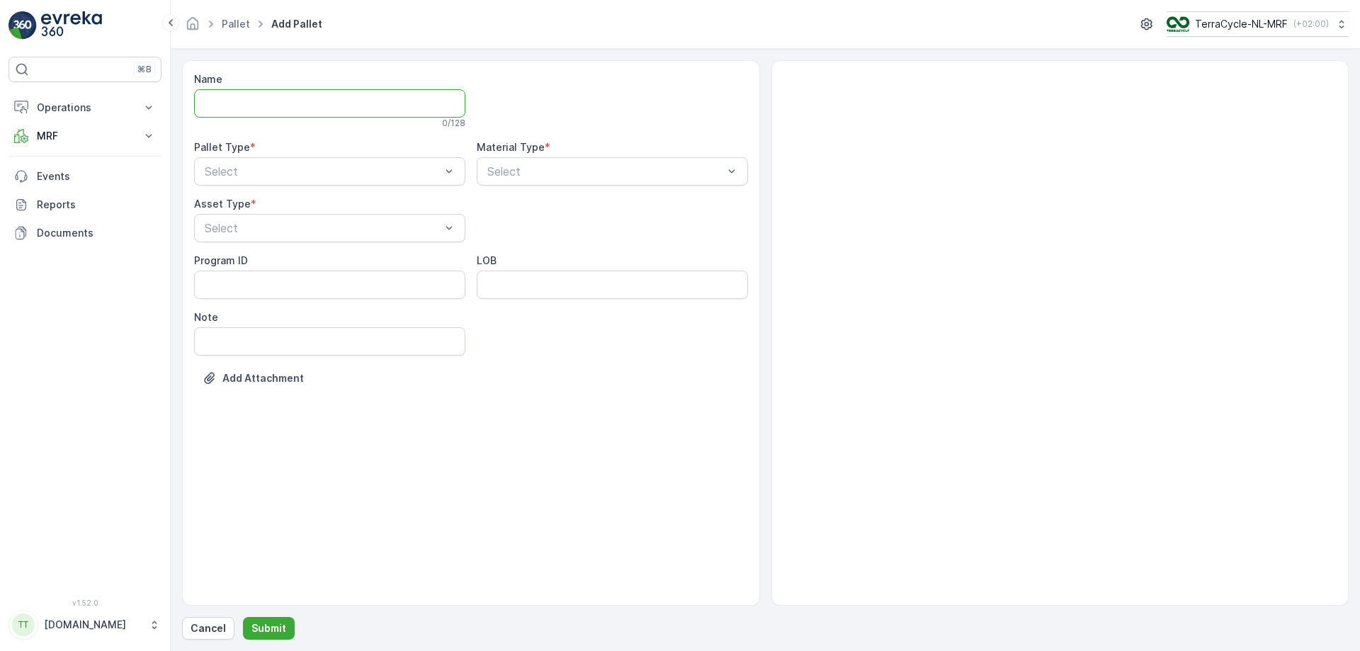
click at [279, 107] on input "Name" at bounding box center [329, 103] width 271 height 28
paste input "FD771 - NDG - [DATE] #1"
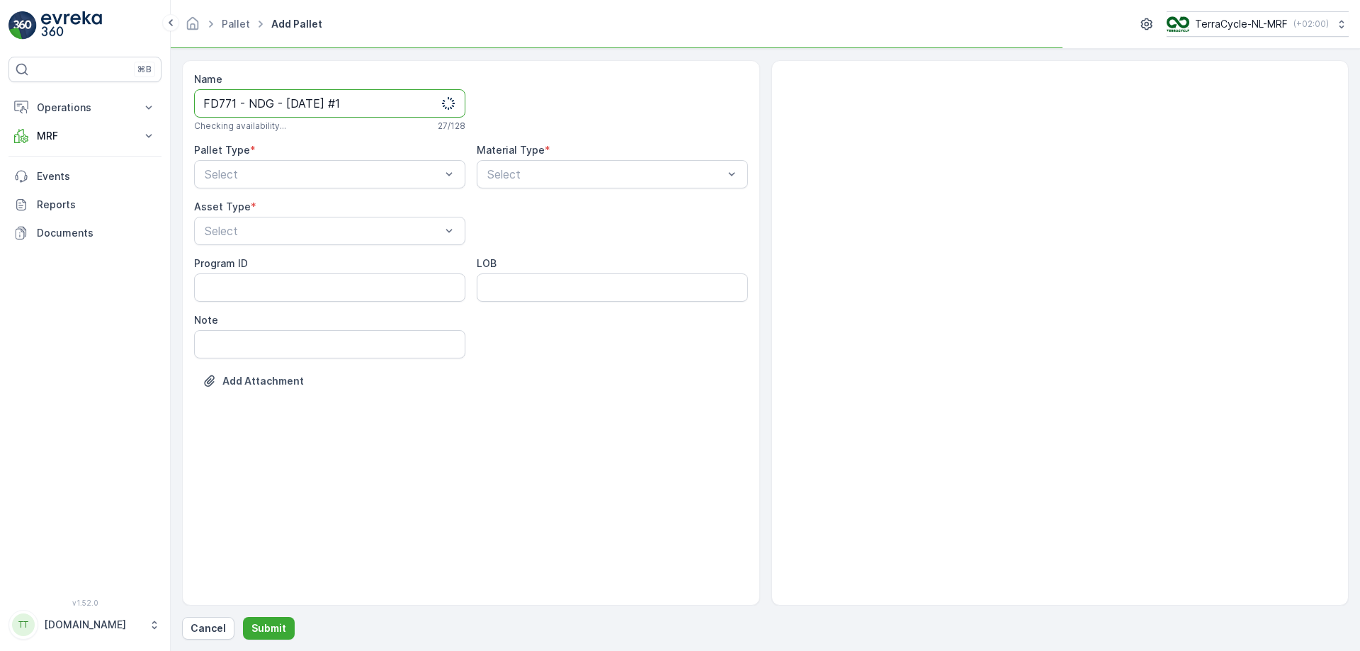
click at [237, 100] on input "FD771 - NDG - [DATE] #1" at bounding box center [329, 103] width 271 height 28
click at [299, 106] on input "FD772 - NDG - [DATE] #1" at bounding box center [329, 103] width 271 height 28
click at [383, 107] on input "FD772 - NDG - [DATE] #1" at bounding box center [329, 103] width 271 height 28
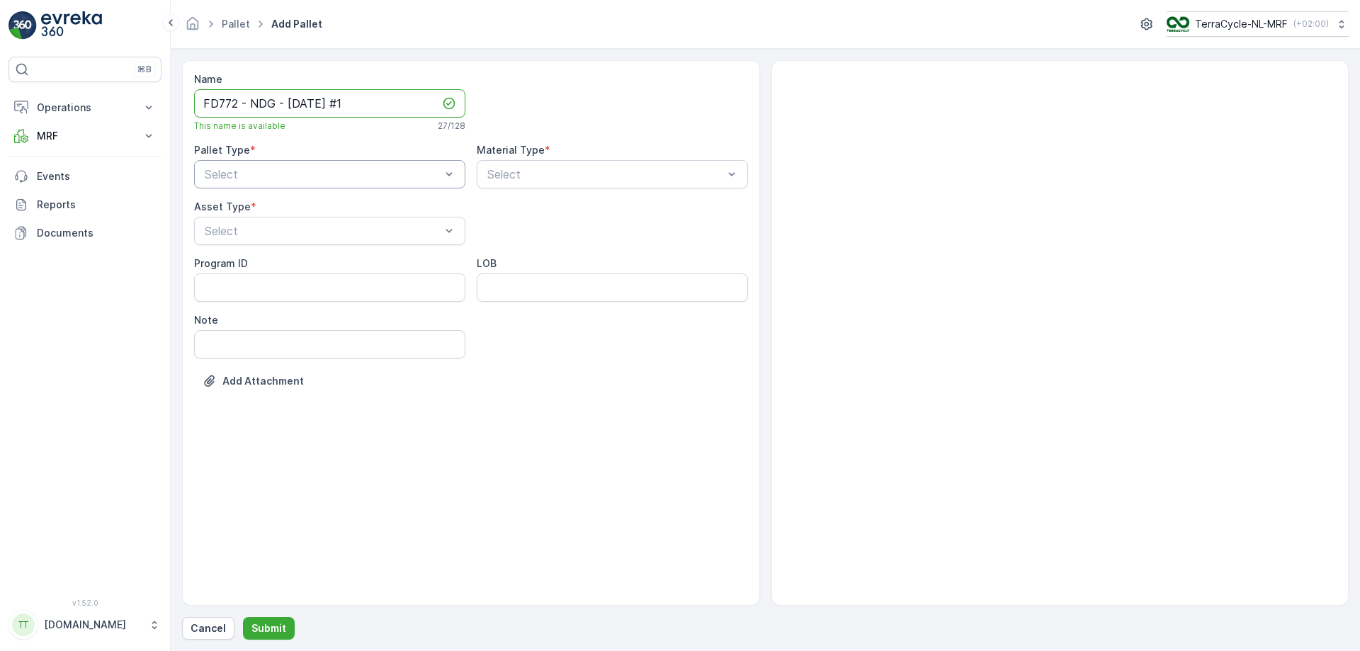
type input "FD772 - NDG - [DATE] #1"
click at [343, 207] on div "Incoming" at bounding box center [330, 209] width 254 height 13
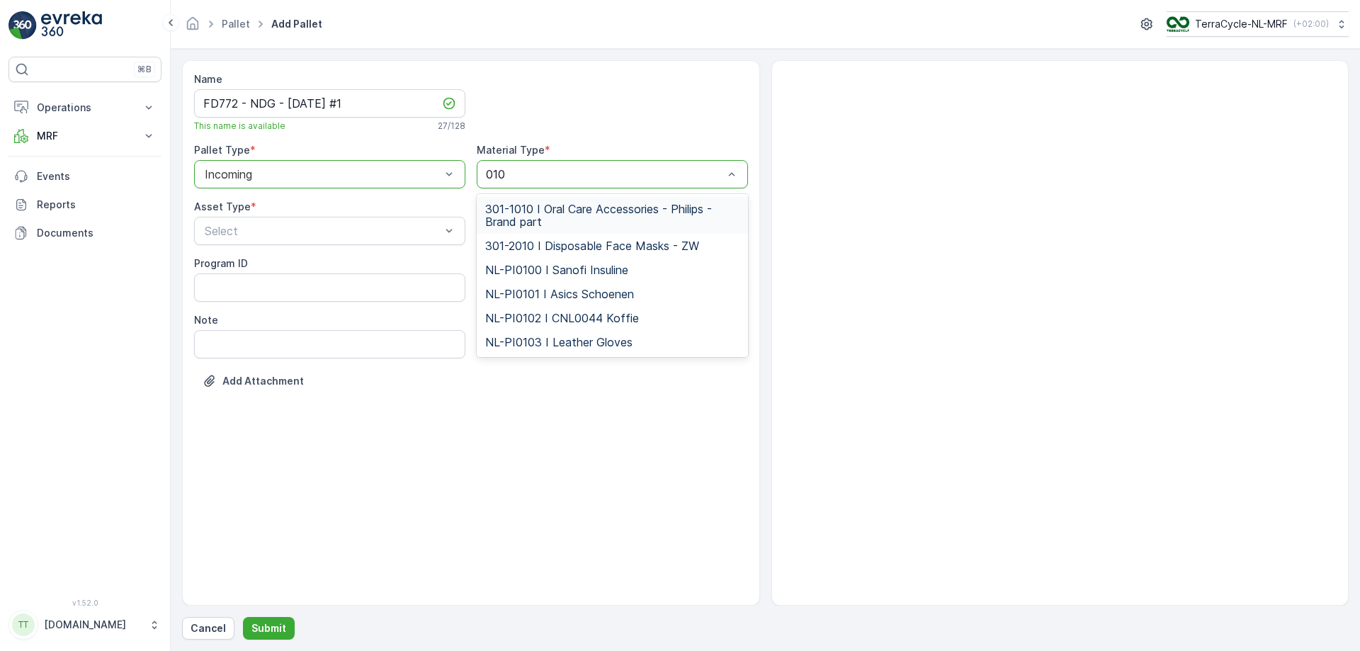
type input "0102"
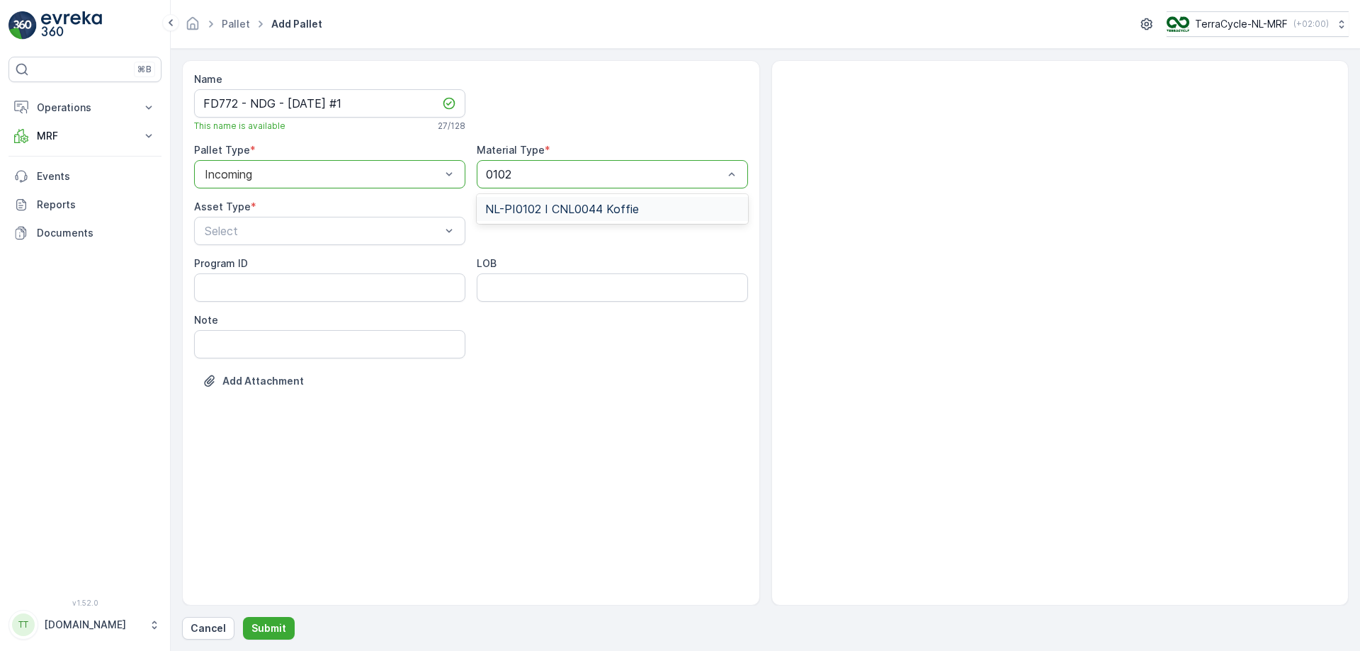
click at [549, 213] on span "NL-PI0102 I CNL0044 Koffie" at bounding box center [562, 209] width 154 height 13
click at [395, 363] on div "FD Pallet" at bounding box center [330, 362] width 254 height 13
click at [286, 101] on input "FD772 - NDG - [DATE] #1" at bounding box center [329, 103] width 271 height 28
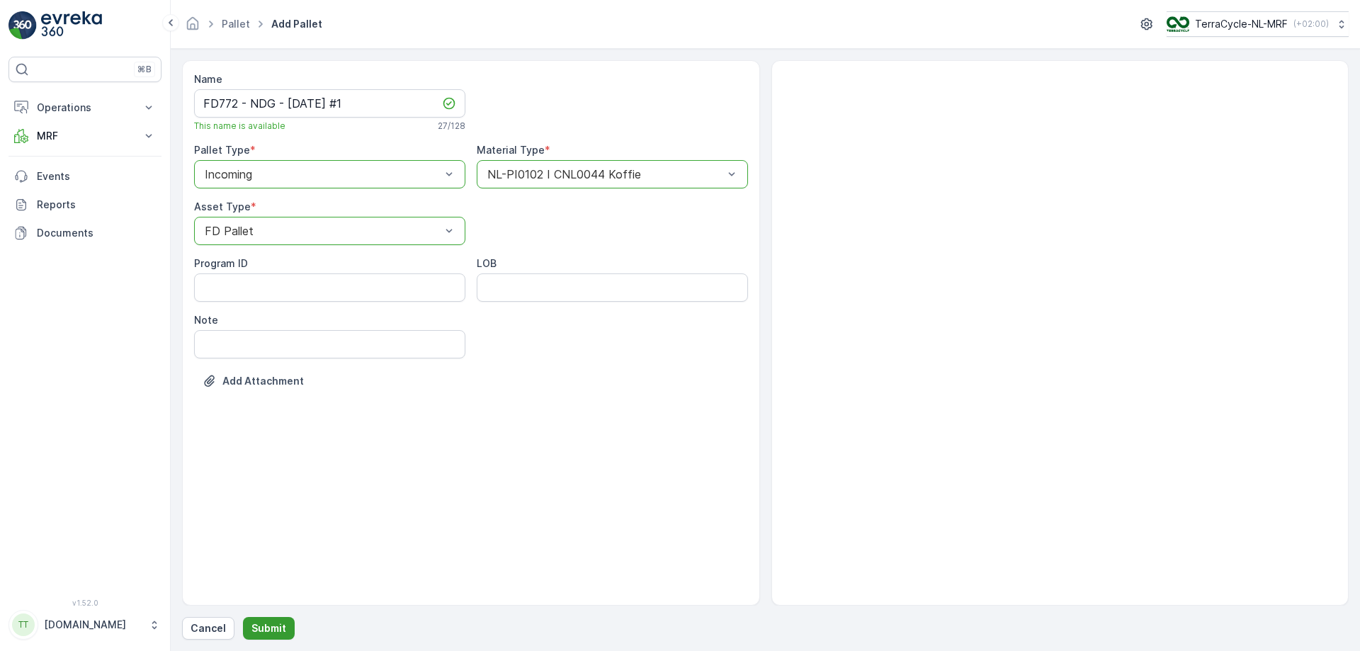
click at [270, 395] on p "Submit" at bounding box center [269, 628] width 35 height 14
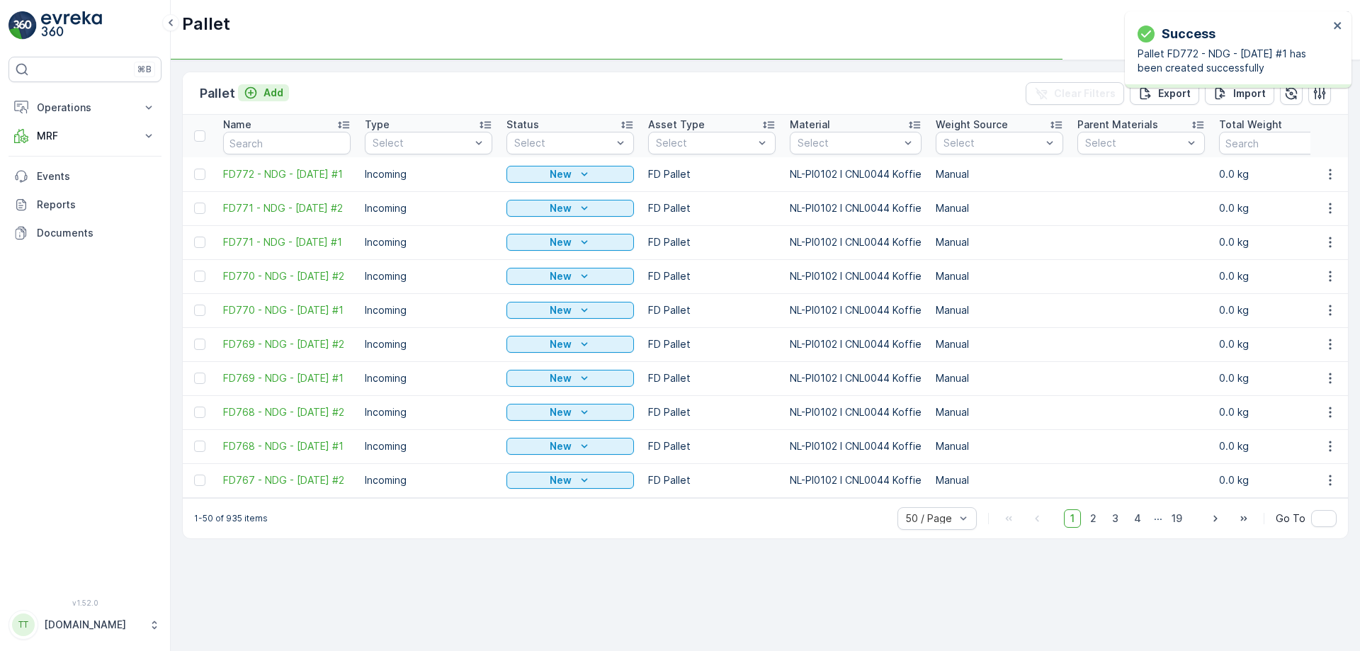
click at [264, 89] on p "Add" at bounding box center [274, 93] width 20 height 14
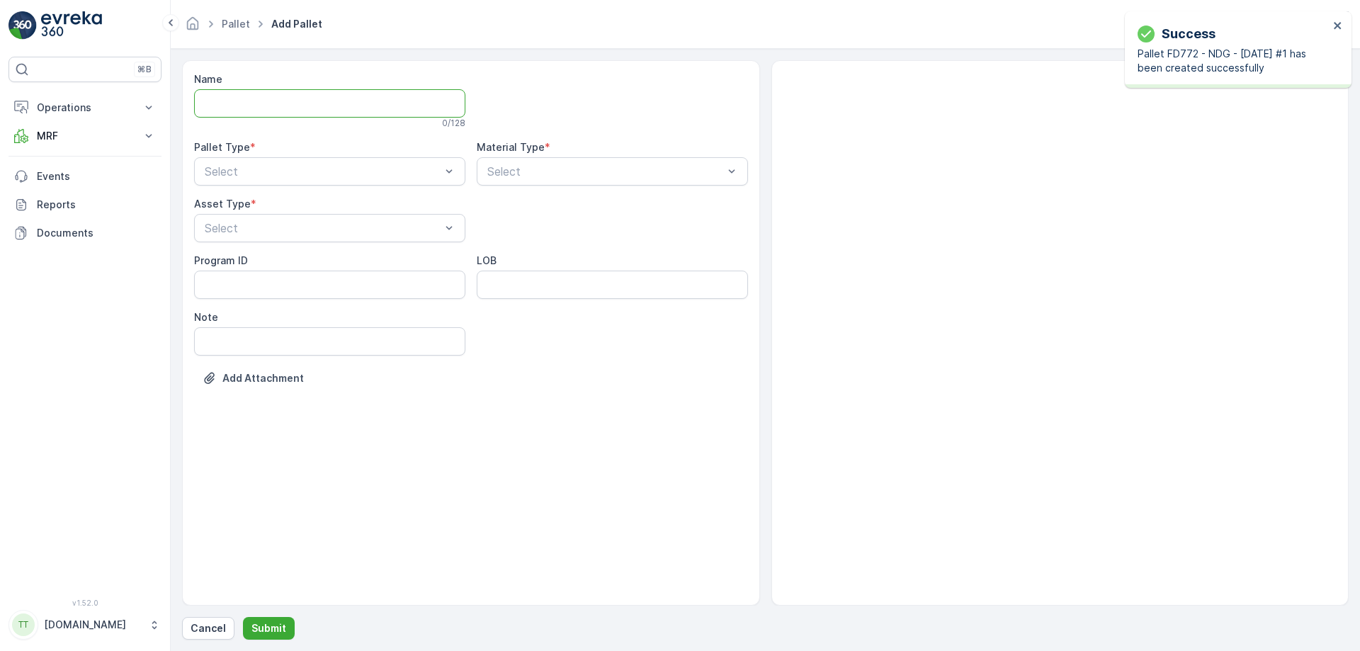
click at [265, 106] on input "Name" at bounding box center [329, 103] width 271 height 28
paste input "FD772 - NDG - [DATE] #1"
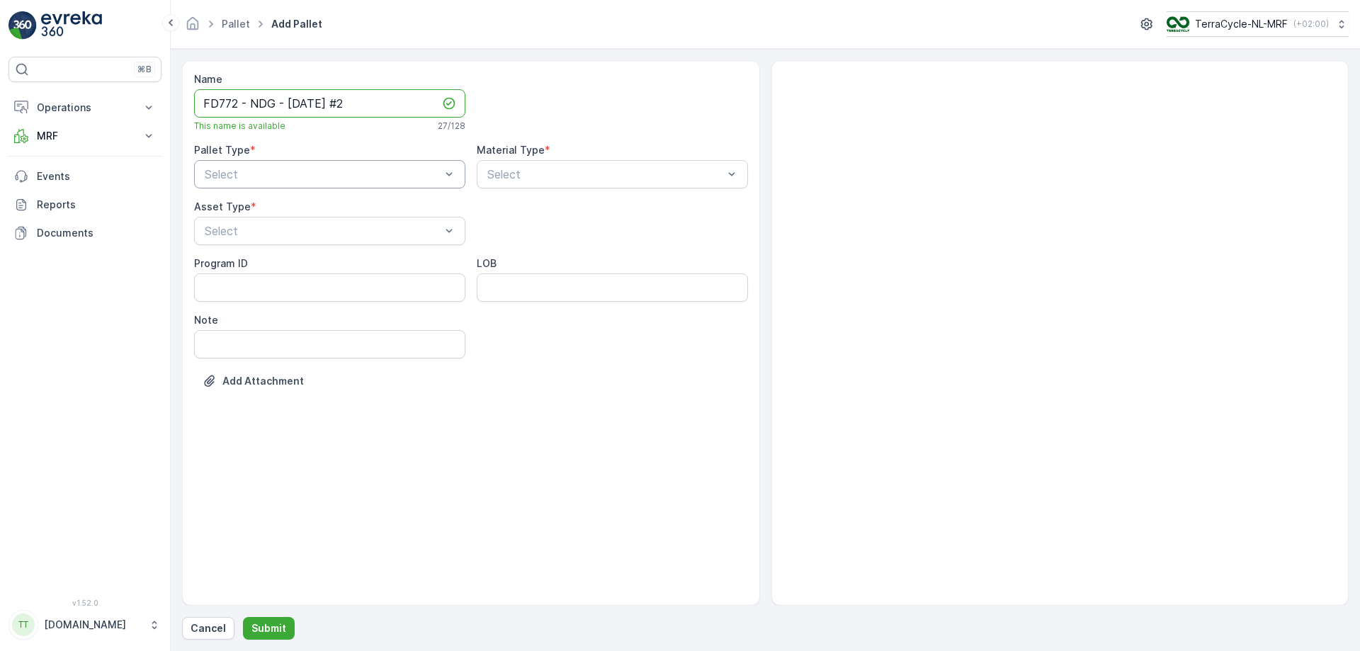
type input "FD772 - NDG - [DATE] #2"
click at [333, 208] on div "Incoming" at bounding box center [330, 209] width 254 height 13
click at [338, 367] on div "FD Pallet" at bounding box center [330, 362] width 254 height 13
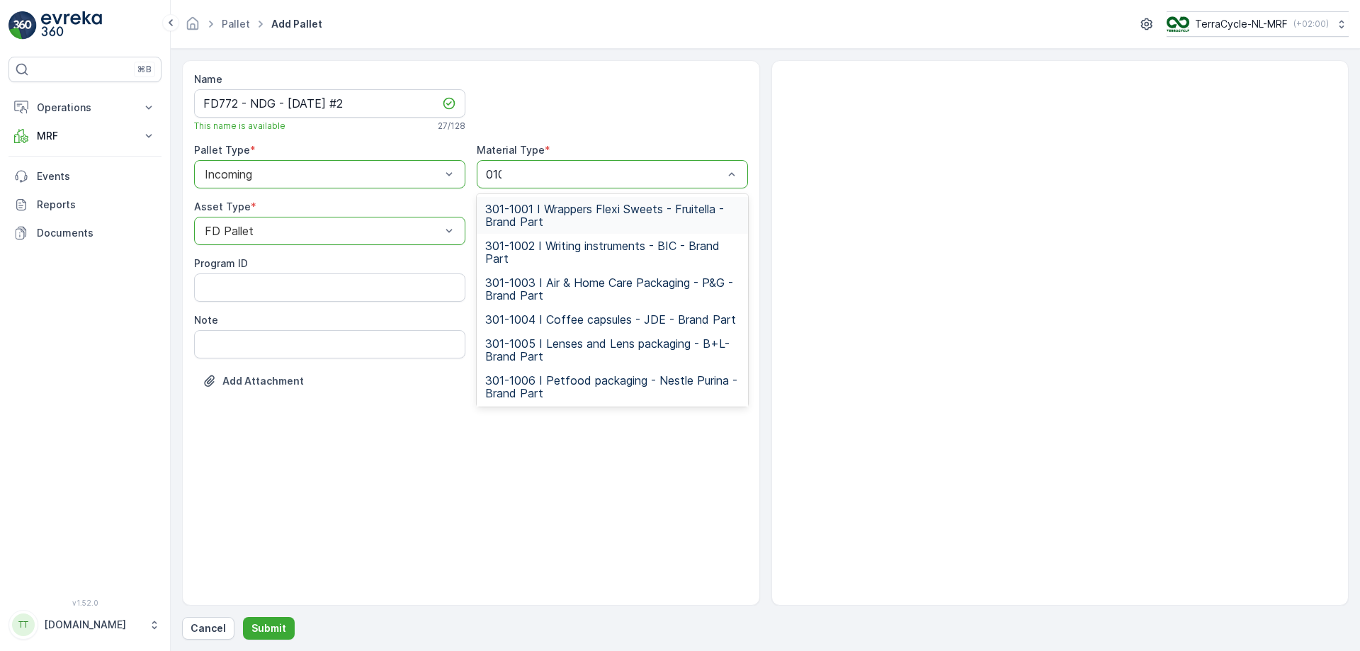
type input "0102"
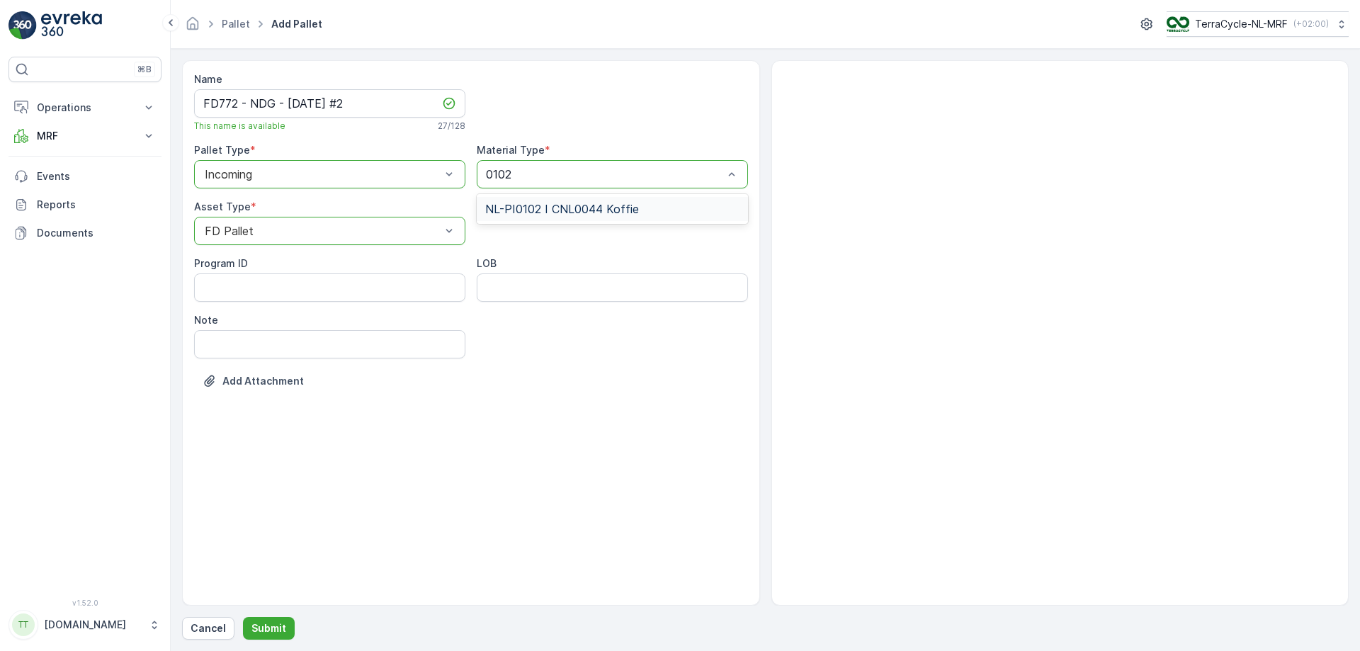
click at [617, 204] on span "NL-PI0102 I CNL0044 Koffie" at bounding box center [562, 209] width 154 height 13
click at [269, 395] on p "Submit" at bounding box center [269, 628] width 35 height 14
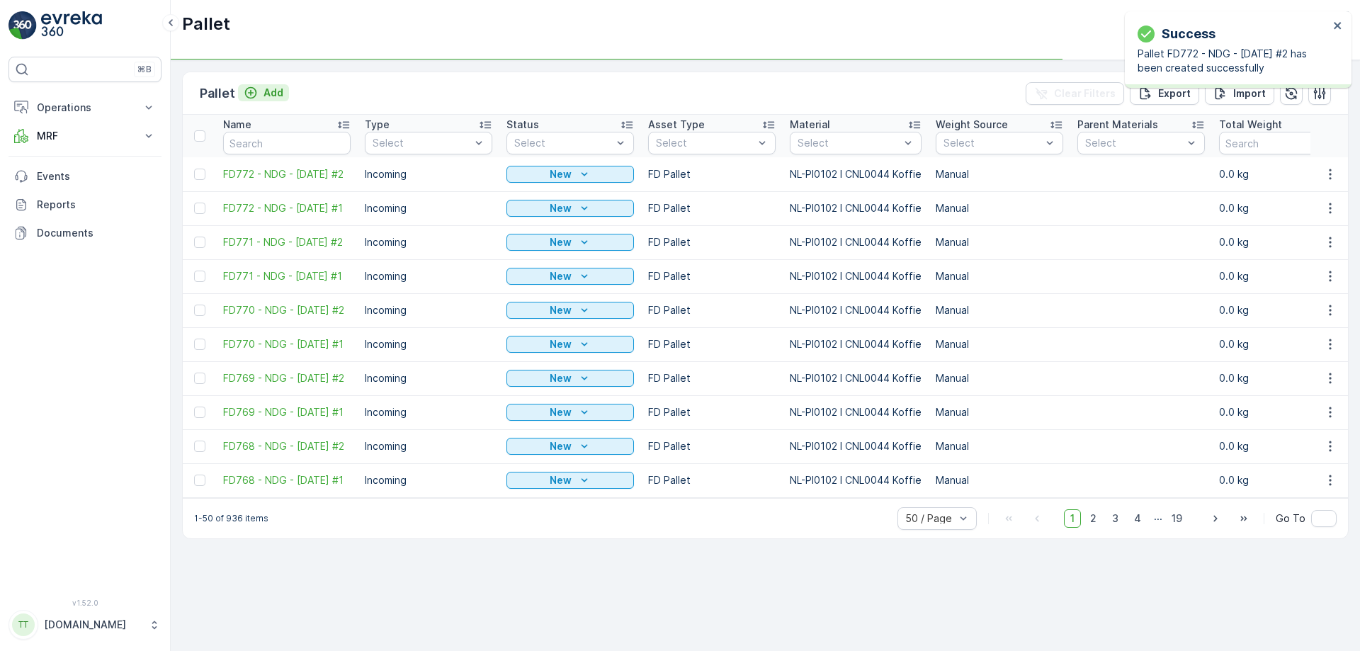
click at [266, 91] on p "Add" at bounding box center [274, 93] width 20 height 14
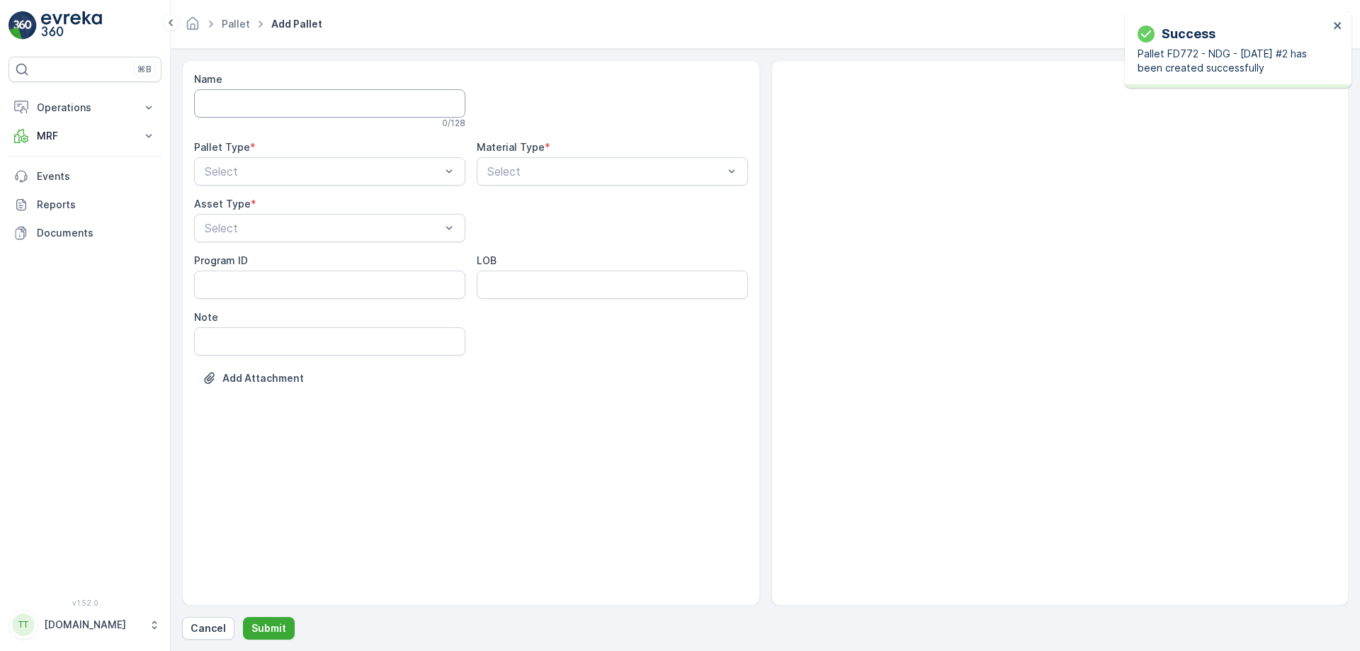
click at [262, 105] on input "Name" at bounding box center [329, 103] width 271 height 28
paste input "FD772 - NDG - [DATE] #1"
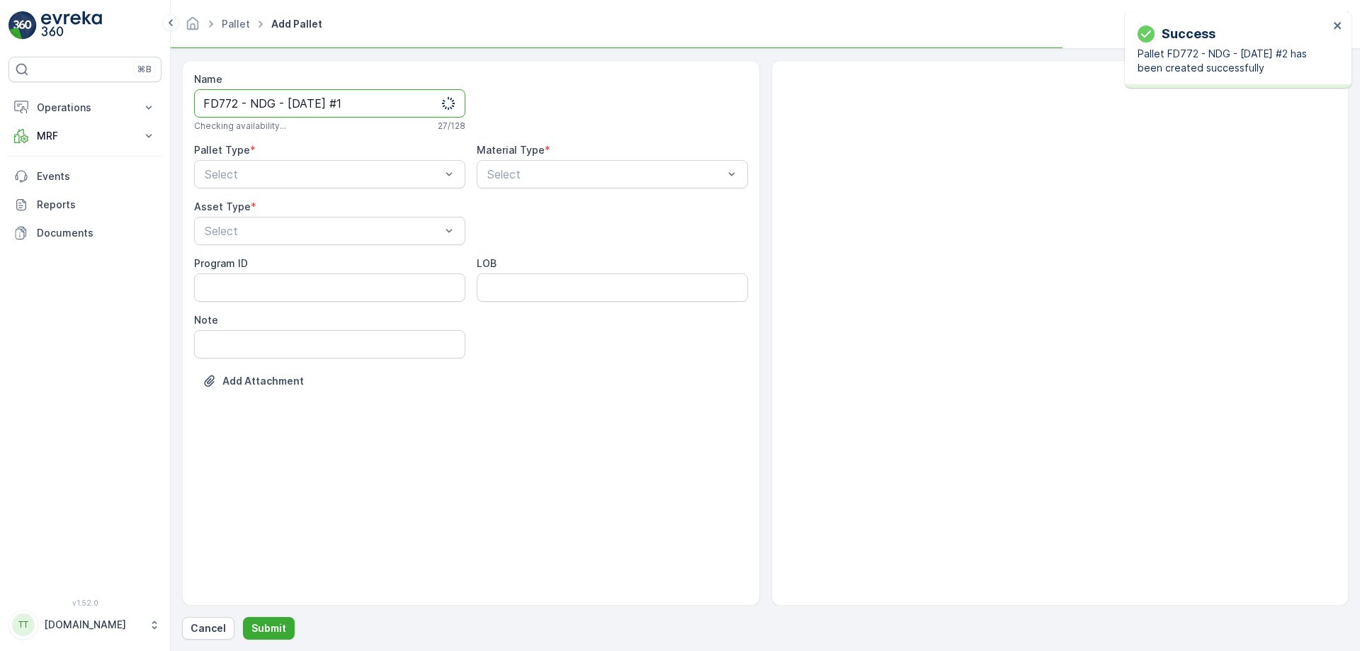
click at [239, 103] on input "FD772 - NDG - [DATE] #1" at bounding box center [329, 103] width 271 height 28
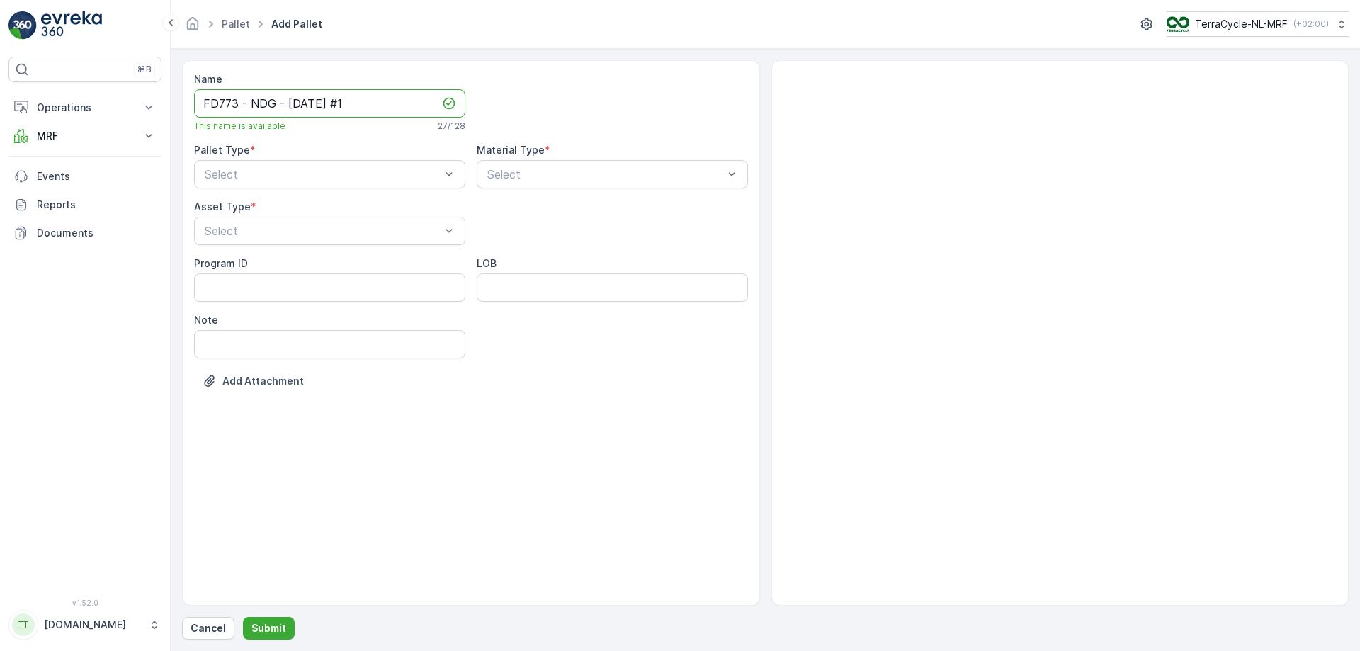
click at [299, 102] on input "FD773 - NDG - [DATE] #1" at bounding box center [329, 103] width 271 height 28
type input "FD773 - NDG - [DATE] #1"
click at [422, 214] on div "Incoming" at bounding box center [330, 209] width 254 height 13
click at [383, 368] on div "FD Pallet" at bounding box center [330, 362] width 254 height 13
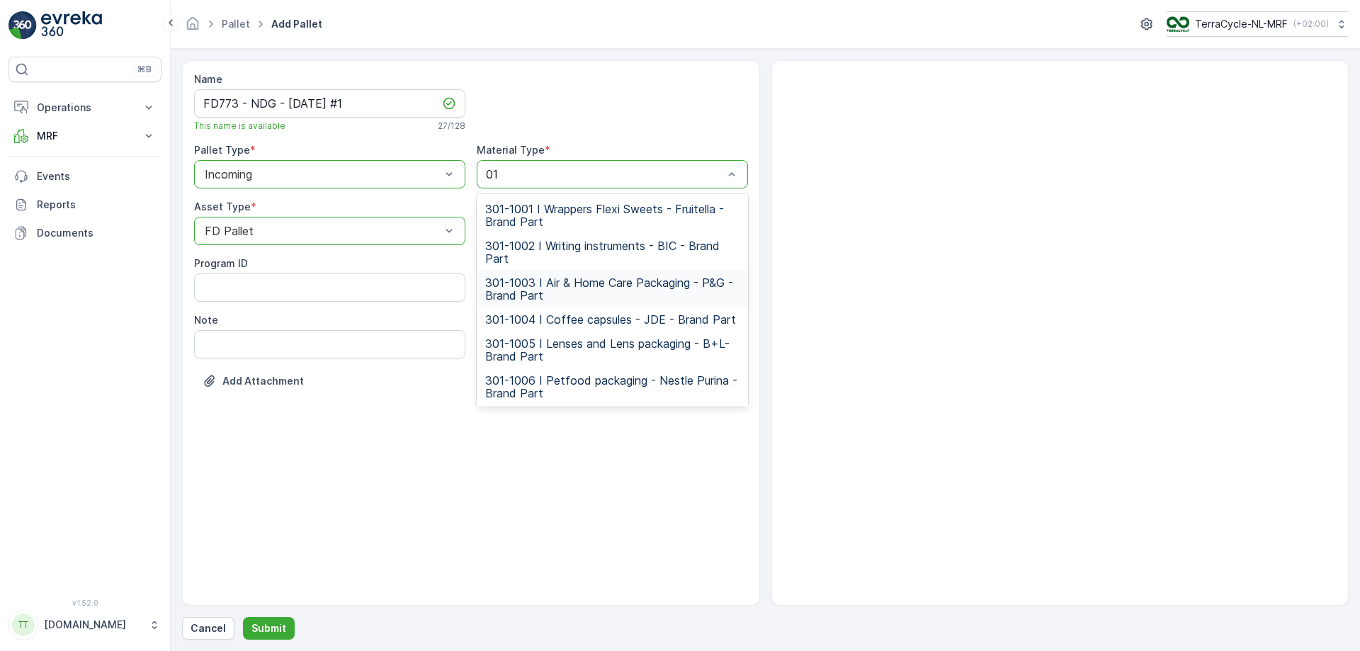
type input "0102"
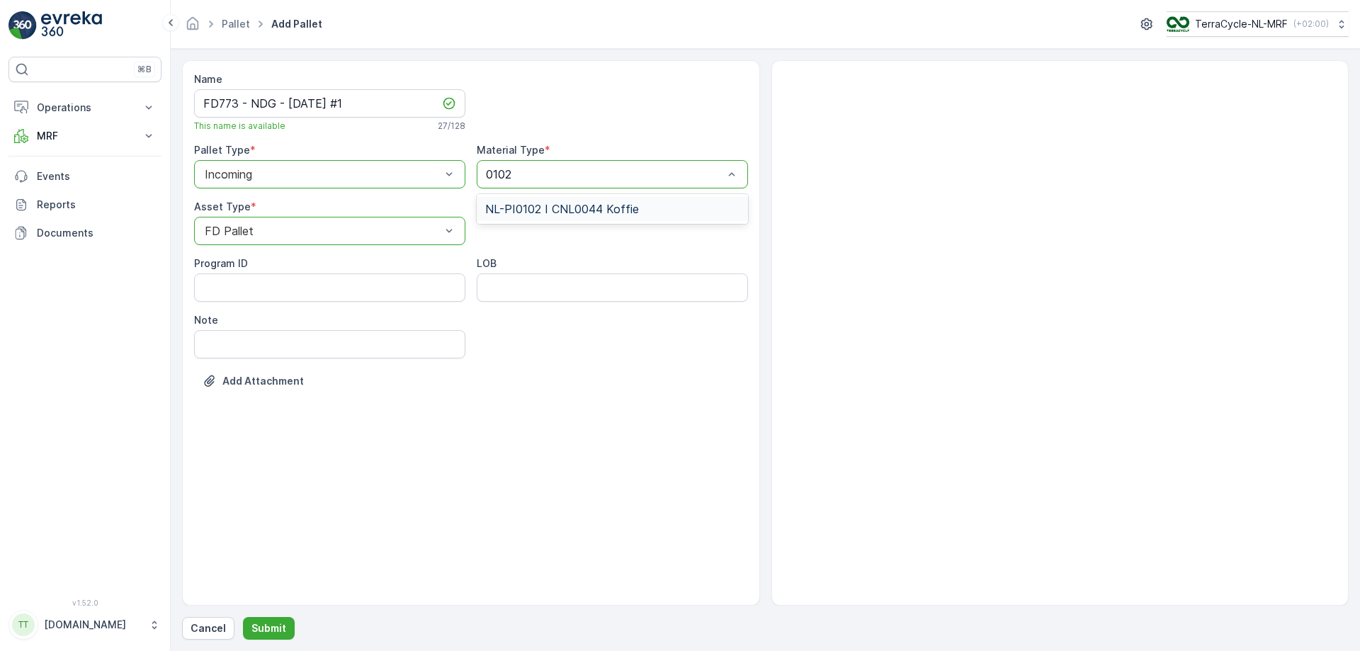
click at [576, 210] on span "NL-PI0102 I CNL0044 Koffie" at bounding box center [562, 209] width 154 height 13
click at [330, 102] on input "FD773 - NDG - [DATE] #1" at bounding box center [329, 103] width 271 height 28
click at [332, 285] on ID "Program ID" at bounding box center [329, 287] width 271 height 28
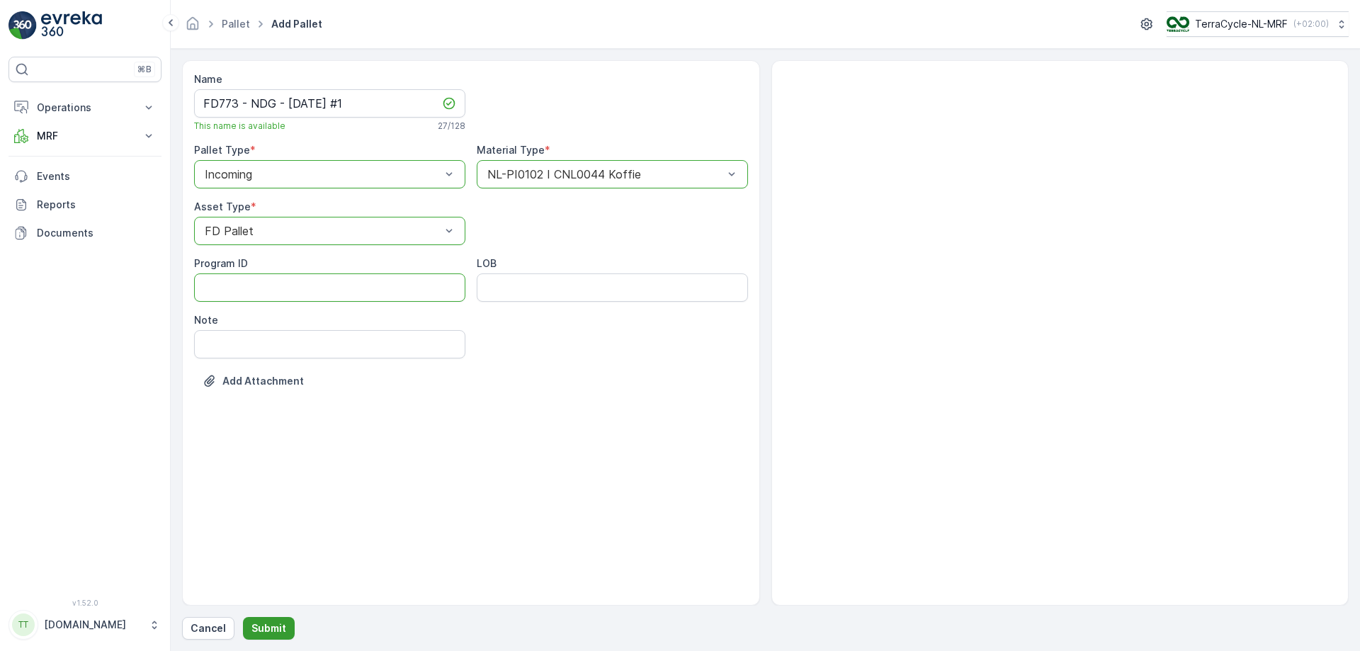
click at [267, 395] on p "Submit" at bounding box center [269, 628] width 35 height 14
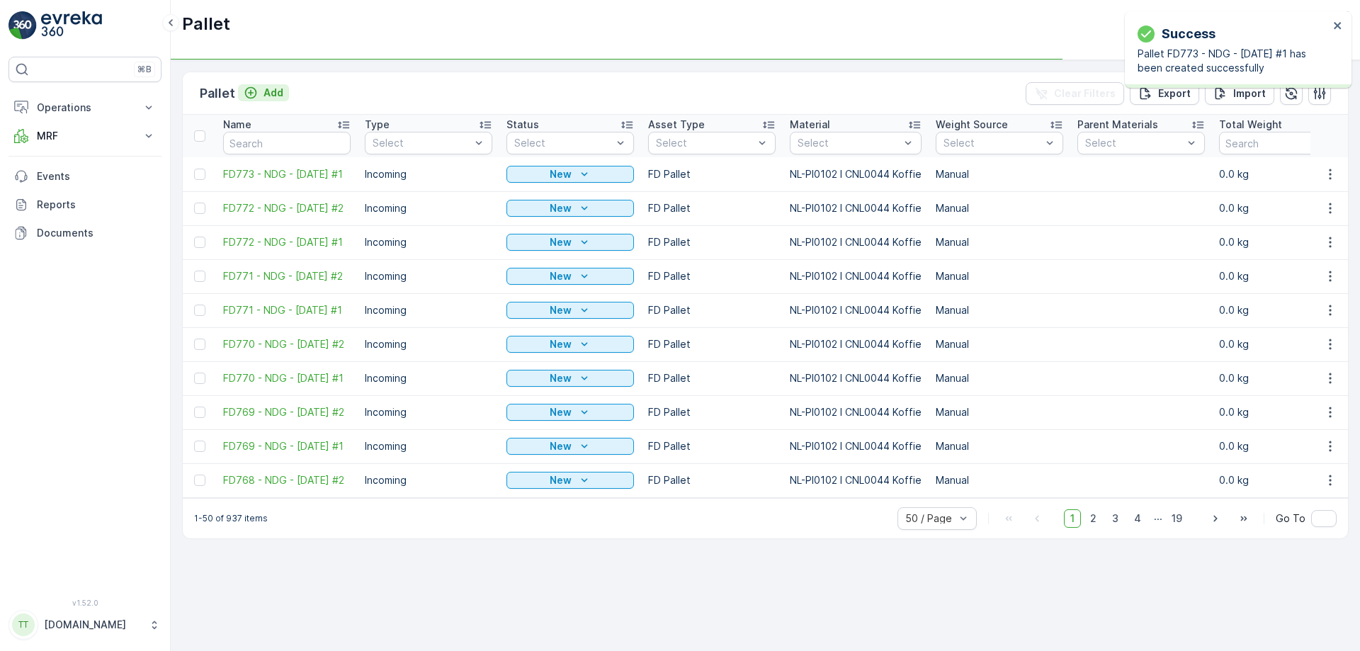
click at [271, 90] on p "Add" at bounding box center [274, 93] width 20 height 14
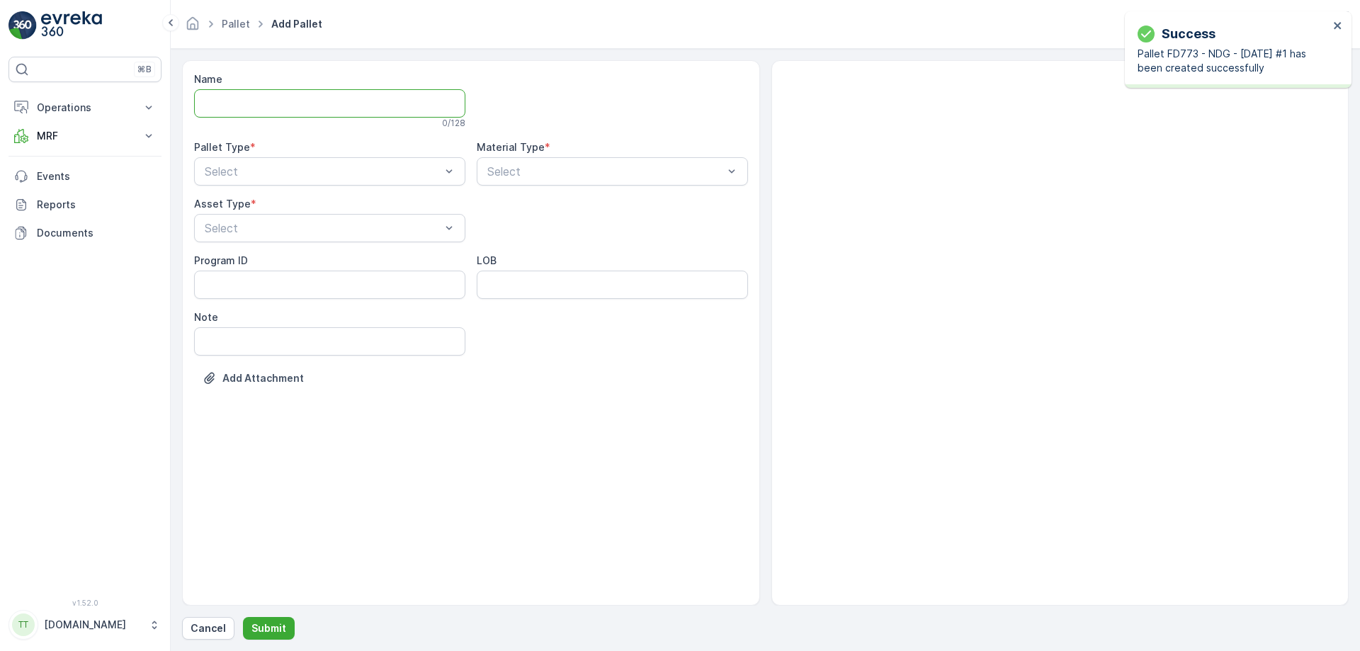
click at [278, 101] on input "Name" at bounding box center [329, 103] width 271 height 28
paste input "FD773 - NDG - [DATE] #1"
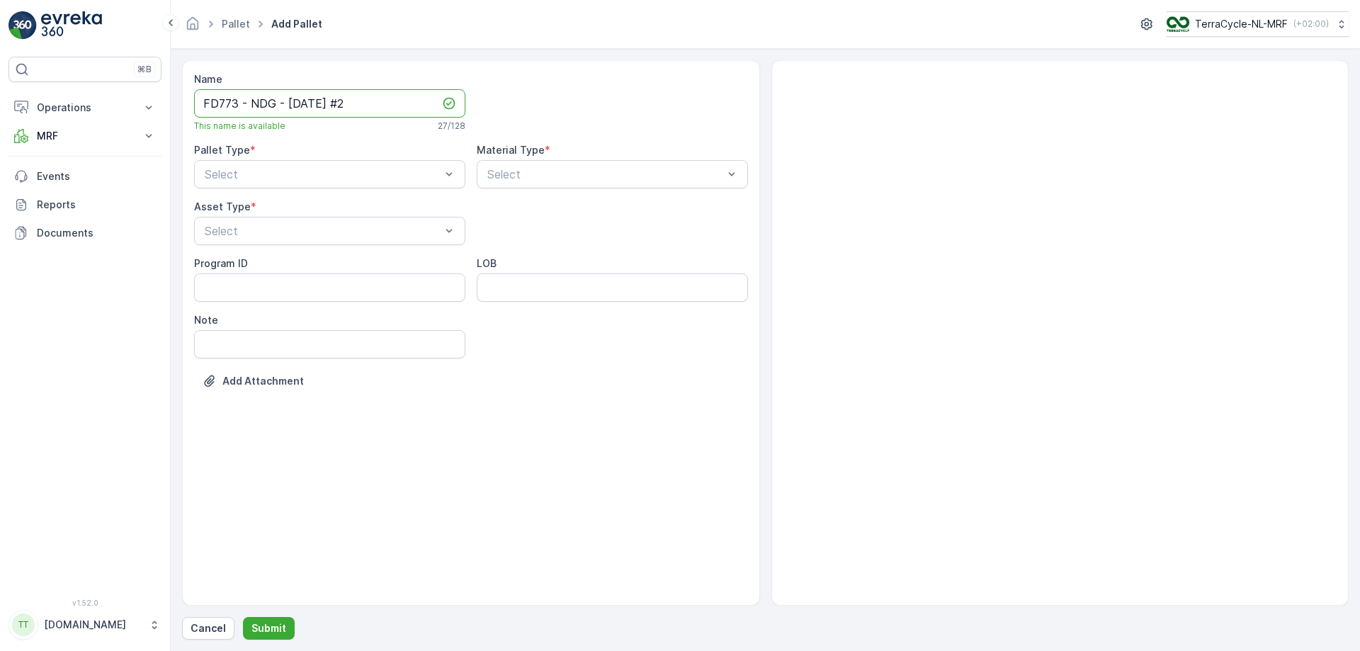
type input "FD773 - NDG - [DATE] #2"
click at [355, 218] on div "Incoming" at bounding box center [329, 209] width 271 height 24
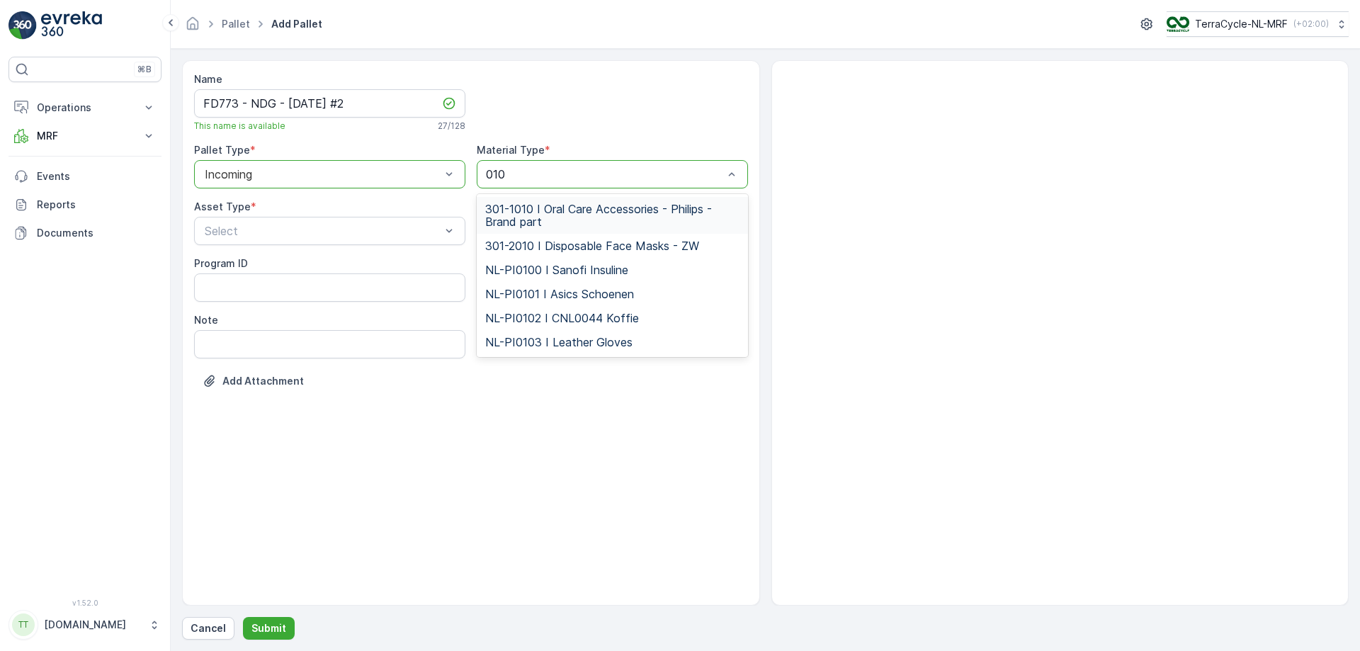
type input "0102"
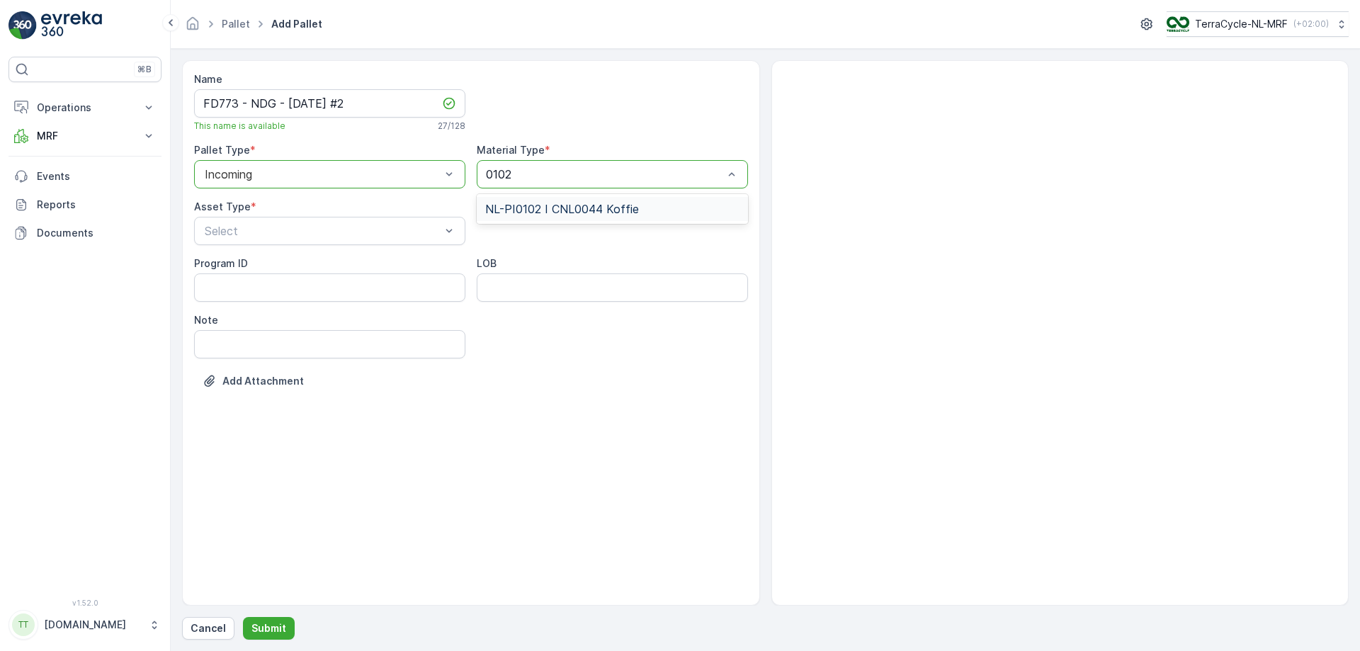
click at [524, 203] on span "NL-PI0102 I CNL0044 Koffie" at bounding box center [562, 209] width 154 height 13
click at [365, 364] on div "FD Pallet" at bounding box center [330, 362] width 254 height 13
click at [272, 395] on p "Submit" at bounding box center [269, 628] width 35 height 14
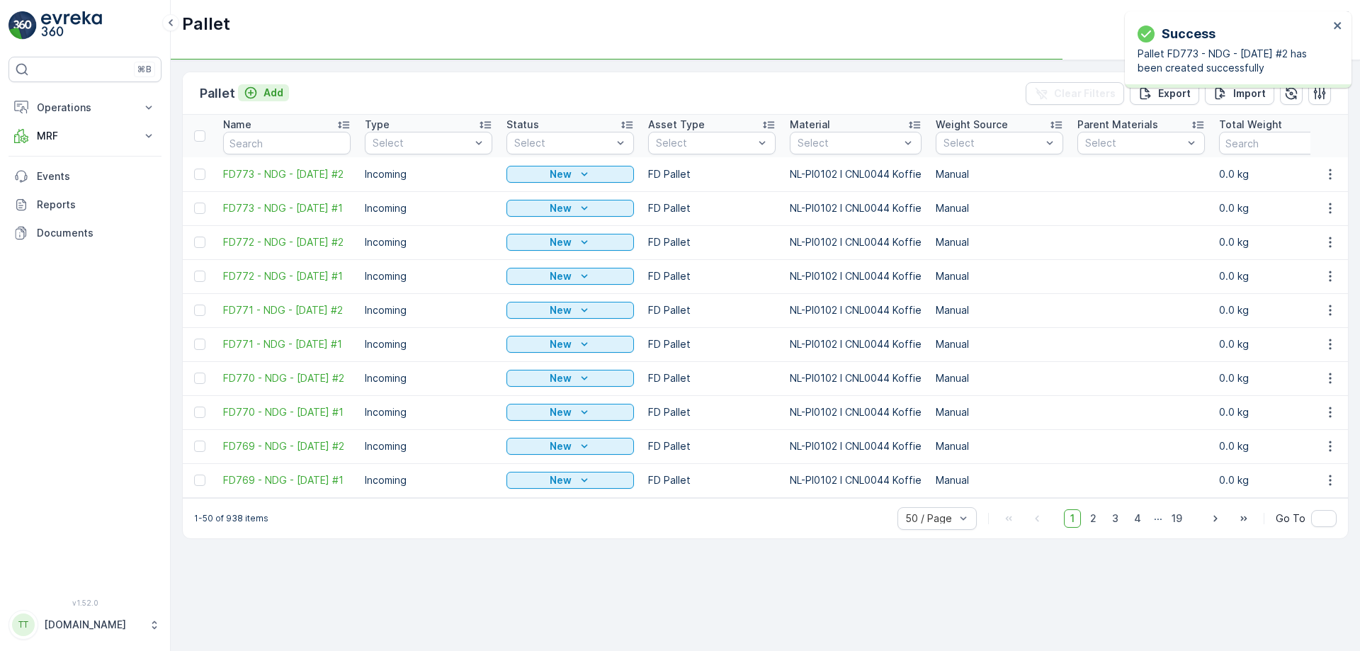
click at [265, 90] on p "Add" at bounding box center [274, 93] width 20 height 14
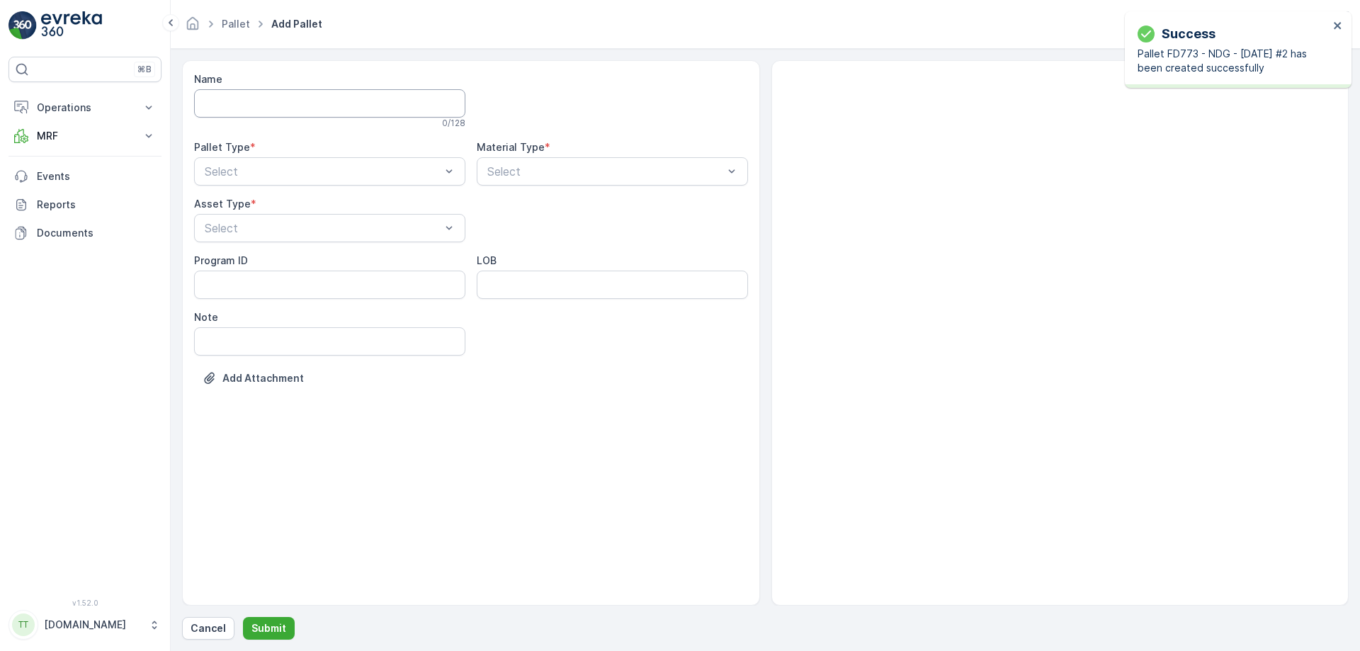
click at [261, 107] on input "Name" at bounding box center [329, 103] width 271 height 28
paste input "FD773 - NDG - [DATE] #1"
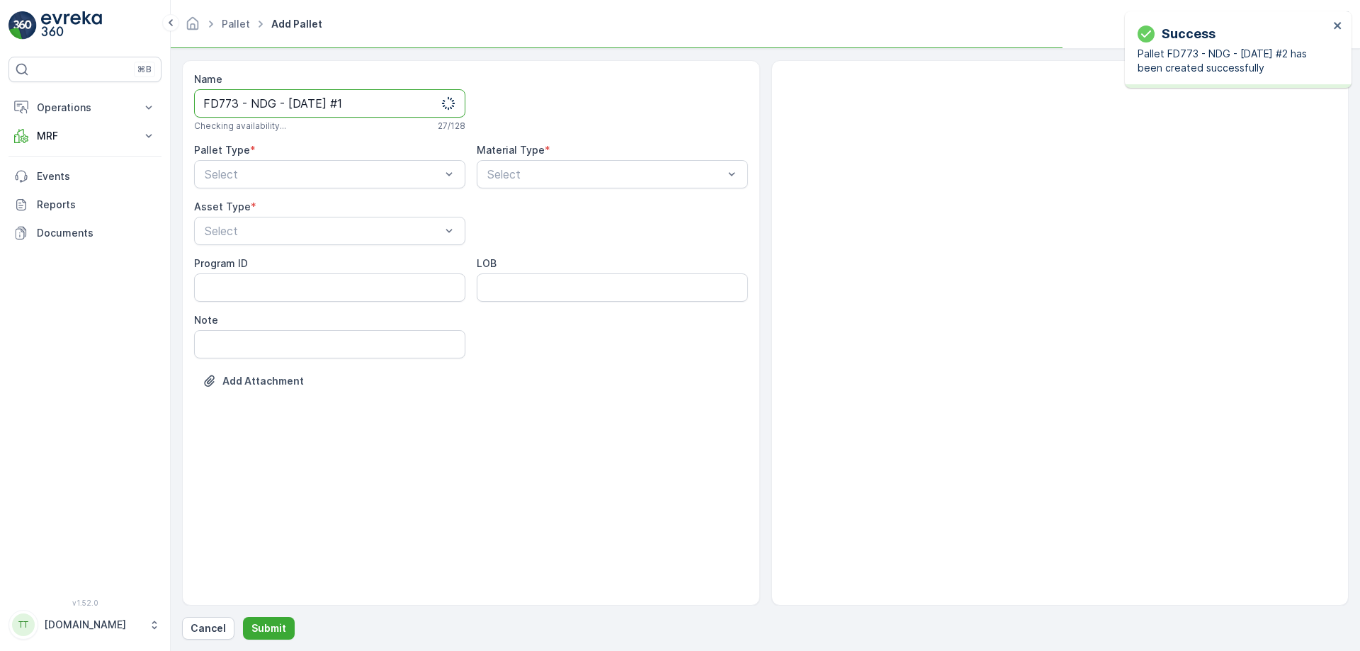
click at [237, 102] on input "FD773 - NDG - [DATE] #1" at bounding box center [329, 103] width 271 height 28
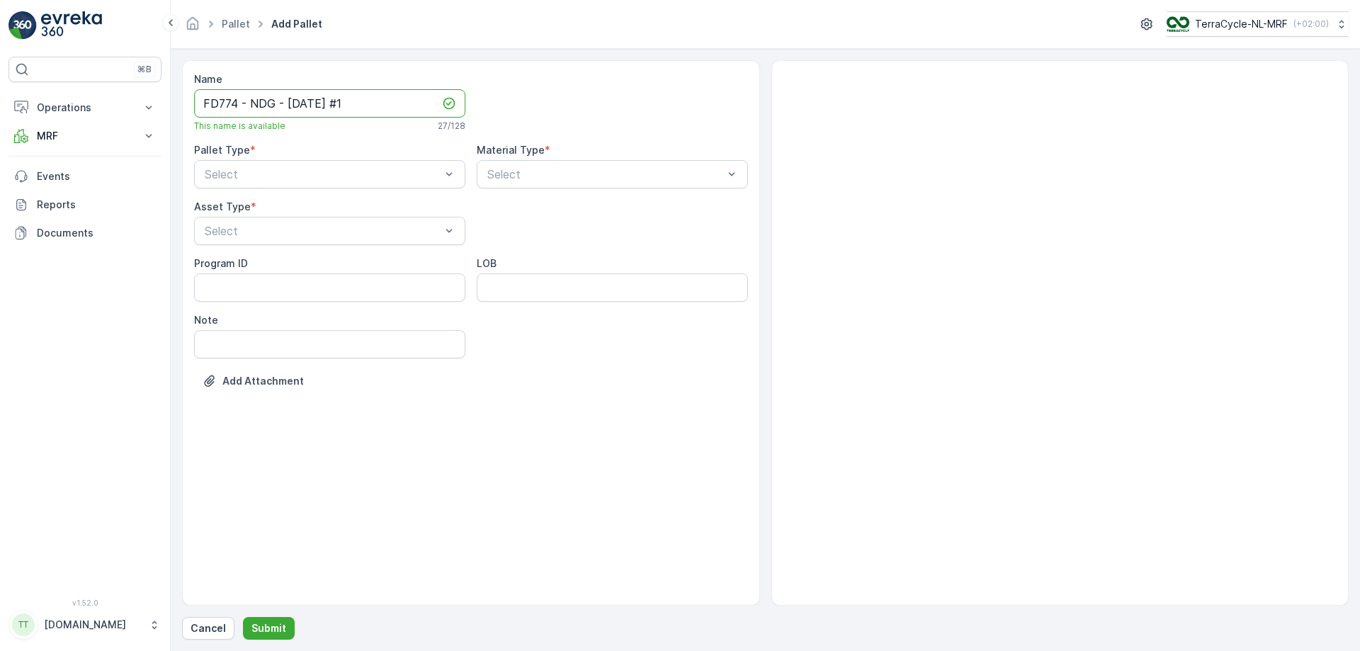
click at [299, 103] on input "FD774 - NDG - [DATE] #1" at bounding box center [329, 103] width 271 height 28
click at [290, 107] on input "FD774 - NDG - [DATE] #1" at bounding box center [329, 103] width 271 height 28
type input "FD774 - NDG - [DATE] #1"
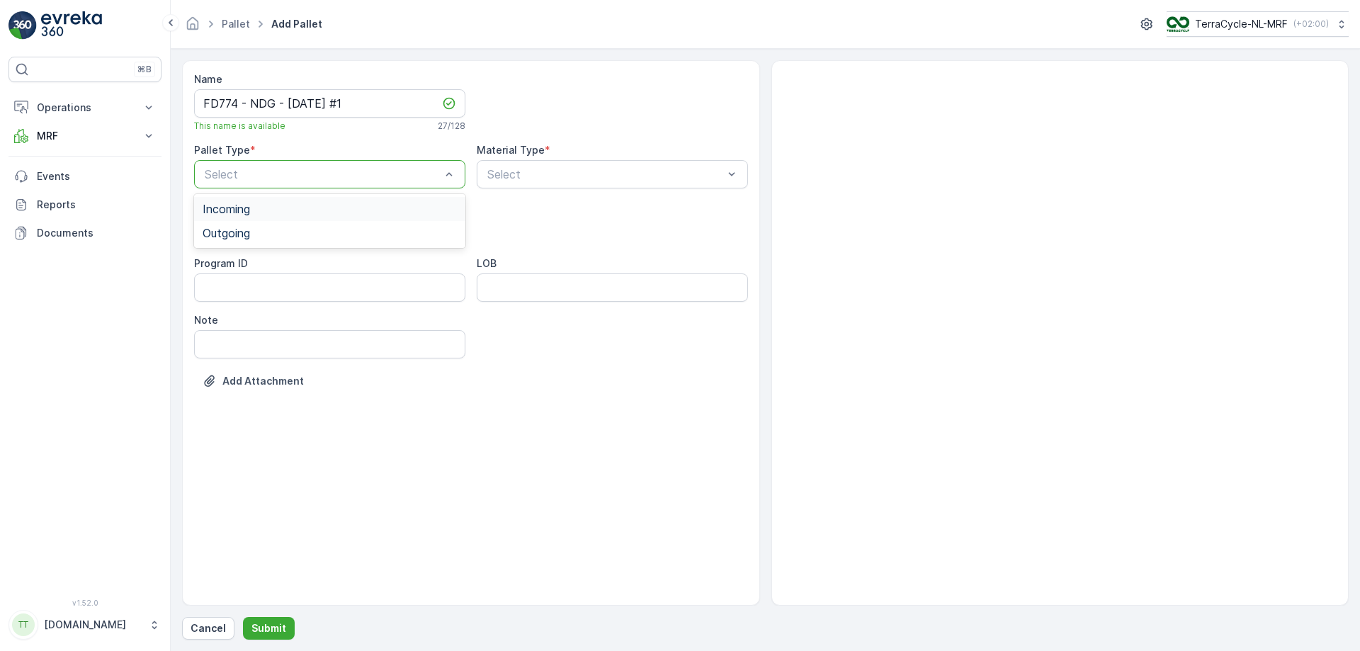
click at [319, 211] on div "Incoming" at bounding box center [330, 209] width 254 height 13
click at [327, 363] on div "FD Pallet" at bounding box center [330, 362] width 254 height 13
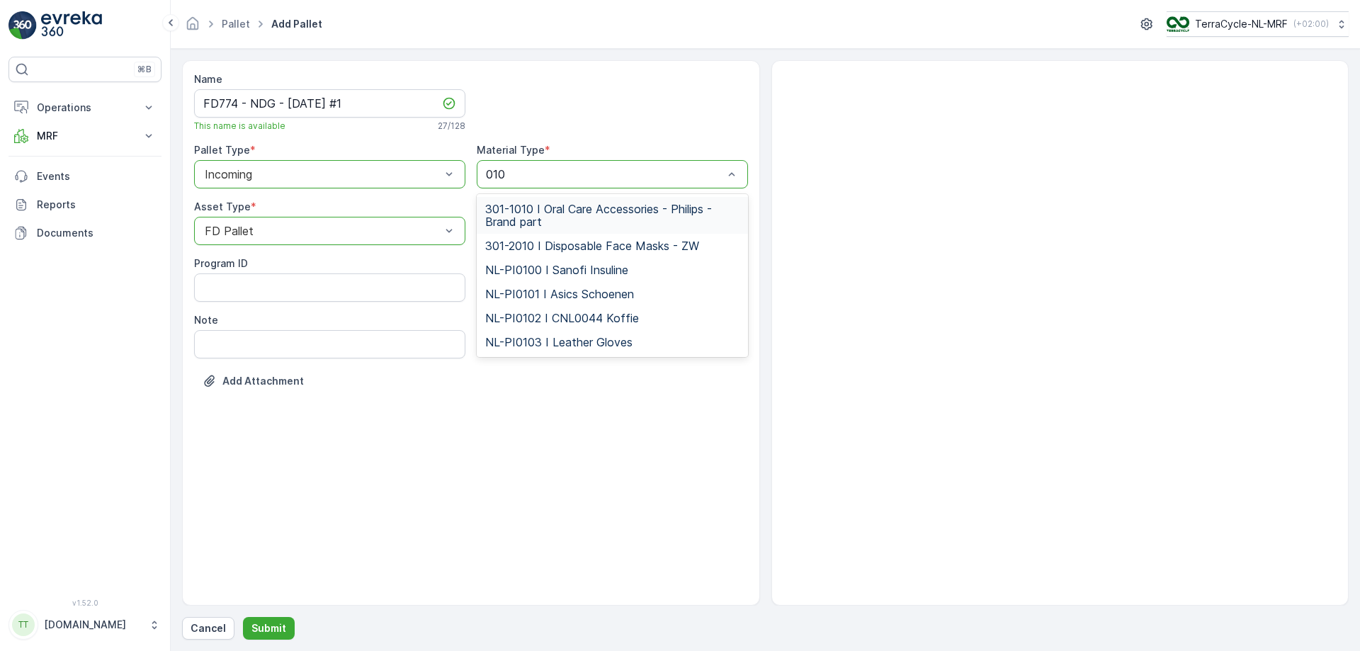
type input "0102"
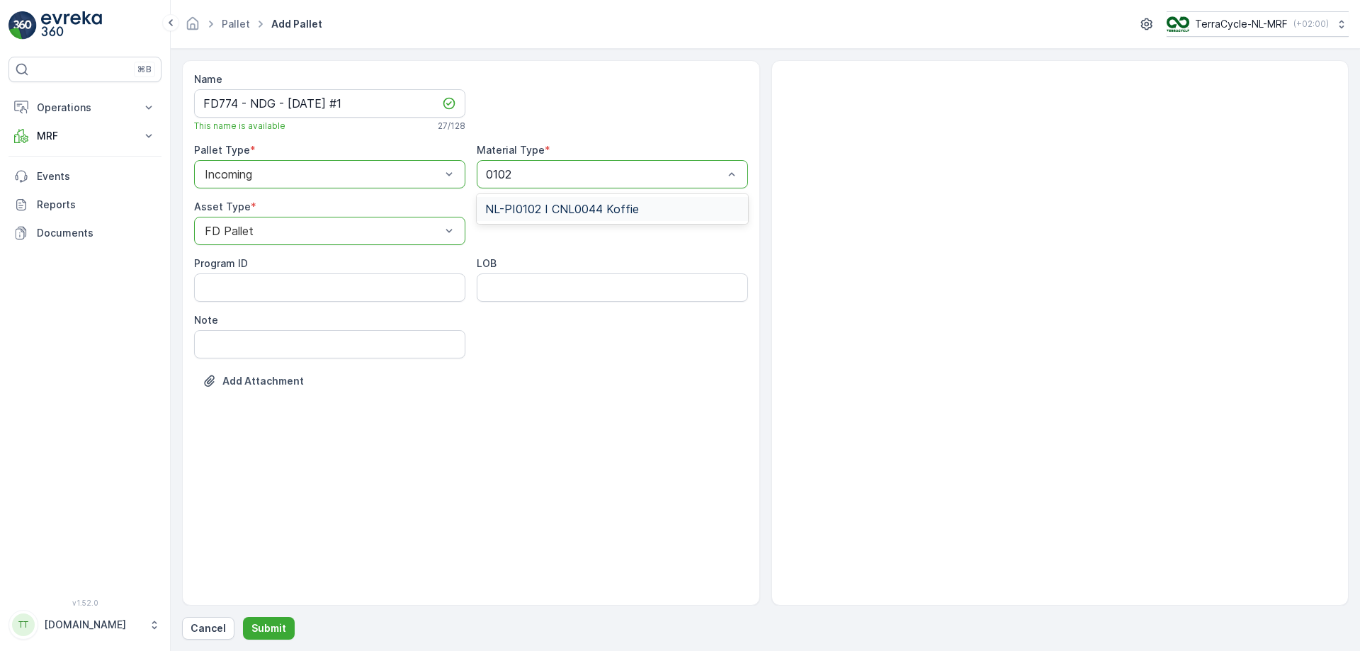
click at [551, 206] on span "NL-PI0102 I CNL0044 Koffie" at bounding box center [562, 209] width 154 height 13
click at [278, 395] on p "Submit" at bounding box center [269, 628] width 35 height 14
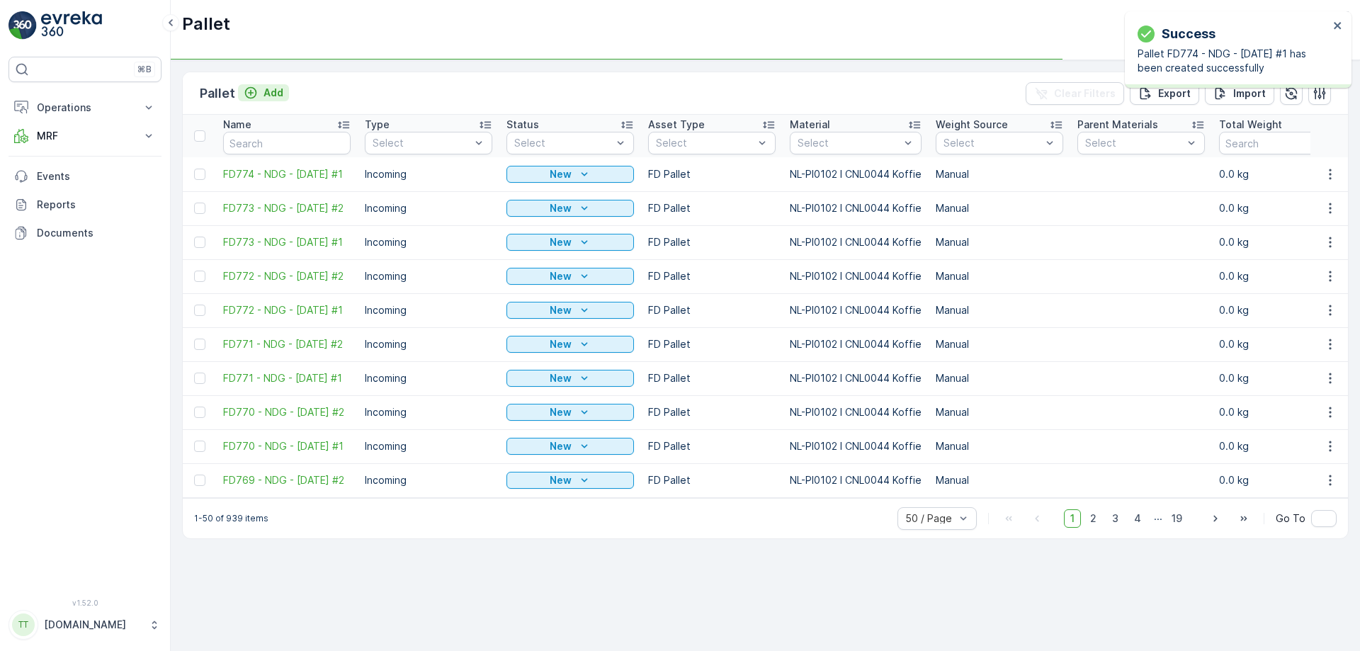
click at [264, 94] on p "Add" at bounding box center [274, 93] width 20 height 14
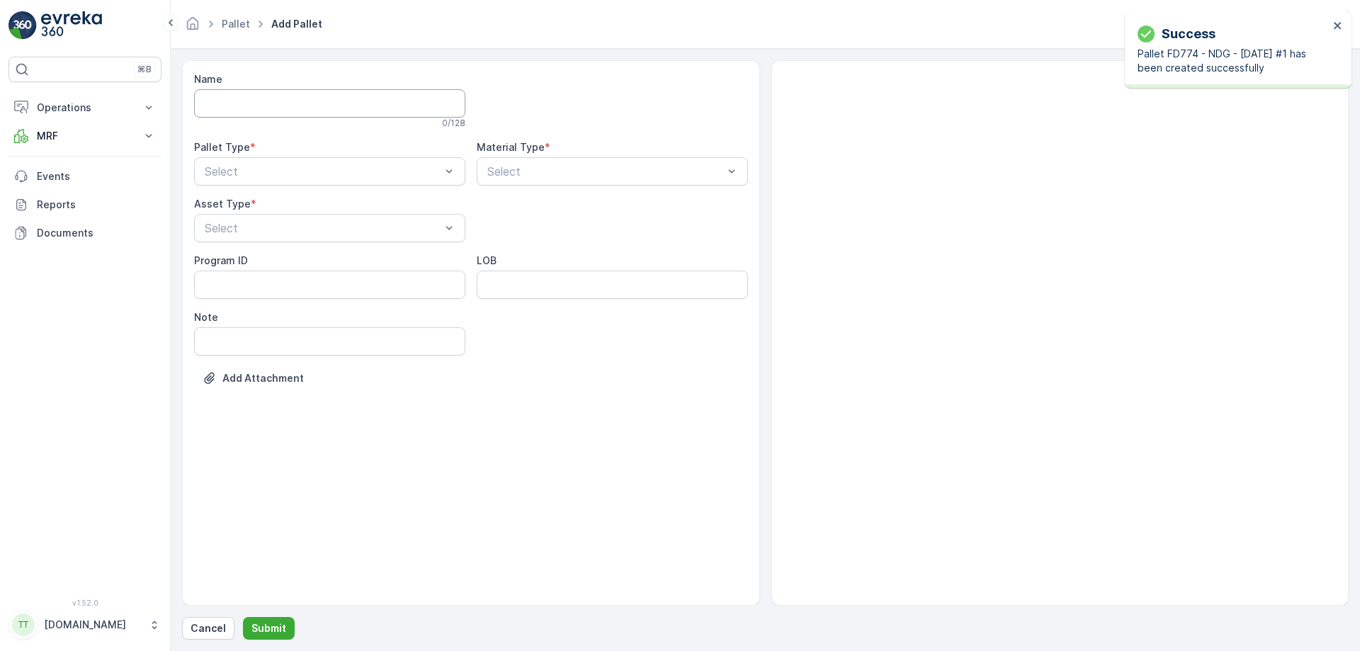
click at [262, 105] on input "Name" at bounding box center [329, 103] width 271 height 28
paste input "FD774 - NDG - [DATE] #1"
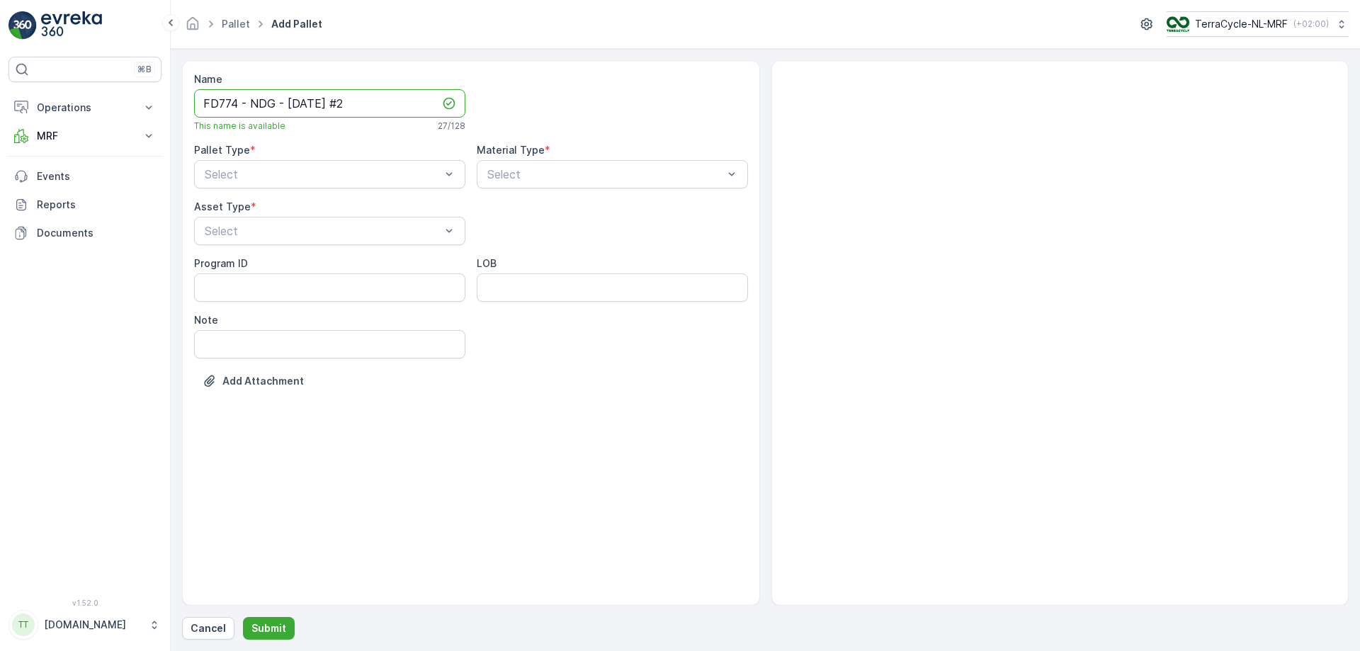
type input "FD774 - NDG - [DATE] #2"
click at [402, 204] on div "Incoming" at bounding box center [330, 209] width 254 height 13
click at [389, 360] on div "FD Pallet" at bounding box center [330, 362] width 254 height 13
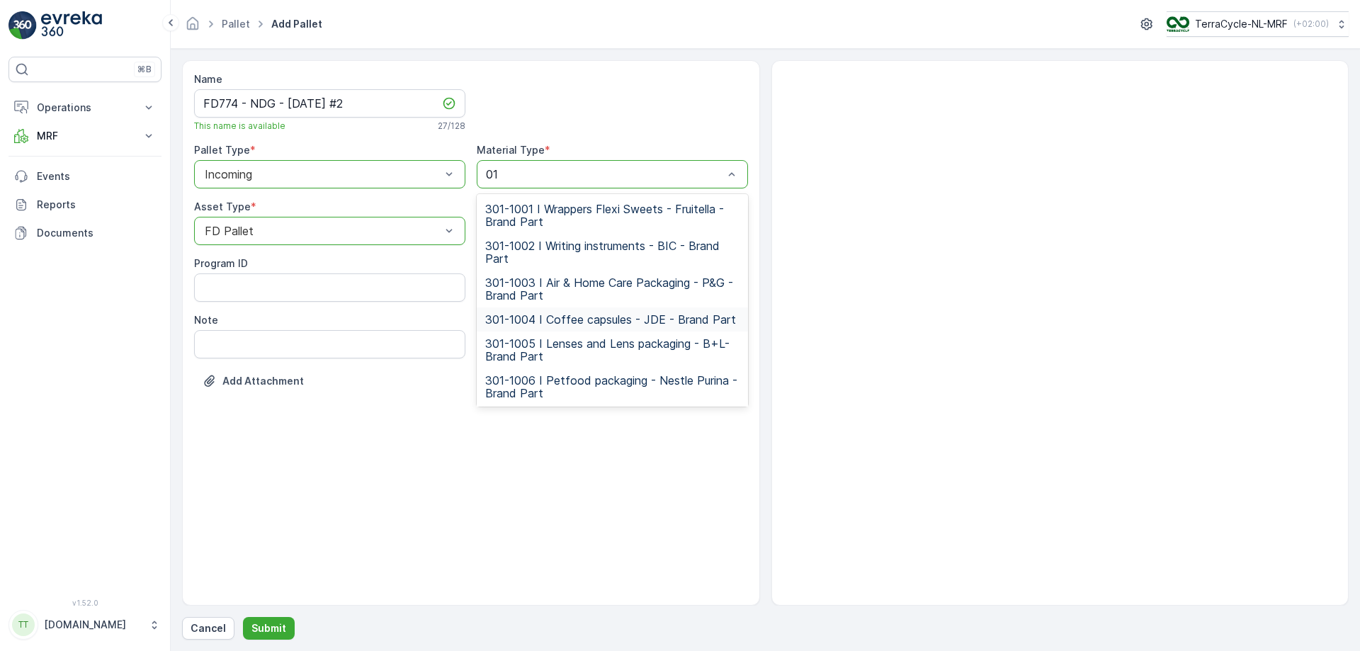
type input "0102"
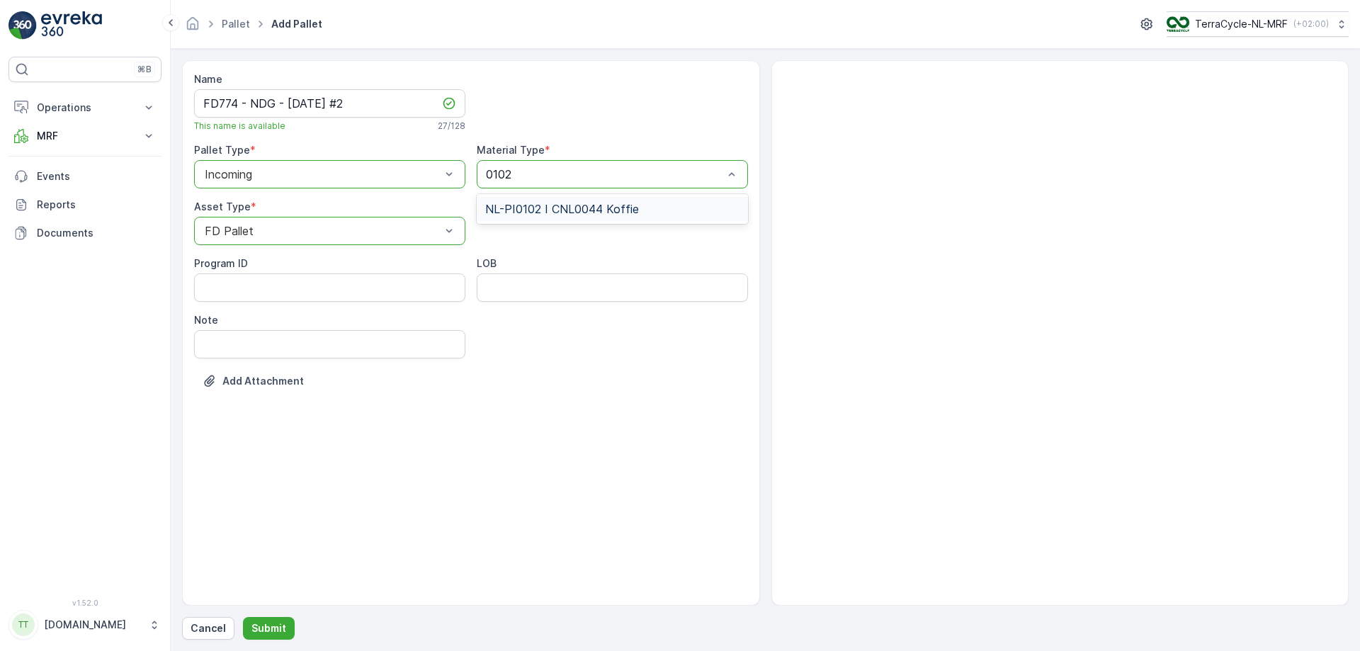
click at [543, 210] on span "NL-PI0102 I CNL0044 Koffie" at bounding box center [562, 209] width 154 height 13
click at [263, 395] on p "Submit" at bounding box center [269, 628] width 35 height 14
